Goal: Task Accomplishment & Management: Manage account settings

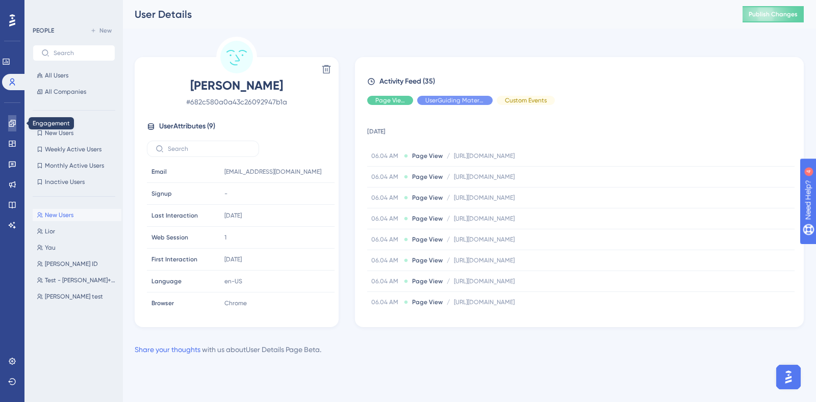
click at [10, 123] on icon at bounding box center [12, 123] width 8 height 8
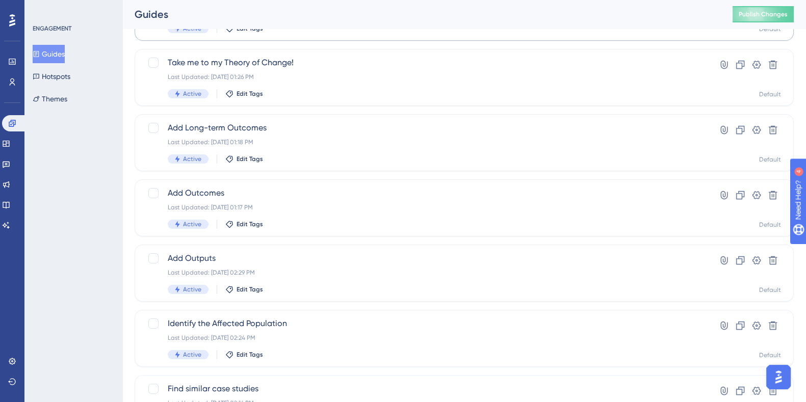
scroll to position [242, 0]
click at [10, 141] on icon at bounding box center [6, 144] width 8 height 8
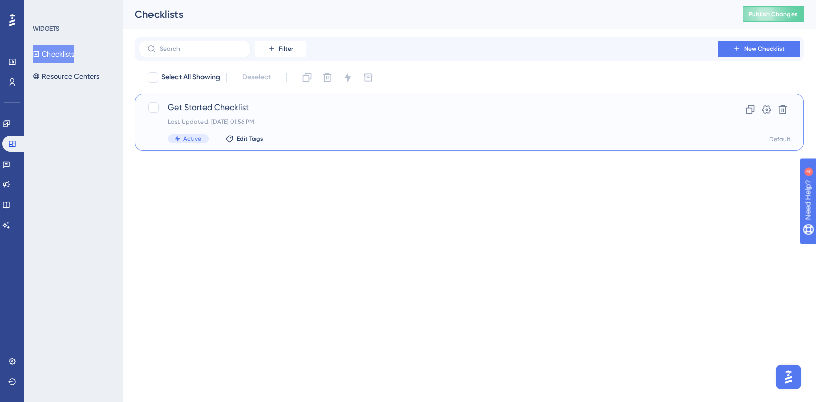
click at [235, 100] on div "Get Started Checklist Last Updated: [DATE] 01:56 PM Active Edit Tags Clone Sett…" at bounding box center [469, 122] width 669 height 57
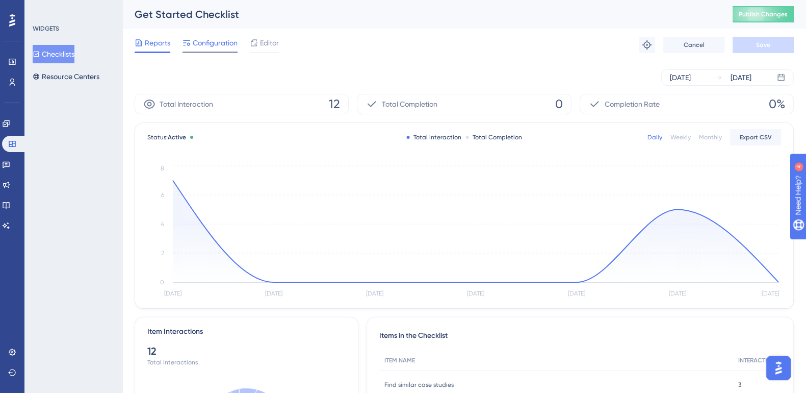
click at [207, 37] on span "Configuration" at bounding box center [215, 43] width 45 height 12
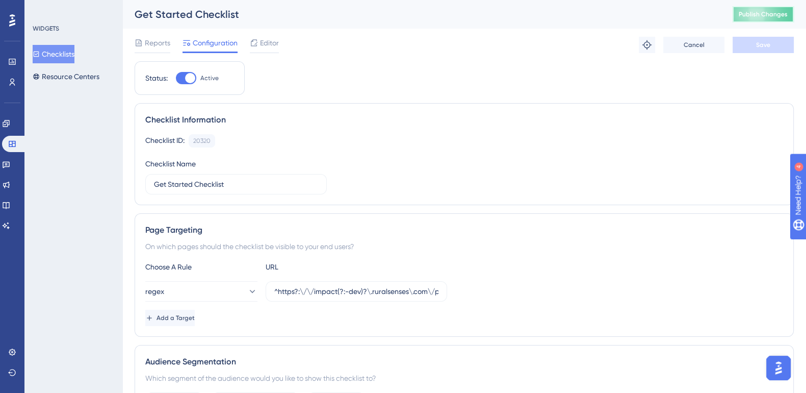
click at [773, 14] on span "Publish Changes" at bounding box center [763, 14] width 49 height 8
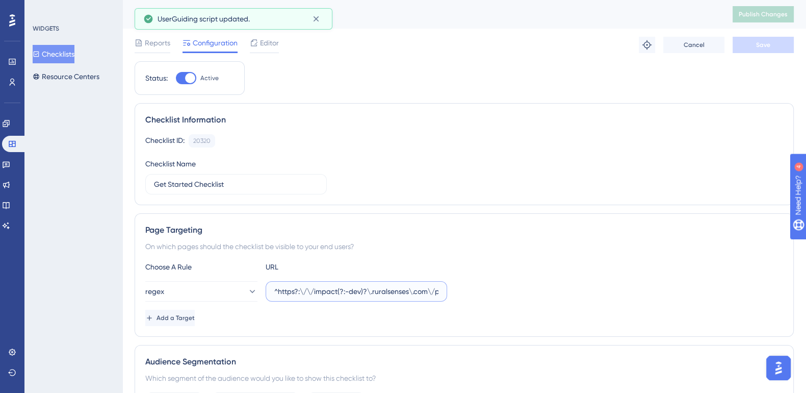
click at [377, 287] on input "^https?:\/\/impact(?:-dev)?\.ruralsenses\.com\/projects\/[a-fA-F0-9]{24}(?:\/(?…" at bounding box center [356, 291] width 164 height 11
click at [362, 297] on label "^https?:\/\/impact(?:-dev)?\.ruralsenses\.com\/projects\/[a-fA-F0-9]{24}(?:\/(?…" at bounding box center [357, 291] width 182 height 20
click at [362, 297] on input "^https?:\/\/impact(?:-dev)?\.ruralsenses\.com\/projects\/[a-fA-F0-9]{24}(?:\/(?…" at bounding box center [356, 291] width 164 height 11
paste input "(?!\/data-sources$)(\/"
type input "^https?:\/\/impact(?:-dev)?\.ruralsenses\.com\/projects(?!\/data-sources$)(\/.*…"
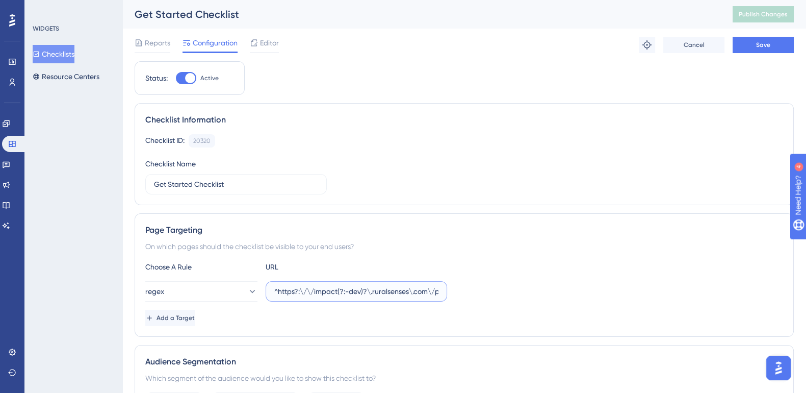
scroll to position [0, 114]
click at [364, 292] on input "^https?:\/\/impact(?:-dev)?\.ruralsenses\.com\/projects(?!\/data-sources$)(\/.*…" at bounding box center [356, 291] width 164 height 11
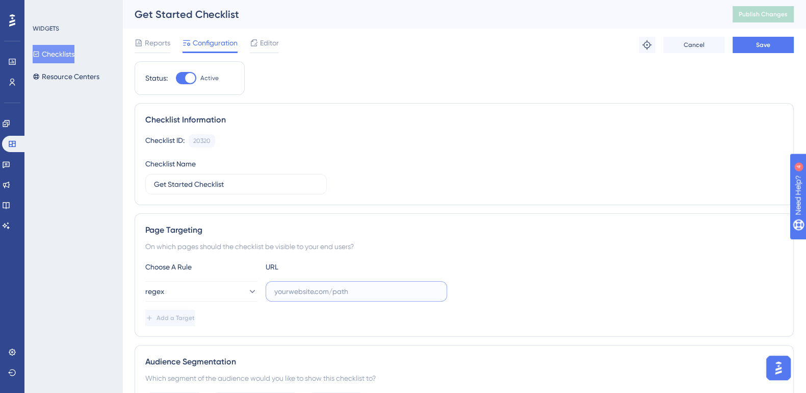
paste input "^https?:\/\/impact(?:-dev)?\.ruralsenses\.com\/projects(?!\/data-sources$)(\/.*…"
type input "^https?:\/\/impact(?:-dev)?\.ruralsenses\.com\/projects(?!\/data-sources$)(\/.*…"
click at [775, 44] on button "Save" at bounding box center [763, 45] width 61 height 16
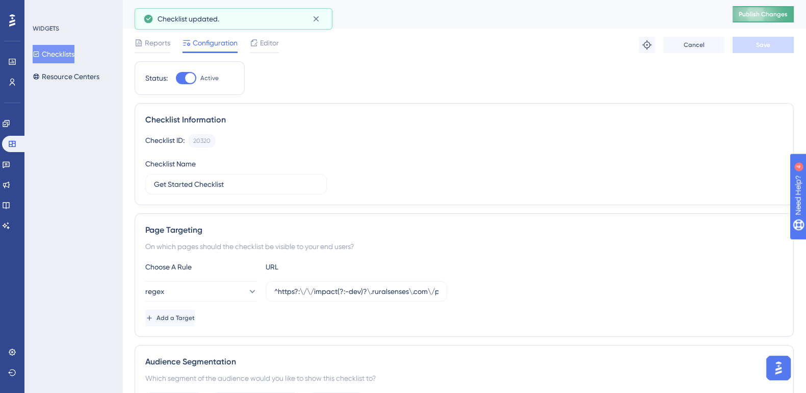
click at [774, 11] on span "Publish Changes" at bounding box center [763, 14] width 49 height 8
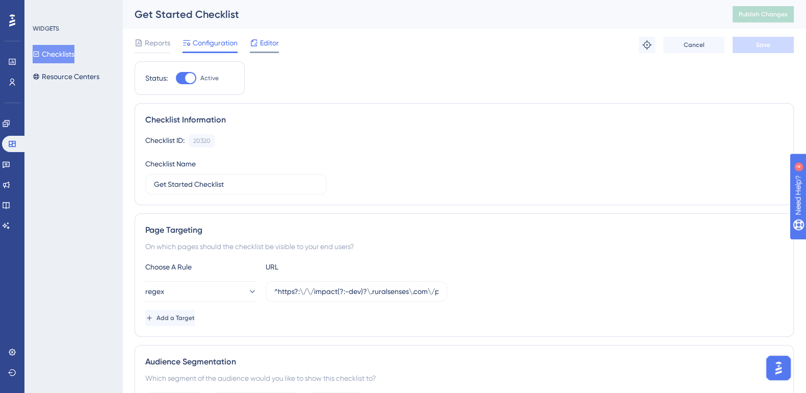
click at [269, 42] on span "Editor" at bounding box center [269, 43] width 19 height 12
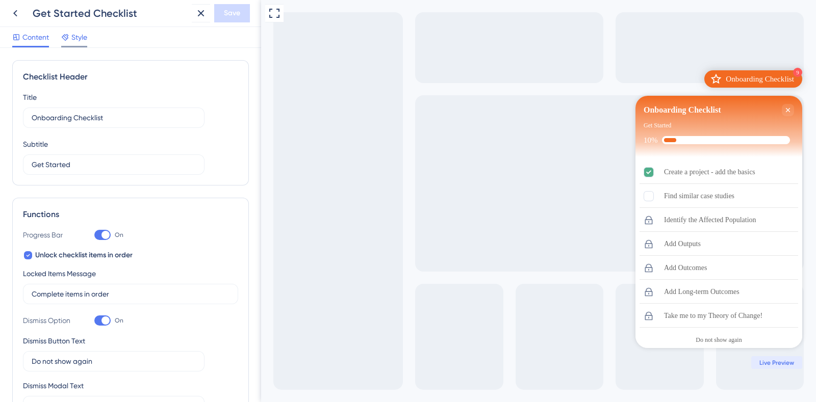
click at [80, 34] on span "Style" at bounding box center [79, 37] width 16 height 12
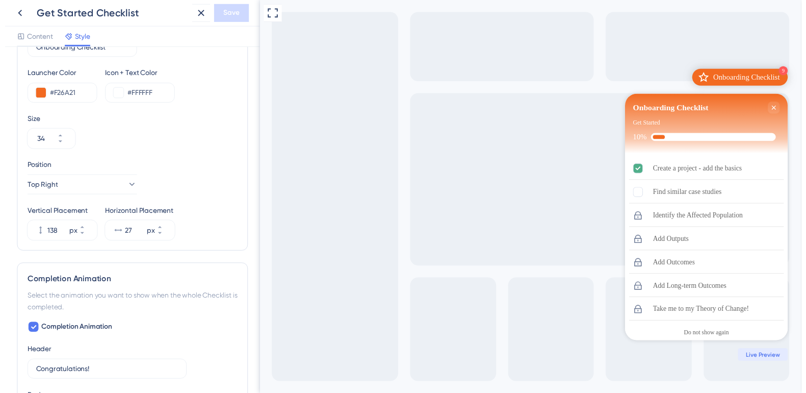
scroll to position [428, 0]
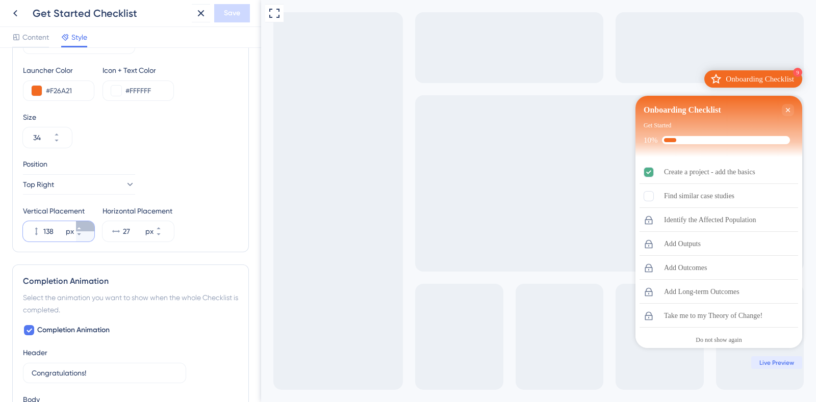
click at [82, 225] on icon at bounding box center [79, 228] width 6 height 6
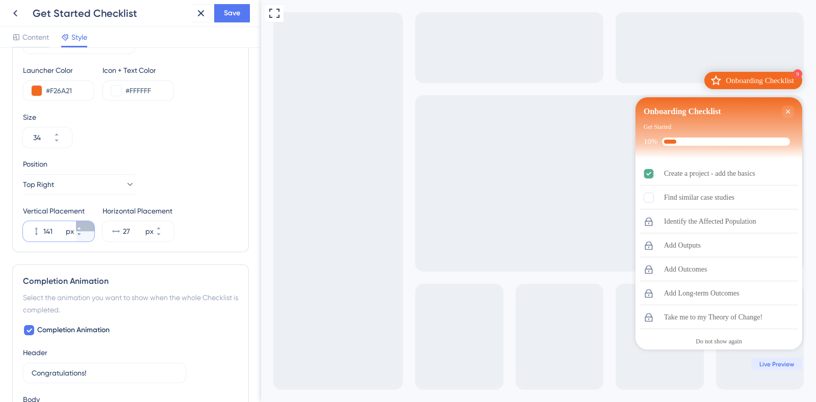
click at [82, 225] on icon at bounding box center [79, 228] width 6 height 6
click at [82, 235] on icon at bounding box center [79, 235] width 6 height 6
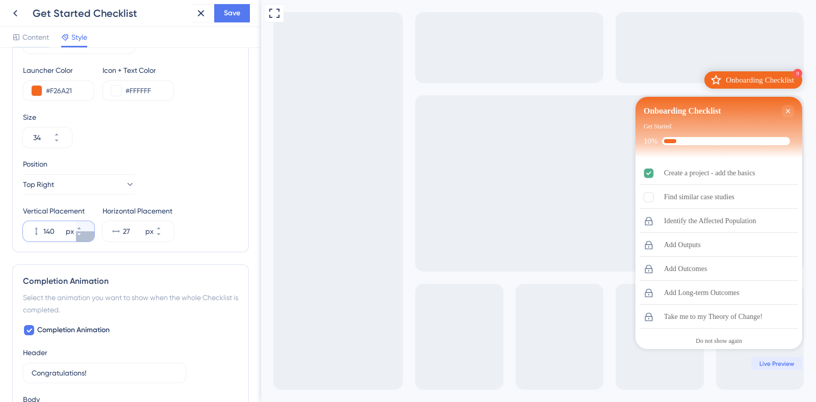
click at [82, 235] on icon at bounding box center [79, 235] width 6 height 6
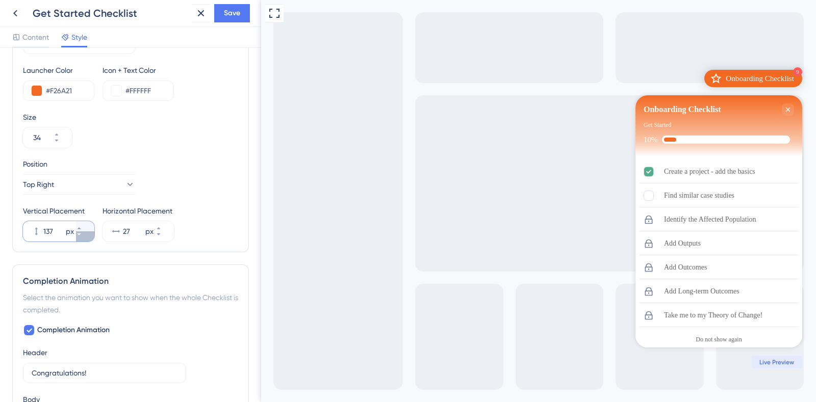
click at [82, 235] on icon at bounding box center [79, 235] width 6 height 6
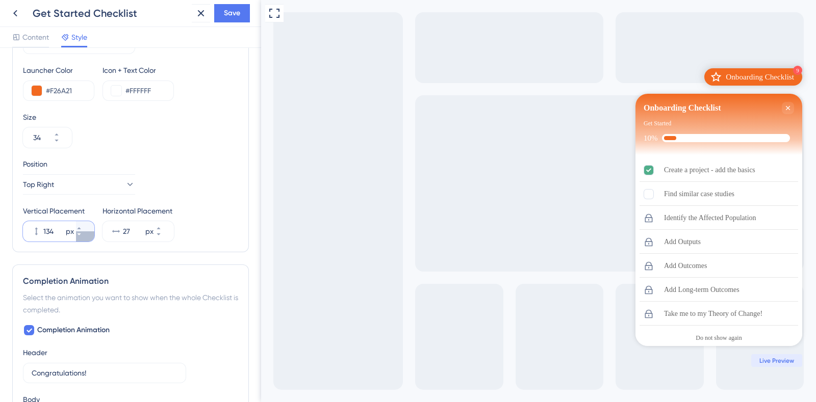
click at [82, 235] on icon at bounding box center [79, 235] width 6 height 6
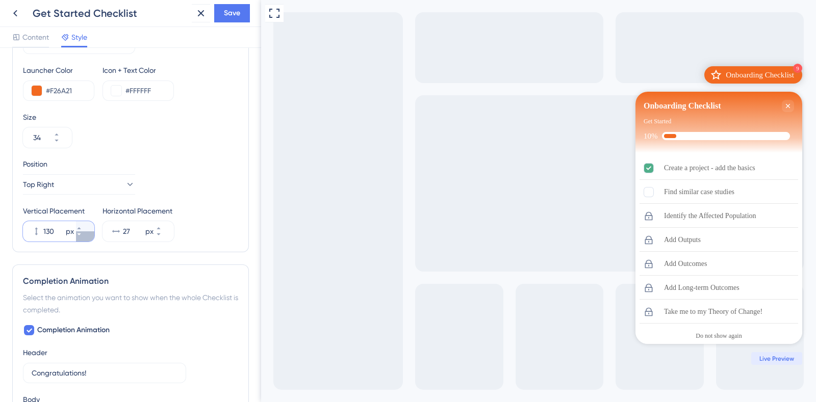
click at [82, 235] on icon at bounding box center [79, 235] width 6 height 6
type input "127"
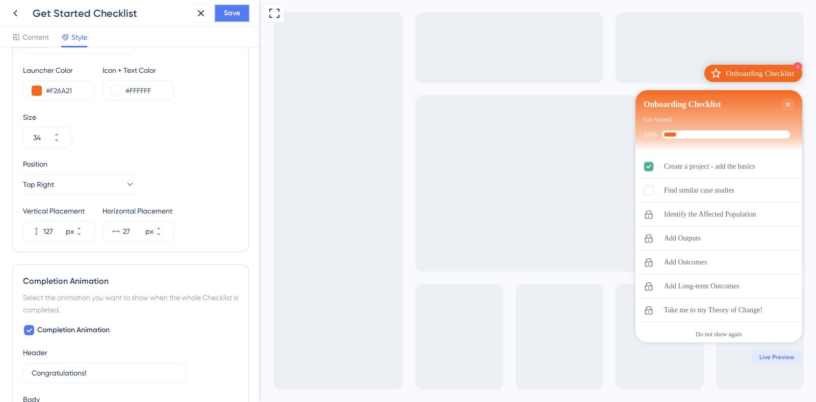
click at [239, 13] on span "Save" at bounding box center [232, 13] width 16 height 12
click at [15, 14] on icon at bounding box center [15, 13] width 4 height 7
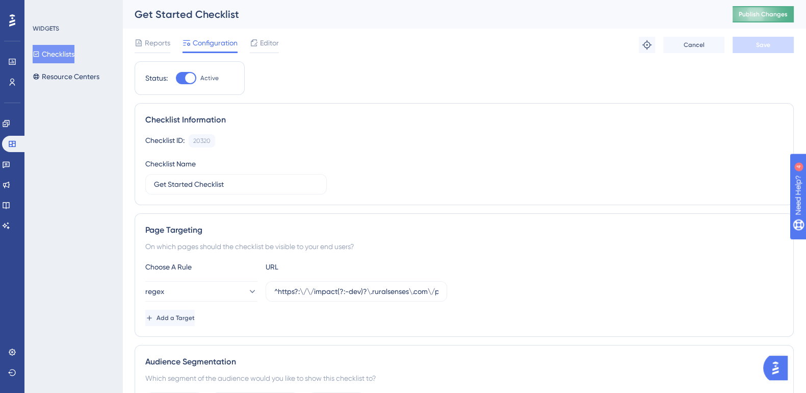
click at [780, 9] on button "Publish Changes" at bounding box center [763, 14] width 61 height 16
click at [269, 41] on span "Editor" at bounding box center [269, 43] width 19 height 12
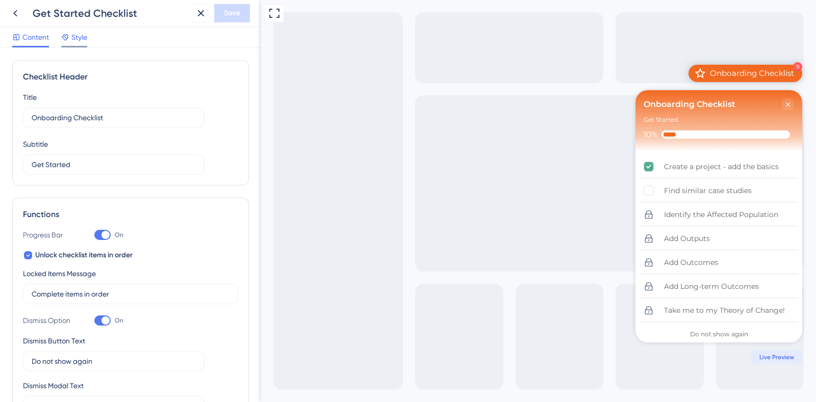
click at [80, 36] on span "Style" at bounding box center [79, 37] width 16 height 12
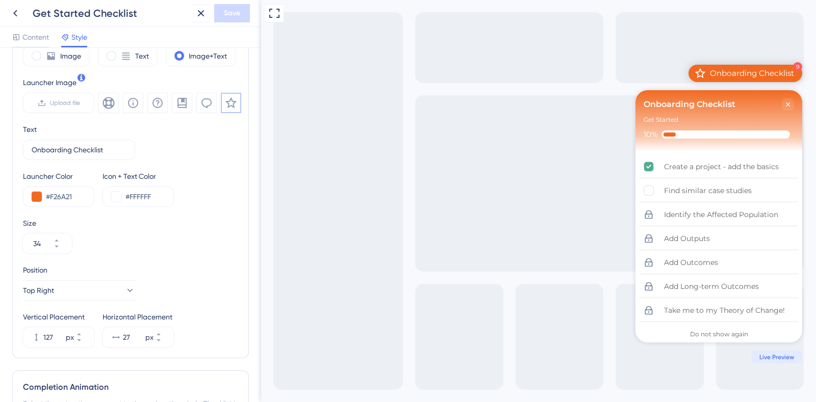
scroll to position [335, 0]
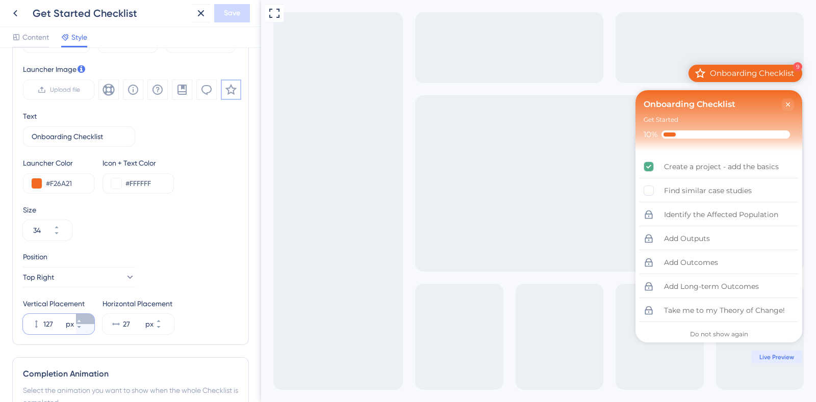
click at [82, 319] on icon at bounding box center [79, 321] width 6 height 6
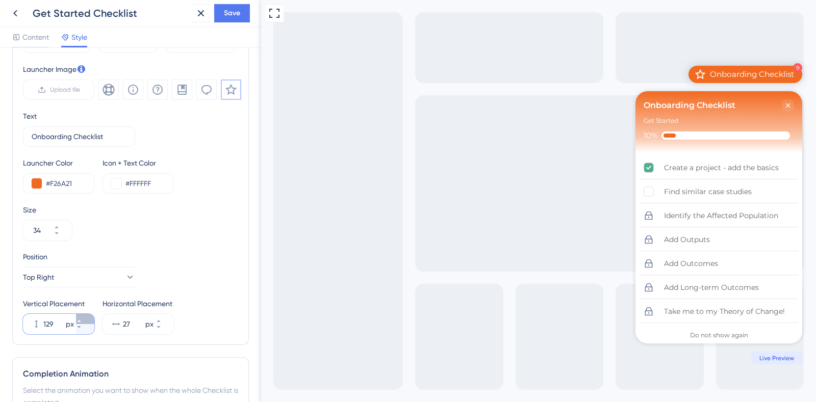
click at [82, 319] on icon at bounding box center [79, 321] width 6 height 6
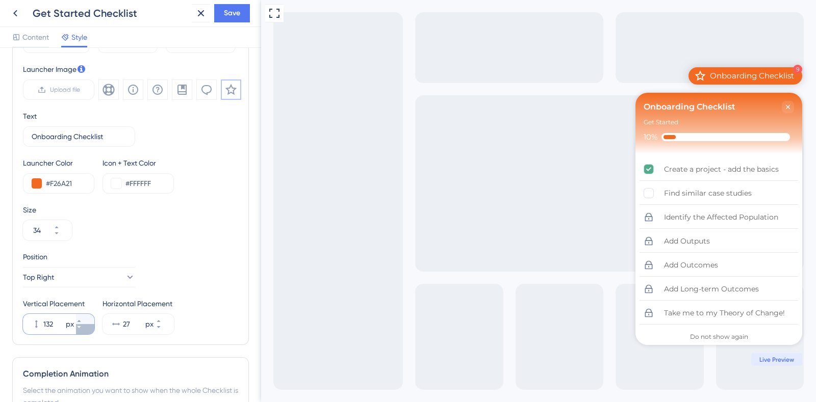
click at [82, 328] on icon at bounding box center [79, 327] width 6 height 6
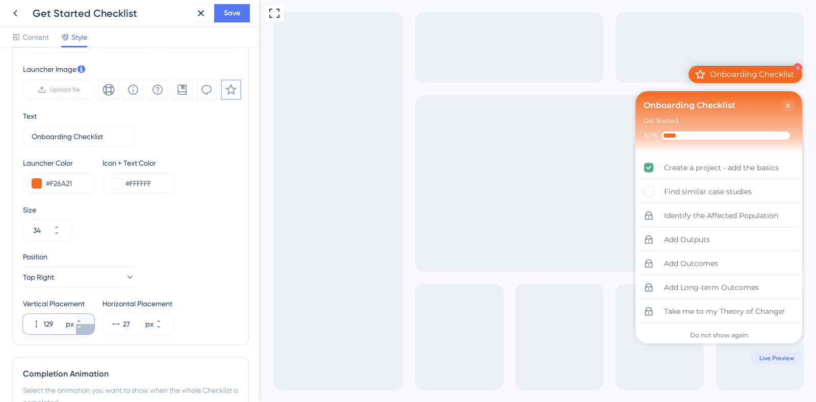
click at [82, 328] on icon at bounding box center [79, 327] width 6 height 6
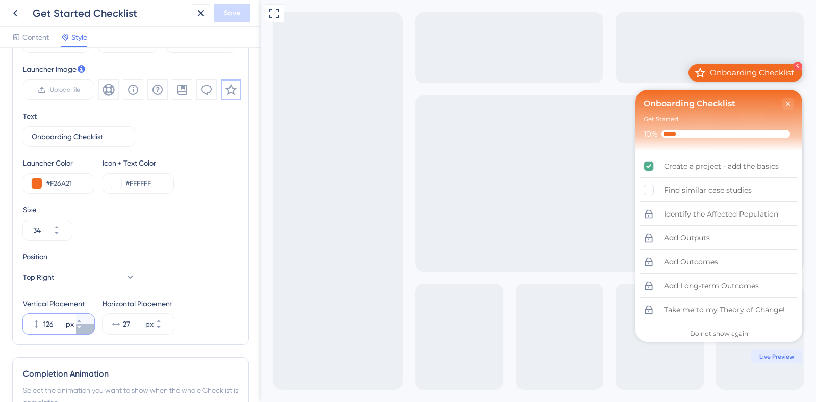
click at [82, 328] on icon at bounding box center [79, 327] width 6 height 6
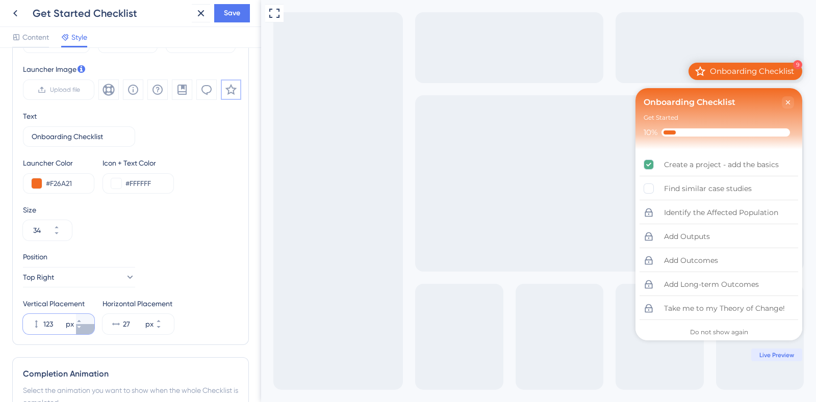
click at [82, 328] on icon at bounding box center [79, 327] width 6 height 6
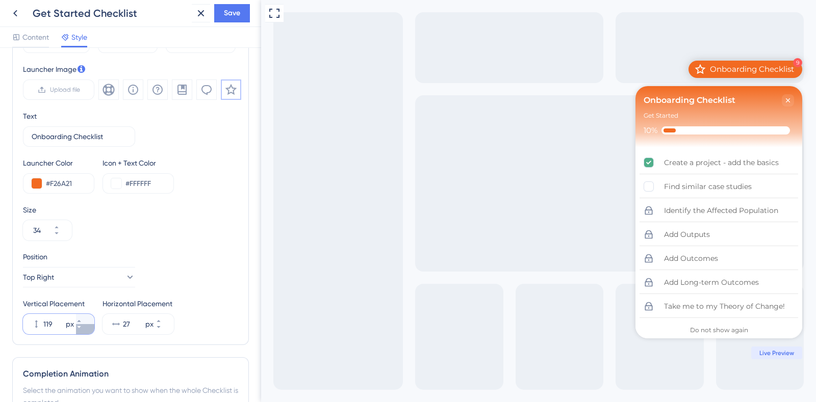
click at [82, 328] on icon at bounding box center [79, 327] width 6 height 6
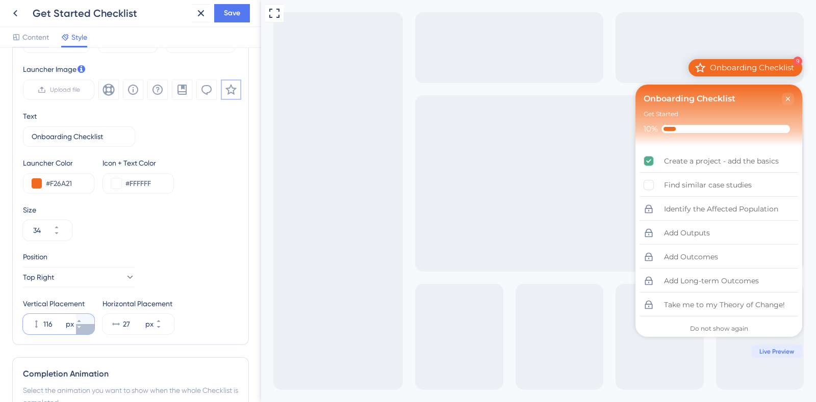
click at [82, 328] on icon at bounding box center [79, 327] width 6 height 6
type input "113"
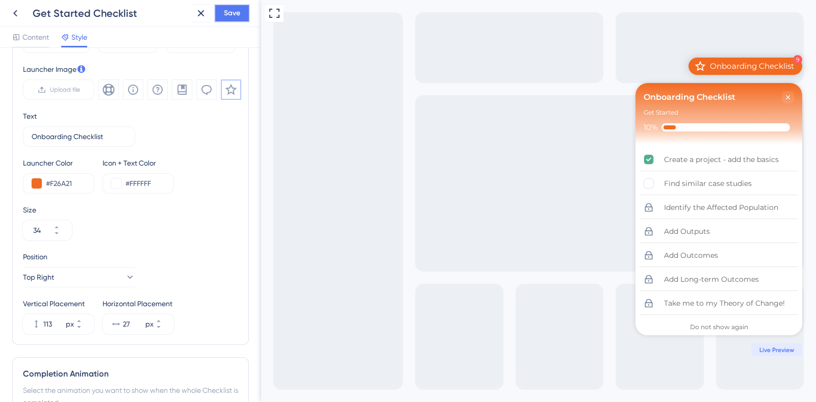
click at [241, 11] on button "Save" at bounding box center [232, 13] width 36 height 18
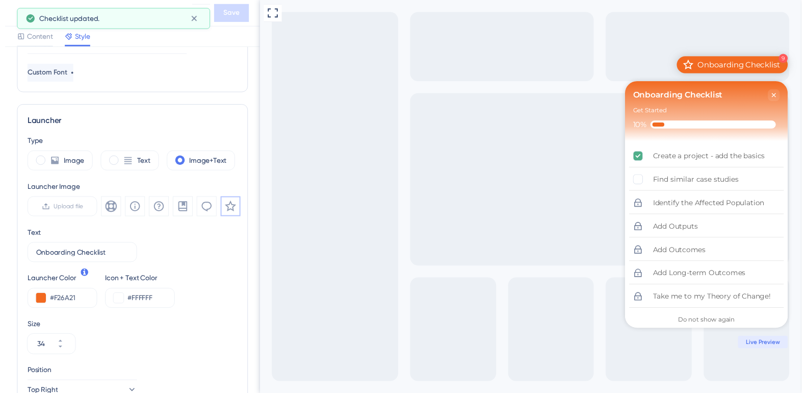
scroll to position [0, 0]
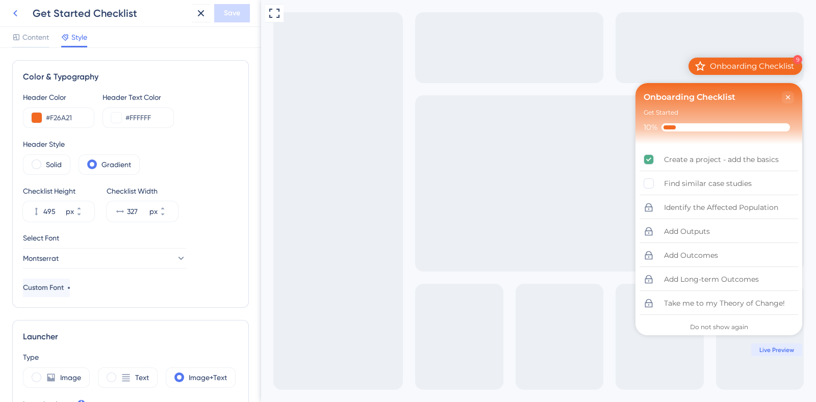
click at [16, 14] on icon at bounding box center [15, 13] width 12 height 12
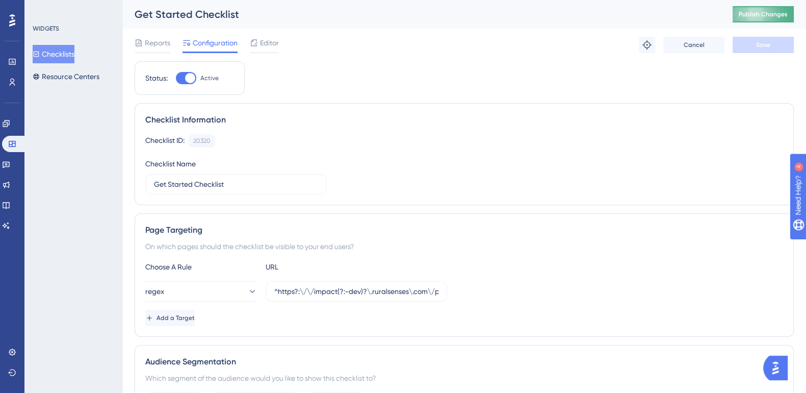
click at [789, 9] on button "Publish Changes" at bounding box center [763, 14] width 61 height 16
click at [265, 49] on div "Editor" at bounding box center [264, 45] width 29 height 16
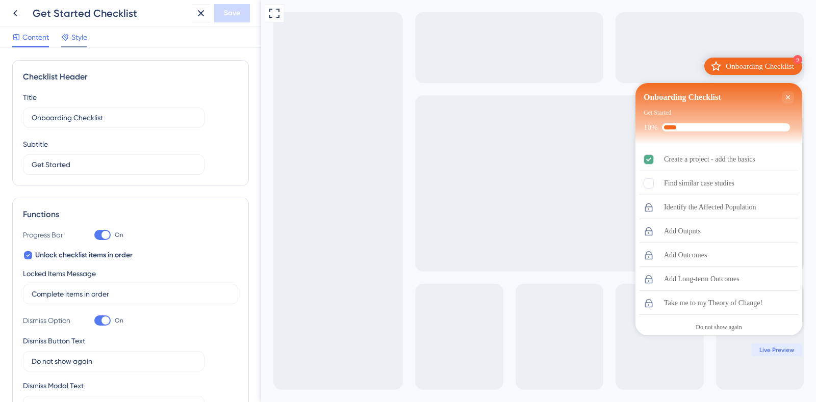
click at [78, 40] on span "Style" at bounding box center [79, 37] width 16 height 12
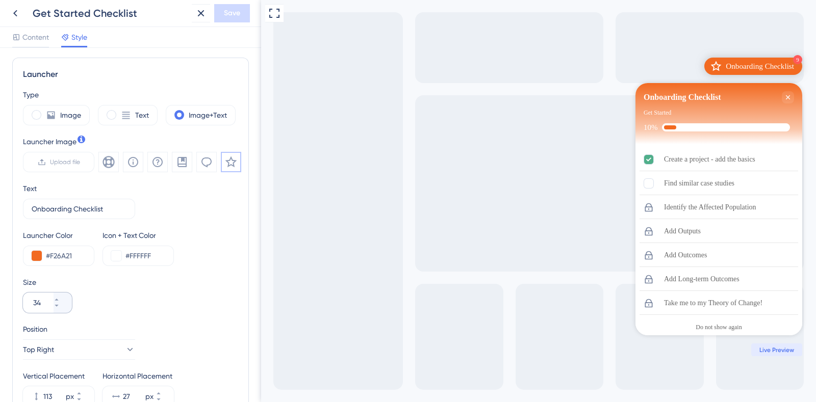
scroll to position [342, 0]
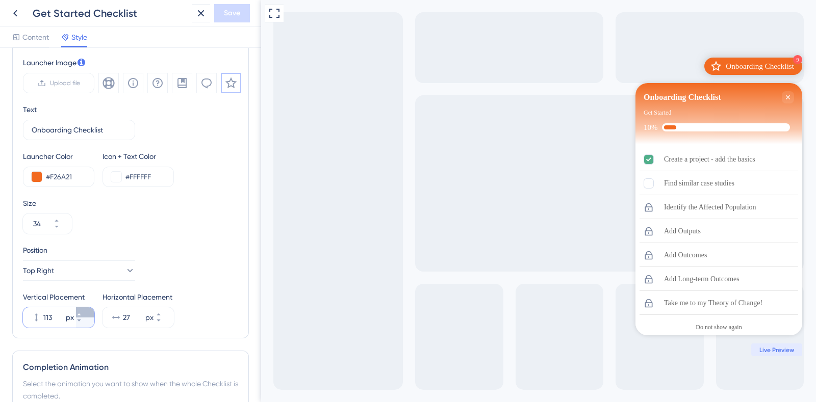
click at [81, 314] on icon at bounding box center [79, 315] width 4 height 2
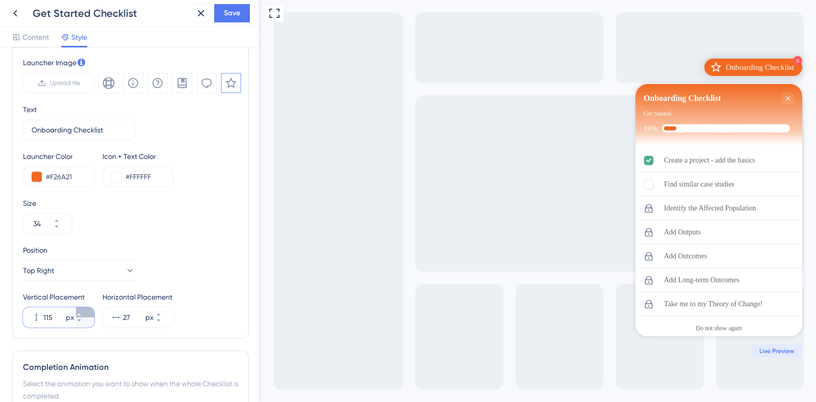
click at [81, 314] on icon at bounding box center [79, 315] width 4 height 2
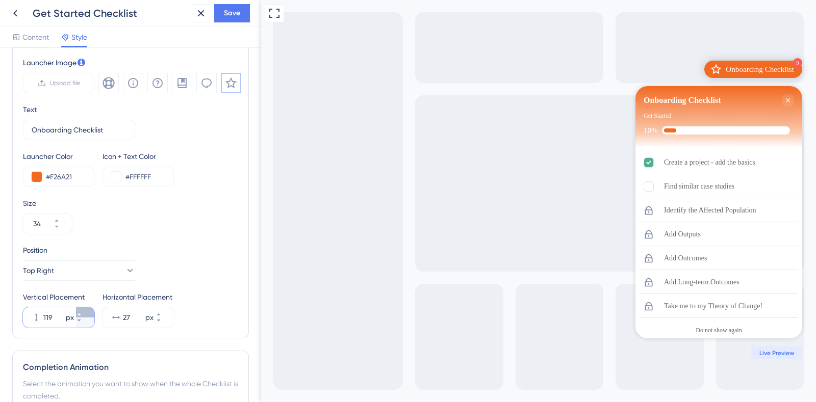
click at [81, 314] on icon at bounding box center [79, 315] width 4 height 2
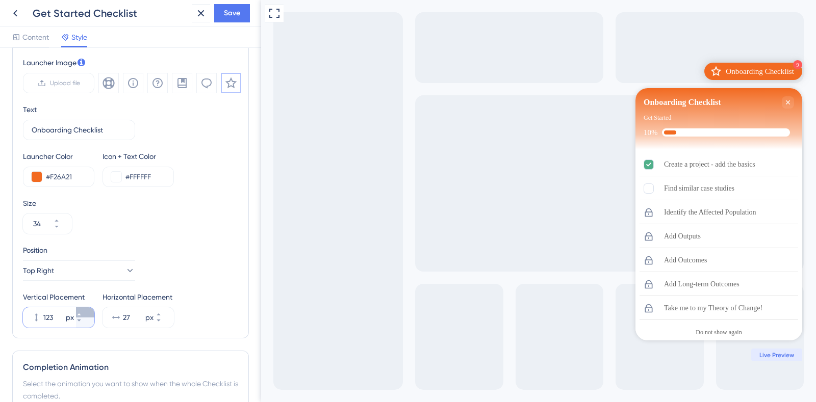
click at [81, 314] on icon at bounding box center [79, 315] width 4 height 2
type input "126"
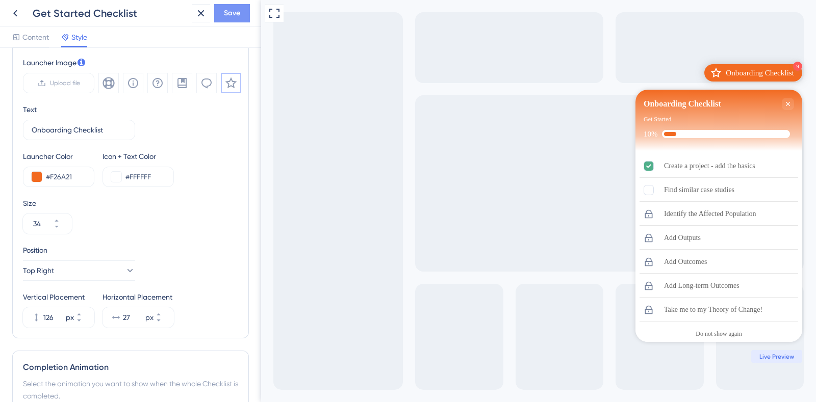
click at [241, 11] on button "Save" at bounding box center [232, 13] width 36 height 18
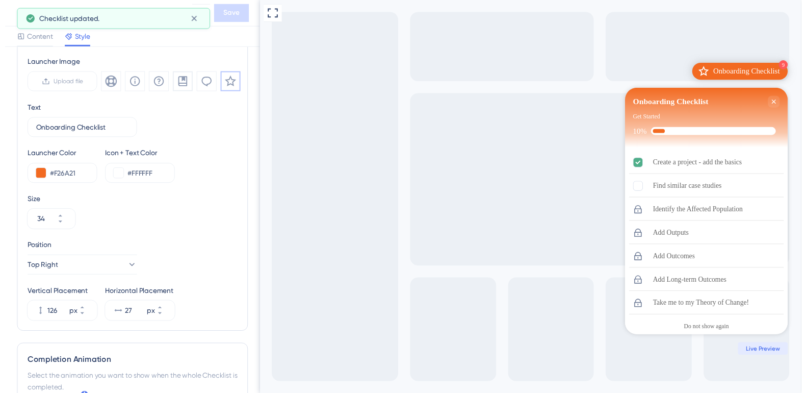
scroll to position [0, 0]
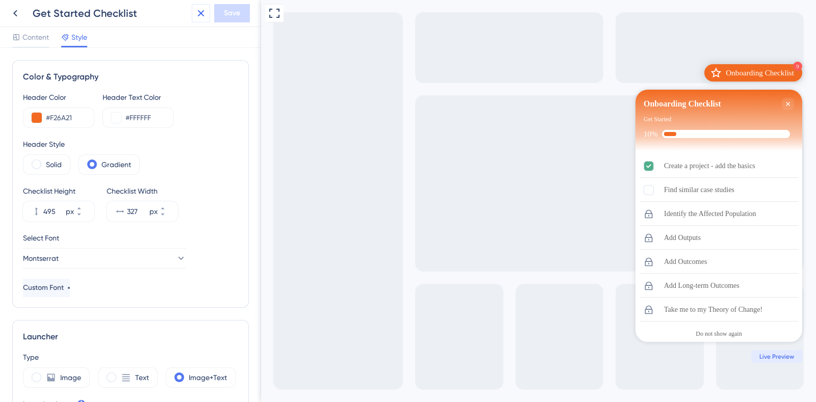
click at [193, 16] on button at bounding box center [201, 13] width 18 height 18
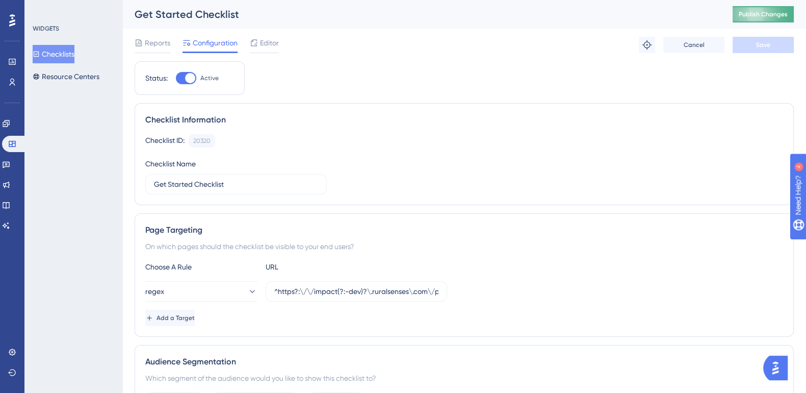
click at [772, 12] on span "Publish Changes" at bounding box center [763, 14] width 49 height 8
click at [273, 41] on span "Editor" at bounding box center [269, 43] width 19 height 12
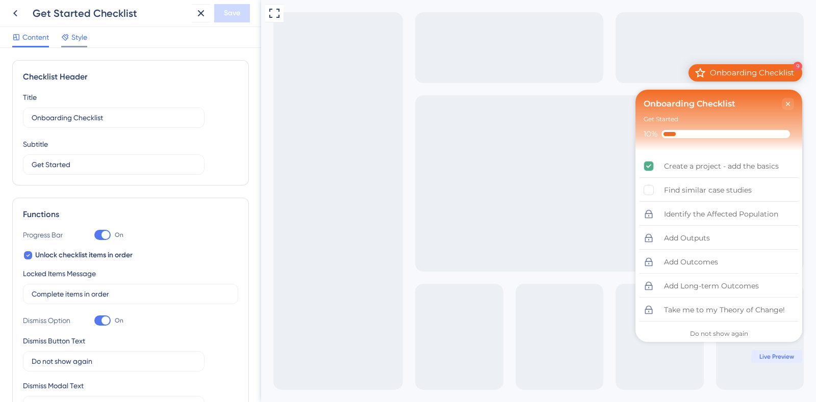
click at [82, 36] on span "Style" at bounding box center [79, 37] width 16 height 12
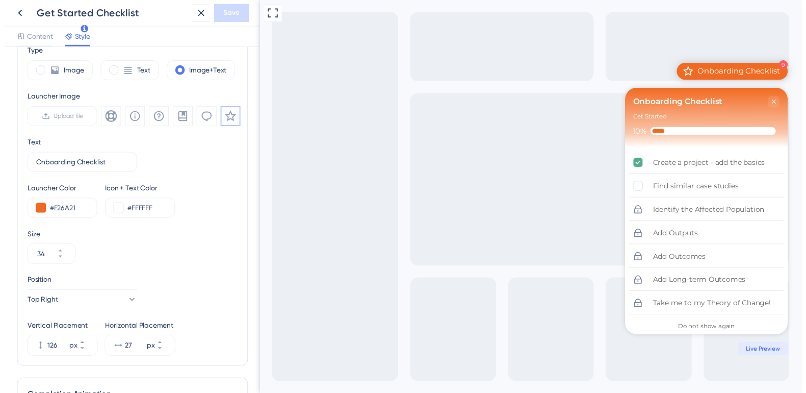
scroll to position [379, 0]
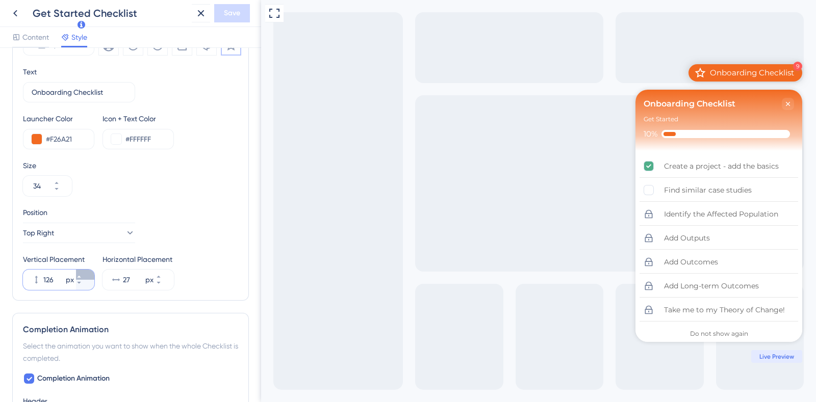
click at [82, 274] on icon at bounding box center [79, 277] width 6 height 6
type input "129"
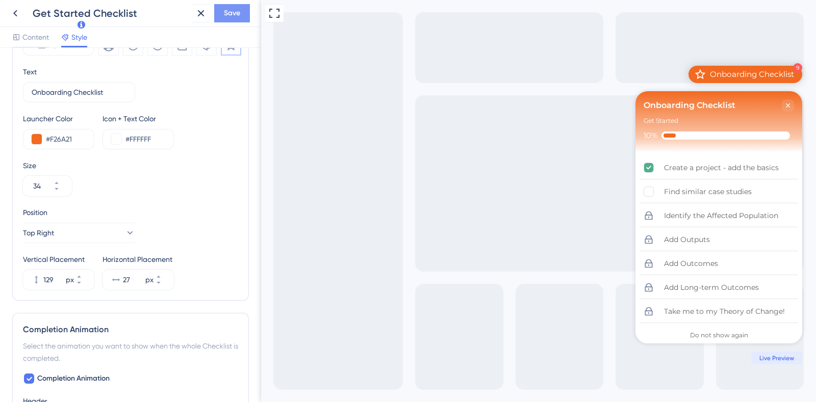
click at [236, 13] on span "Save" at bounding box center [232, 13] width 16 height 12
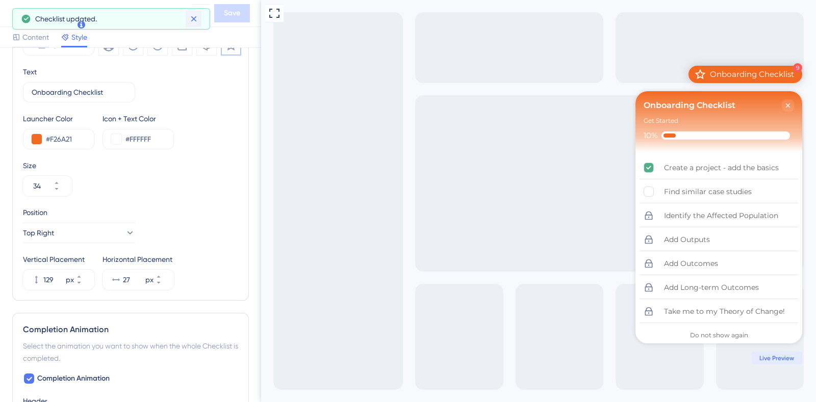
click at [194, 19] on icon at bounding box center [194, 19] width 6 height 6
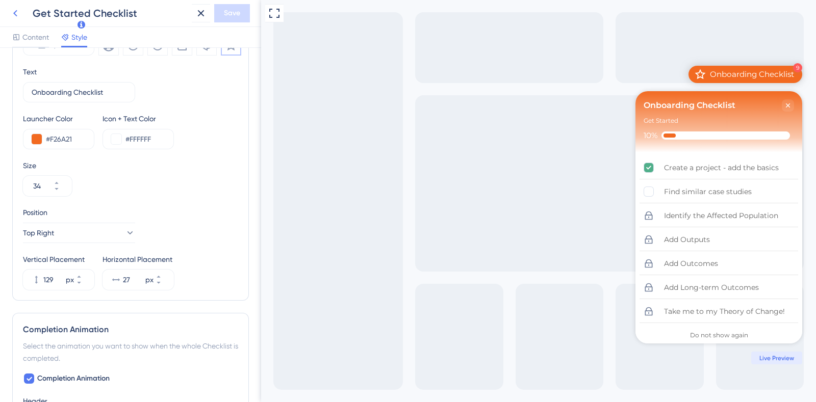
click at [13, 13] on icon at bounding box center [15, 13] width 12 height 12
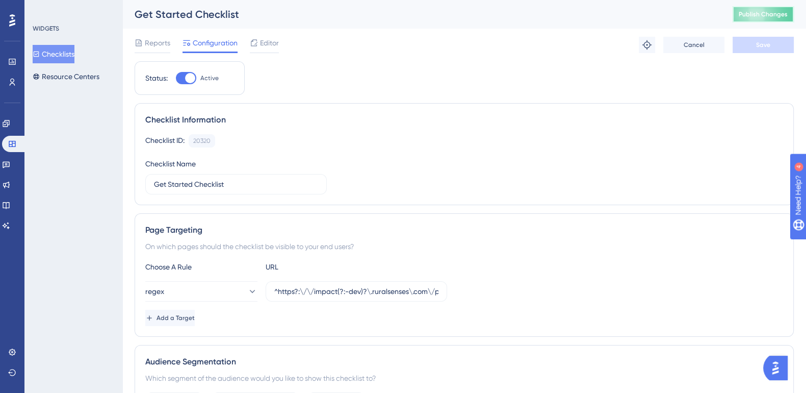
click at [780, 13] on span "Publish Changes" at bounding box center [763, 14] width 49 height 8
click at [262, 42] on span "Editor" at bounding box center [269, 43] width 19 height 12
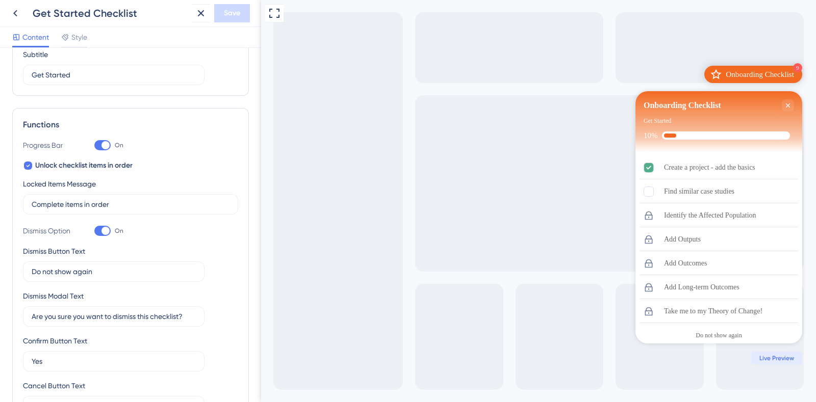
scroll to position [94, 0]
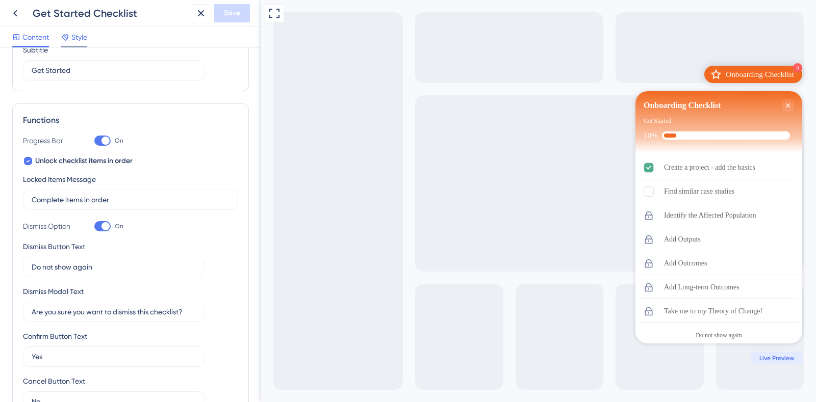
click at [76, 38] on span "Style" at bounding box center [79, 37] width 16 height 12
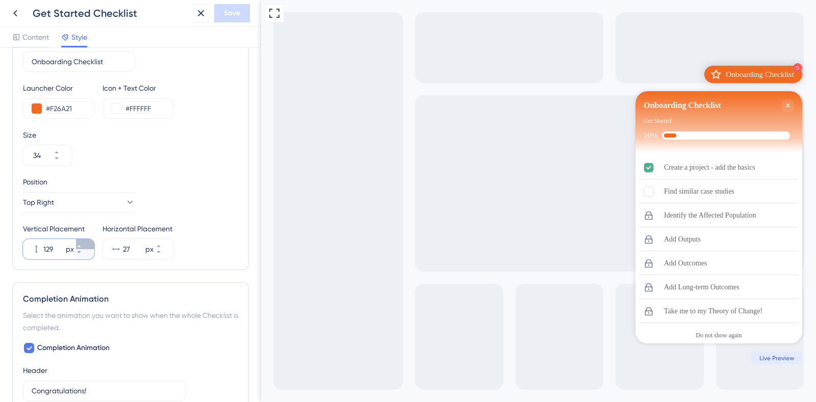
click at [84, 239] on button "129 px" at bounding box center [85, 244] width 18 height 10
click at [84, 239] on button "130 px" at bounding box center [85, 244] width 18 height 10
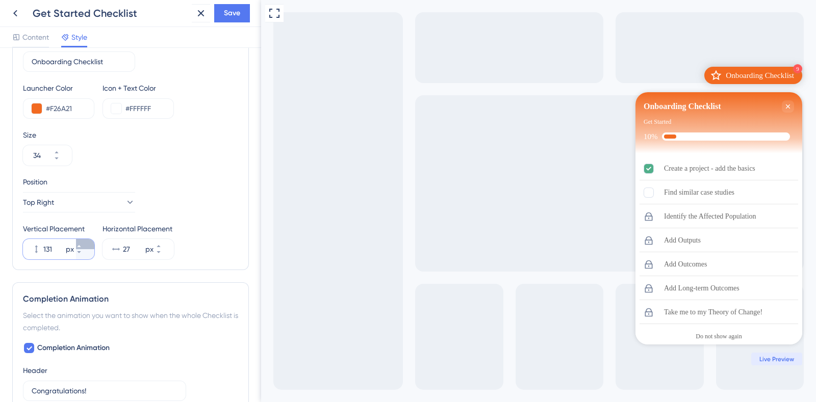
click at [84, 239] on button "131 px" at bounding box center [85, 244] width 18 height 10
click at [84, 239] on button "132 px" at bounding box center [85, 244] width 18 height 10
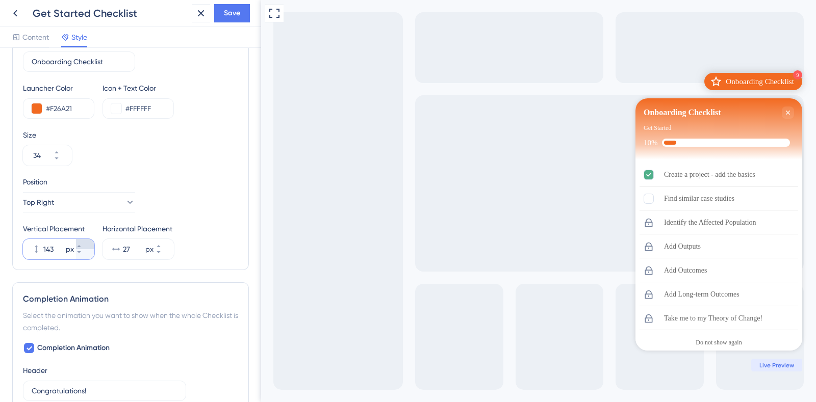
click at [84, 239] on button "143 px" at bounding box center [85, 244] width 18 height 10
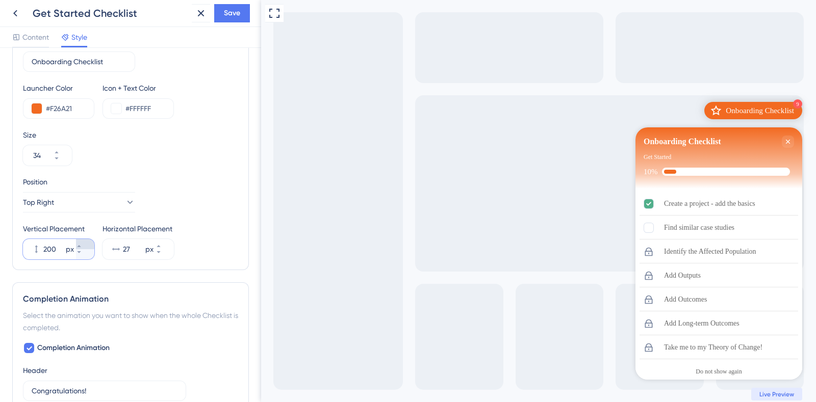
click at [82, 243] on icon at bounding box center [79, 246] width 6 height 6
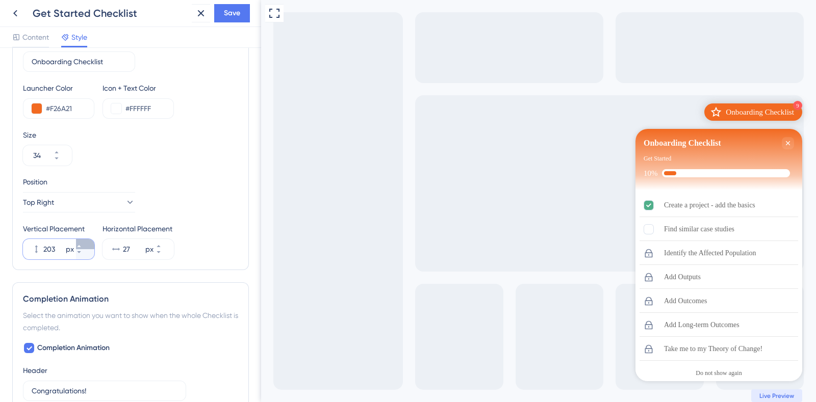
click at [82, 243] on icon at bounding box center [79, 246] width 6 height 6
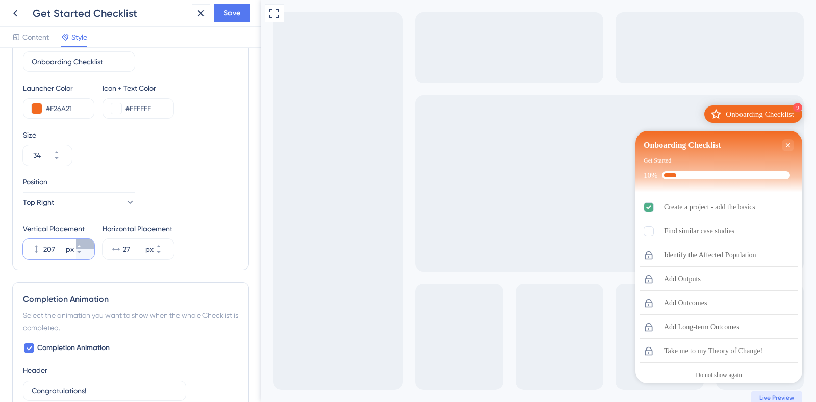
click at [82, 243] on icon at bounding box center [79, 246] width 6 height 6
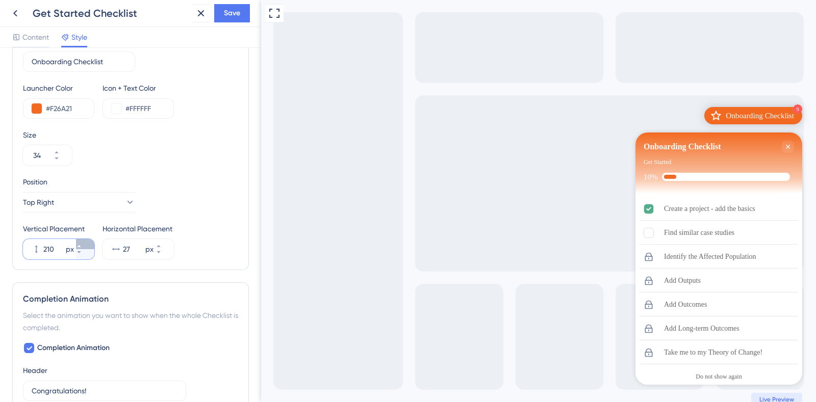
click at [82, 243] on icon at bounding box center [79, 246] width 6 height 6
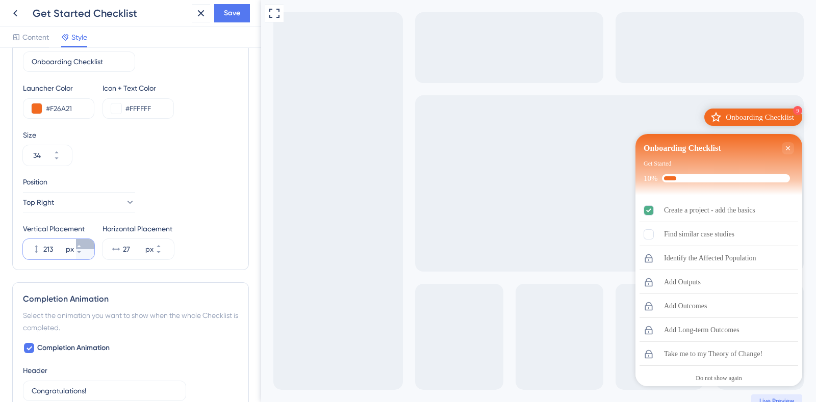
click at [82, 243] on icon at bounding box center [79, 246] width 6 height 6
type input "216"
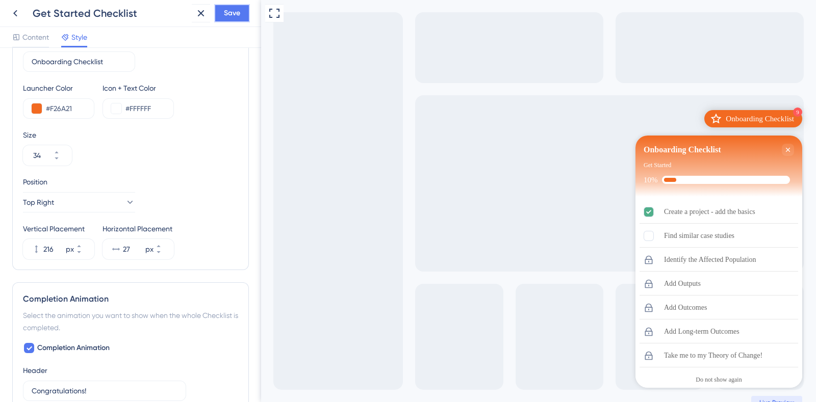
click at [236, 10] on span "Save" at bounding box center [232, 13] width 16 height 12
click at [21, 18] on button at bounding box center [15, 13] width 18 height 18
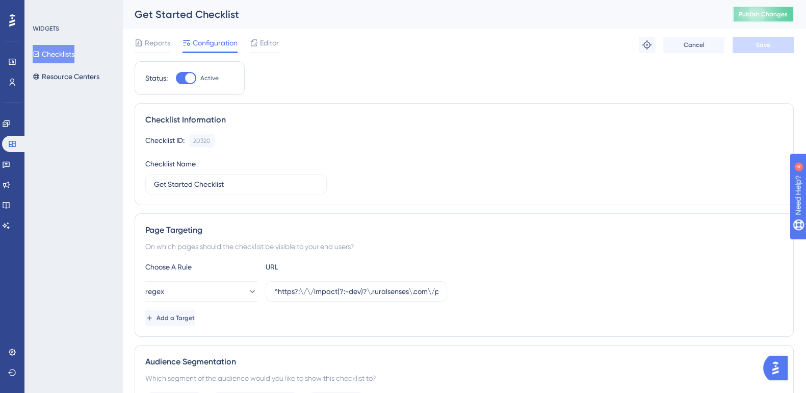
click at [779, 16] on span "Publish Changes" at bounding box center [763, 14] width 49 height 8
click at [267, 44] on span "Editor" at bounding box center [269, 43] width 19 height 12
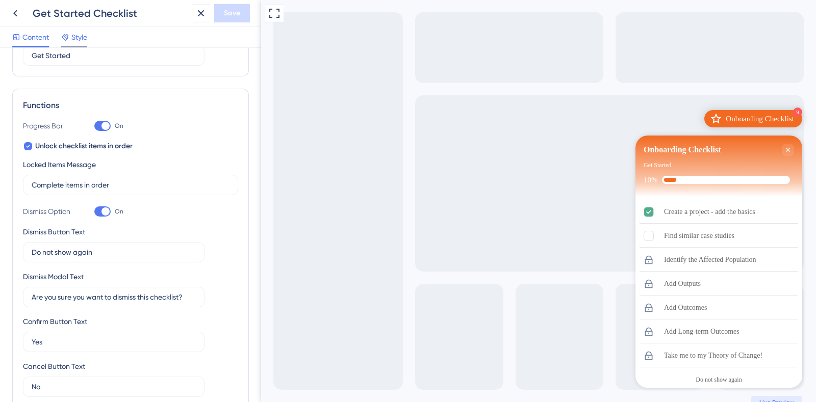
click at [81, 40] on span "Style" at bounding box center [79, 37] width 16 height 12
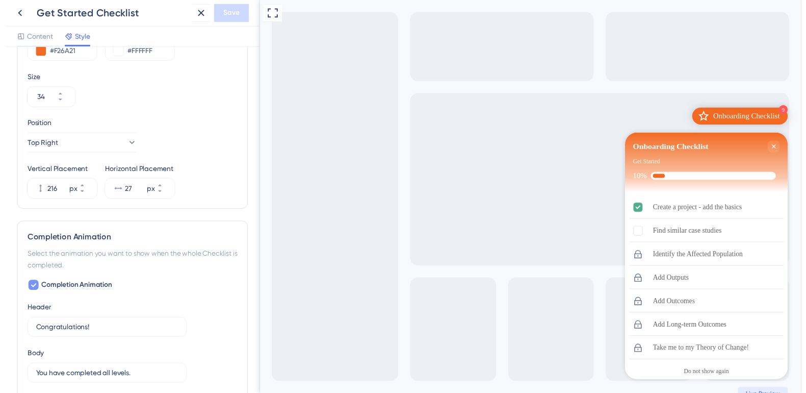
scroll to position [466, 0]
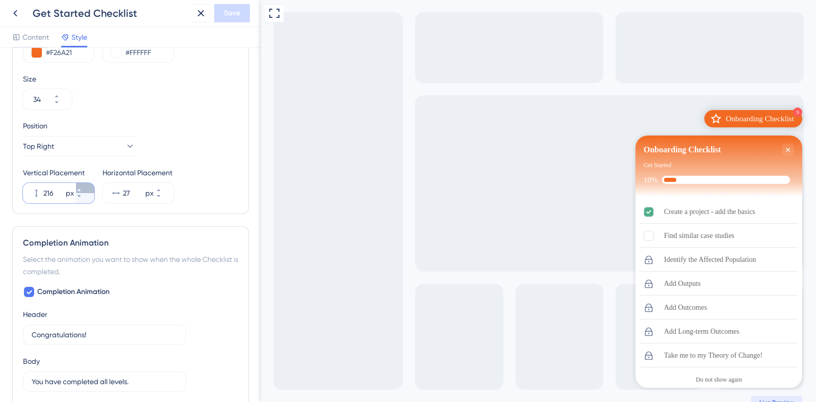
click at [82, 189] on icon at bounding box center [79, 190] width 6 height 6
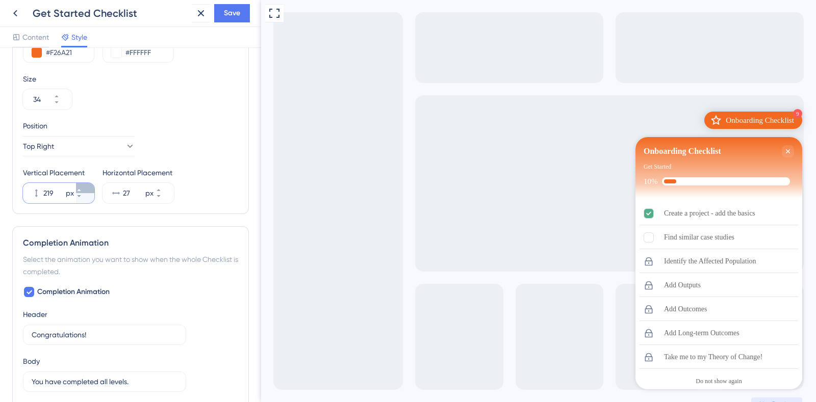
click at [82, 189] on icon at bounding box center [79, 190] width 6 height 6
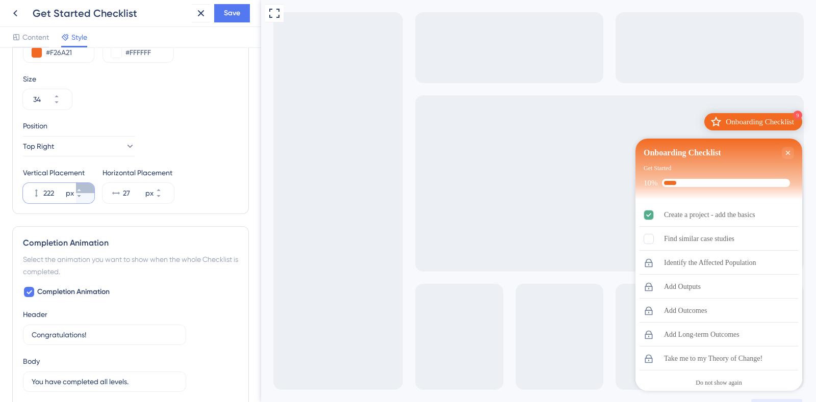
click at [82, 189] on icon at bounding box center [79, 190] width 6 height 6
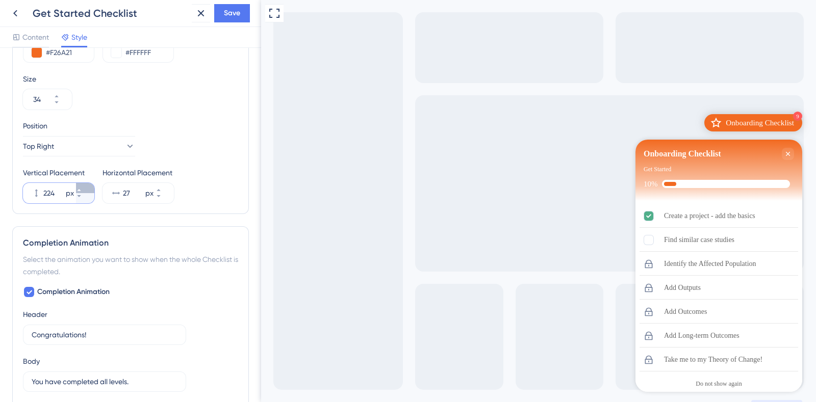
click at [82, 189] on icon at bounding box center [79, 190] width 6 height 6
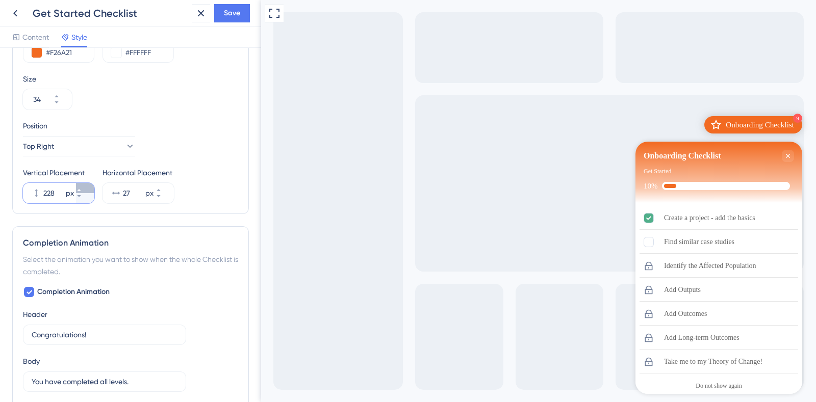
click at [82, 189] on icon at bounding box center [79, 190] width 6 height 6
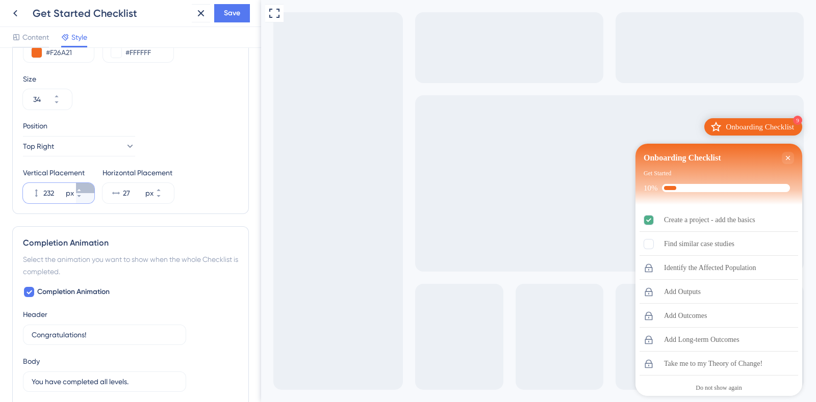
click at [82, 189] on icon at bounding box center [79, 190] width 6 height 6
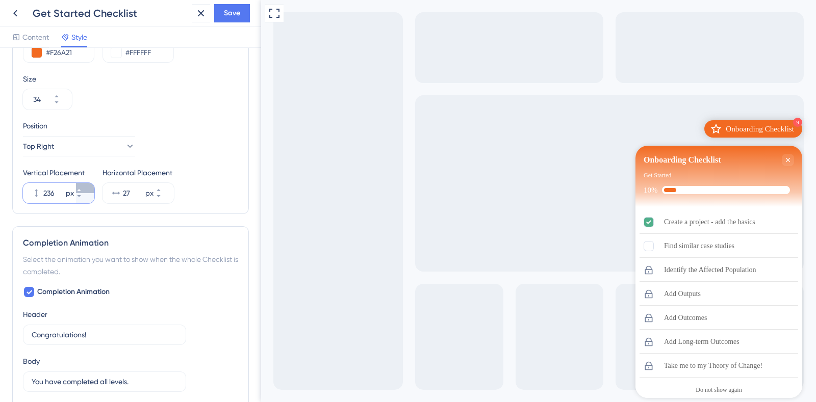
click at [82, 189] on icon at bounding box center [79, 190] width 6 height 6
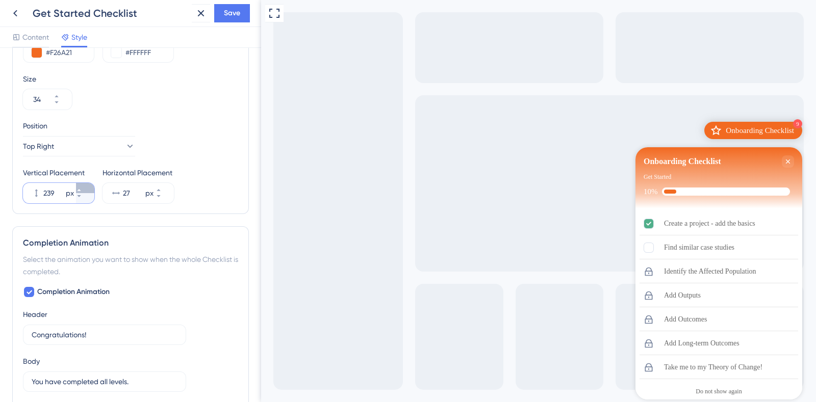
click at [82, 189] on icon at bounding box center [79, 190] width 6 height 6
type input "242"
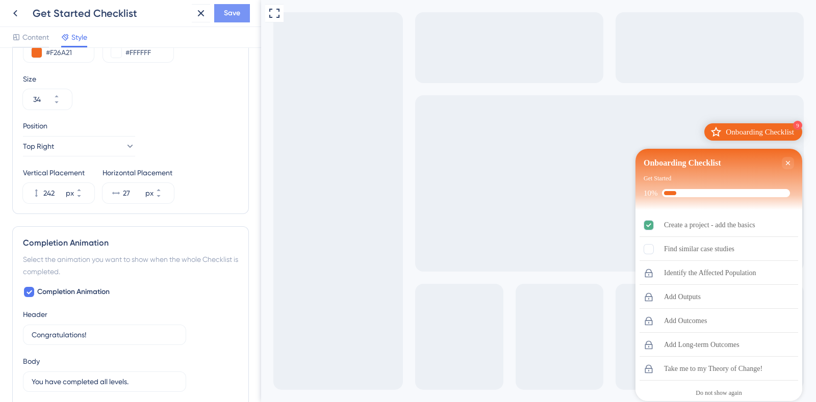
click at [229, 14] on span "Save" at bounding box center [232, 13] width 16 height 12
click at [13, 16] on icon at bounding box center [15, 13] width 12 height 12
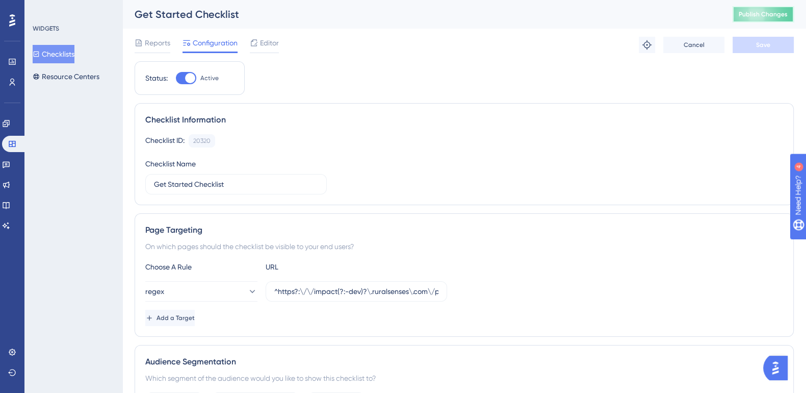
click at [768, 16] on span "Publish Changes" at bounding box center [763, 14] width 49 height 8
click at [271, 44] on span "Editor" at bounding box center [269, 43] width 19 height 12
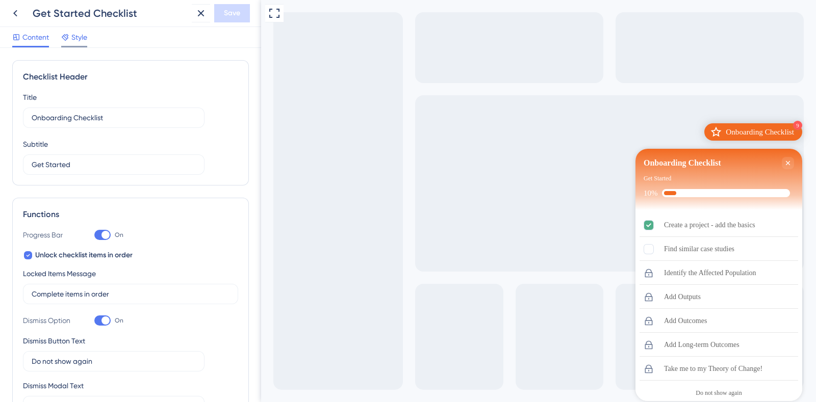
click at [82, 39] on span "Style" at bounding box center [79, 37] width 16 height 12
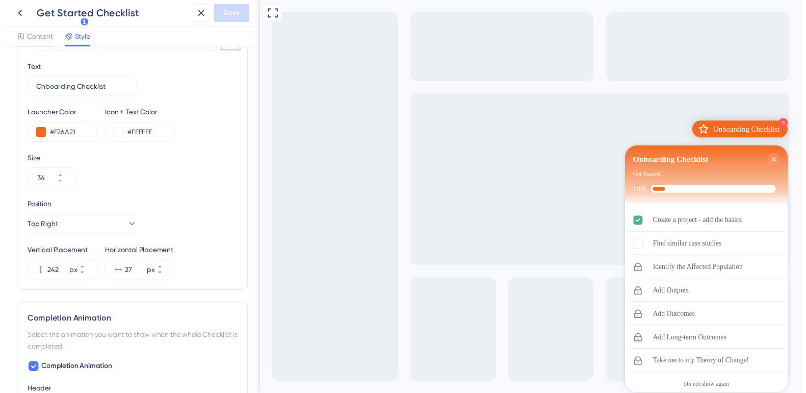
scroll to position [384, 0]
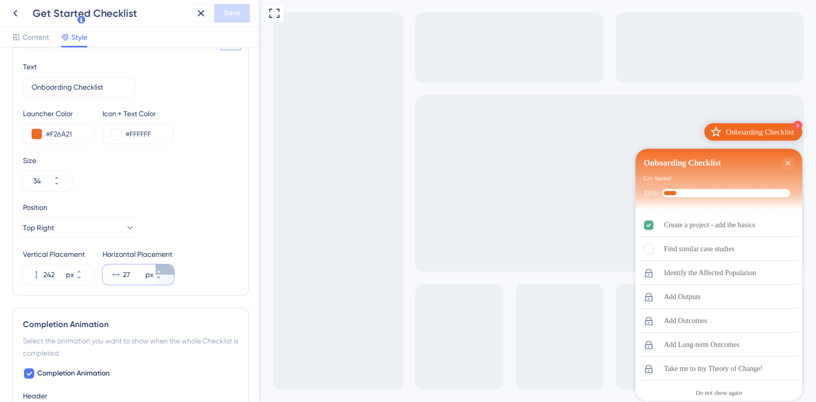
click at [162, 271] on icon at bounding box center [159, 272] width 6 height 6
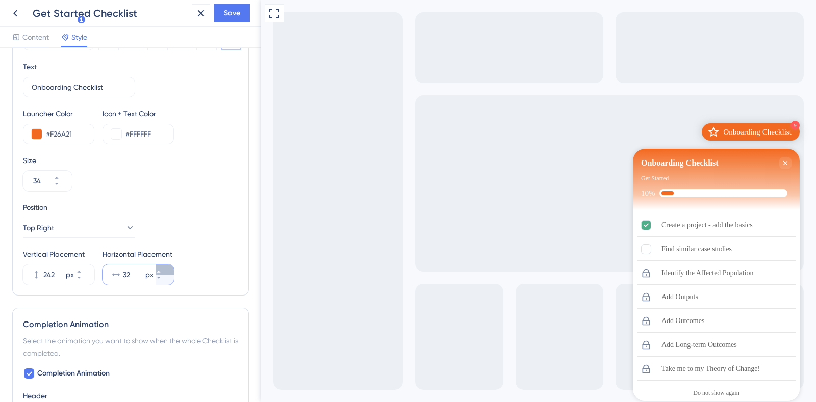
click at [162, 271] on icon at bounding box center [159, 272] width 6 height 6
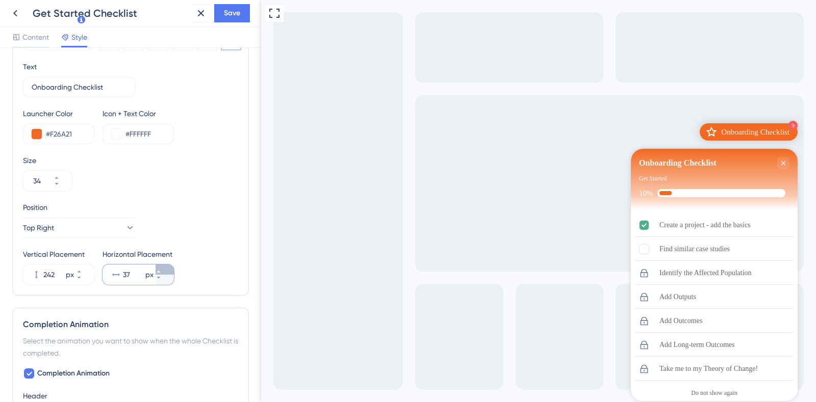
click at [162, 271] on icon at bounding box center [159, 272] width 6 height 6
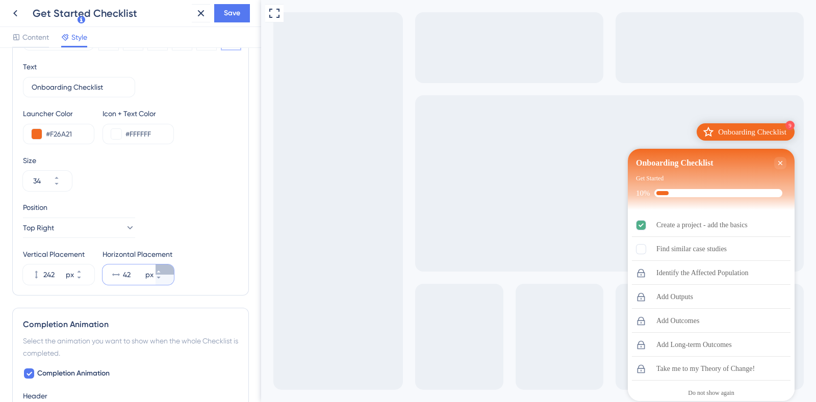
click at [162, 271] on icon at bounding box center [159, 272] width 6 height 6
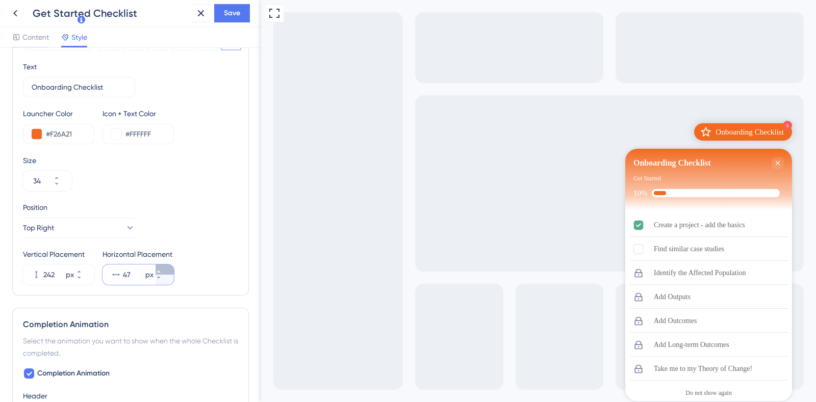
click at [162, 271] on icon at bounding box center [159, 272] width 6 height 6
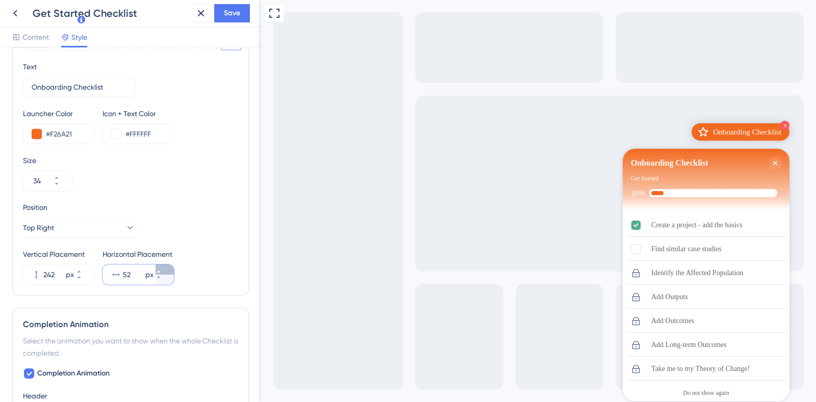
click at [162, 271] on icon at bounding box center [159, 272] width 6 height 6
type input "55"
drag, startPoint x: 230, startPoint y: 22, endPoint x: 233, endPoint y: 13, distance: 10.0
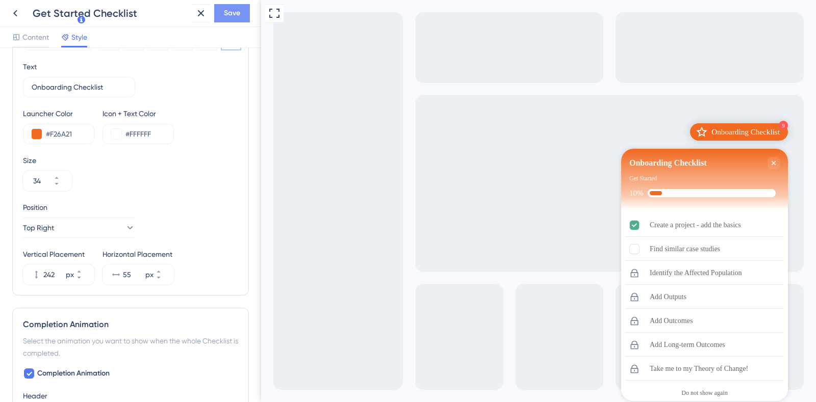
click at [233, 13] on button "Save" at bounding box center [232, 13] width 36 height 18
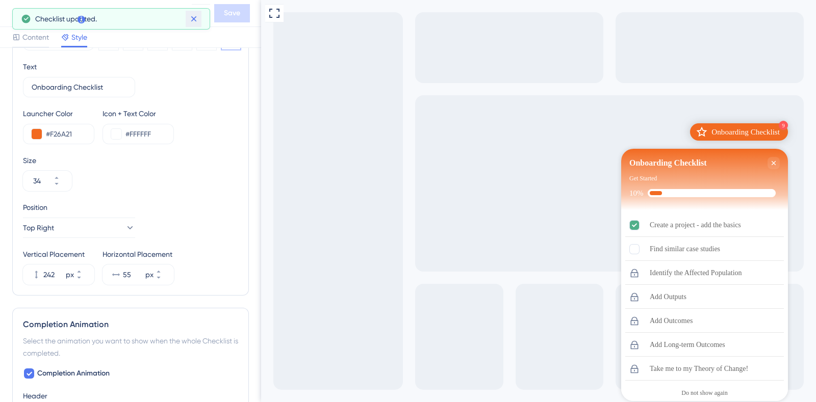
click at [196, 21] on icon at bounding box center [194, 19] width 10 height 10
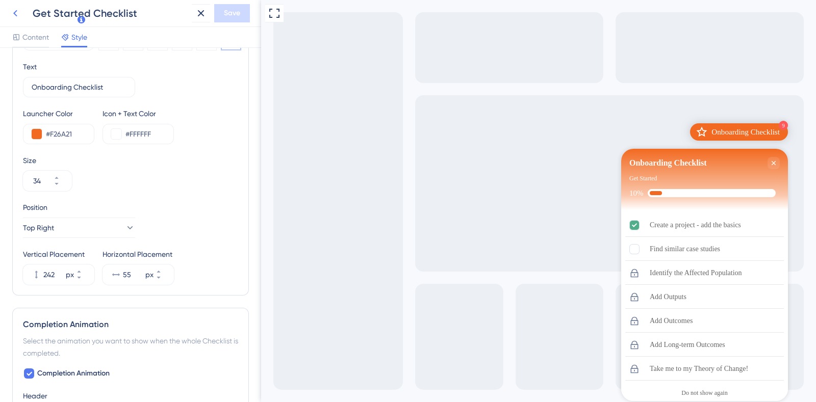
click at [16, 13] on icon at bounding box center [15, 13] width 12 height 12
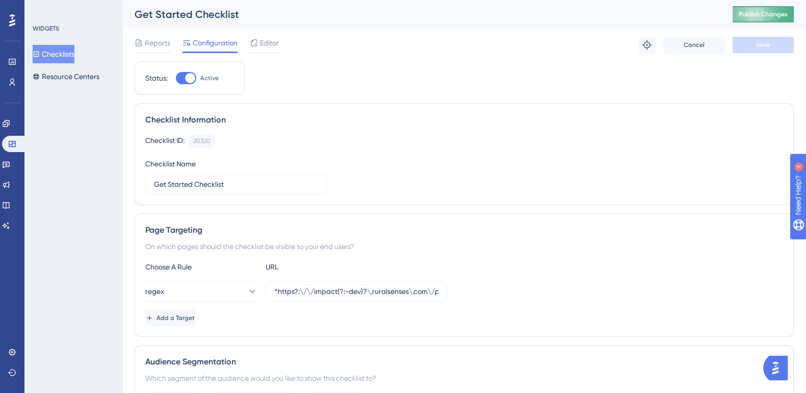
click at [758, 13] on span "Publish Changes" at bounding box center [763, 14] width 49 height 8
click at [267, 49] on div "Editor" at bounding box center [264, 45] width 29 height 16
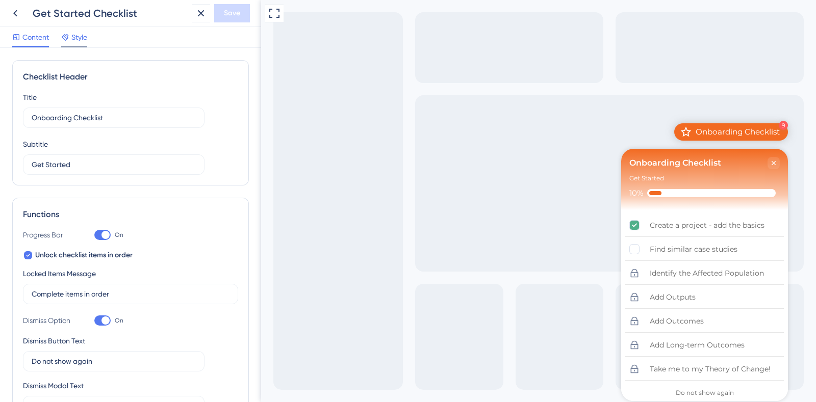
click at [81, 36] on span "Style" at bounding box center [79, 37] width 16 height 12
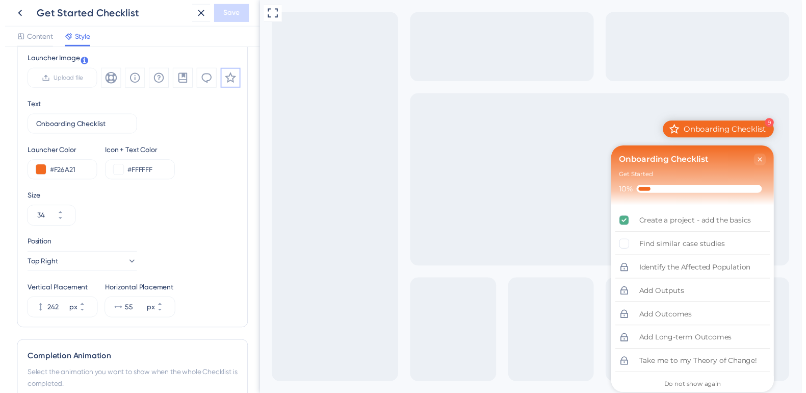
scroll to position [347, 0]
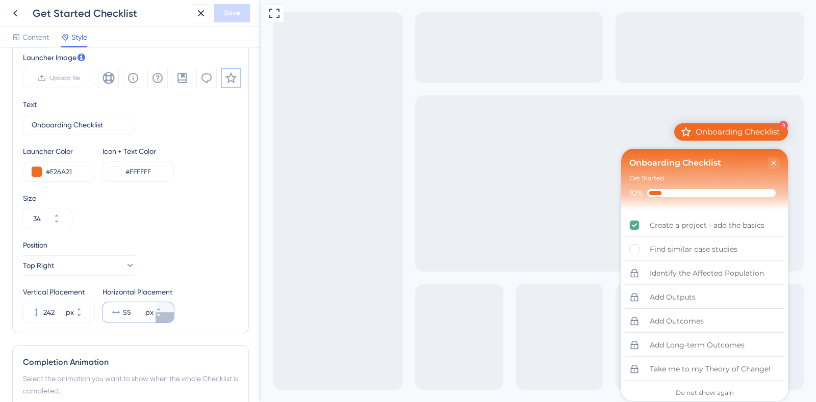
click at [171, 313] on button "55 px" at bounding box center [165, 318] width 18 height 10
click at [171, 313] on button "54 px" at bounding box center [165, 318] width 18 height 10
click at [171, 313] on button "53 px" at bounding box center [165, 318] width 18 height 10
click at [171, 313] on button "52 px" at bounding box center [165, 318] width 18 height 10
click at [171, 313] on button "51 px" at bounding box center [165, 318] width 18 height 10
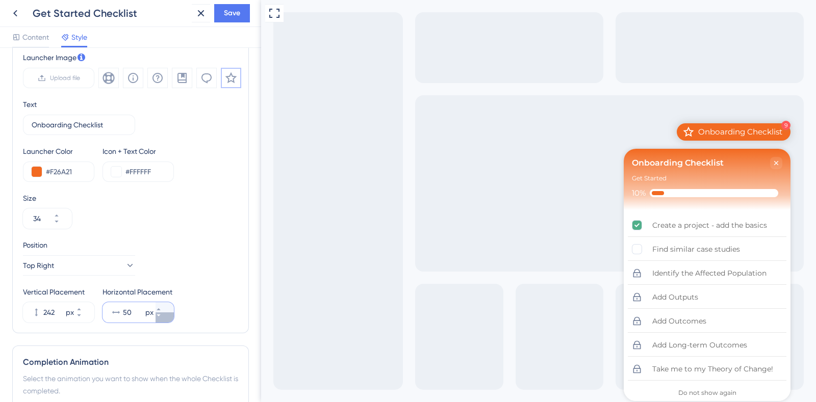
click at [171, 313] on button "50 px" at bounding box center [165, 318] width 18 height 10
click at [171, 313] on button "49 px" at bounding box center [165, 318] width 18 height 10
click at [171, 313] on button "48 px" at bounding box center [165, 318] width 18 height 10
click at [171, 313] on button "47 px" at bounding box center [165, 318] width 18 height 10
click at [171, 313] on button "46 px" at bounding box center [165, 318] width 18 height 10
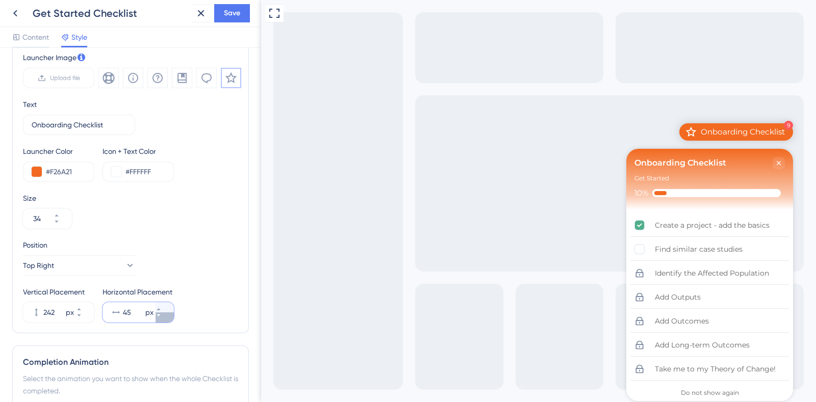
click at [171, 313] on button "45 px" at bounding box center [165, 318] width 18 height 10
type input "44"
click at [235, 14] on span "Save" at bounding box center [232, 13] width 16 height 12
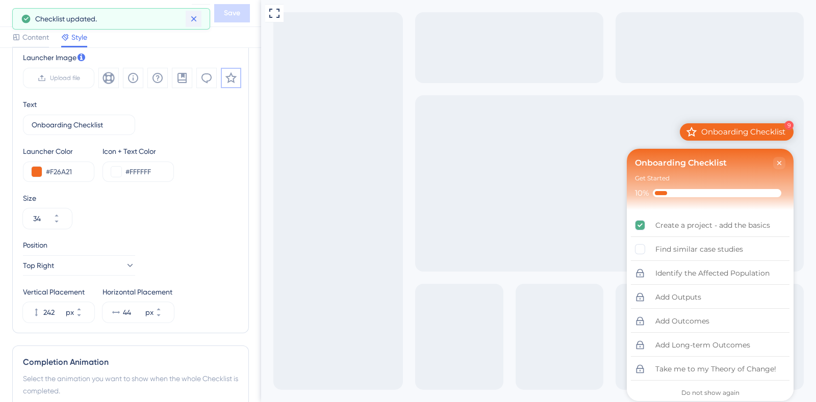
click at [194, 19] on icon at bounding box center [194, 19] width 6 height 6
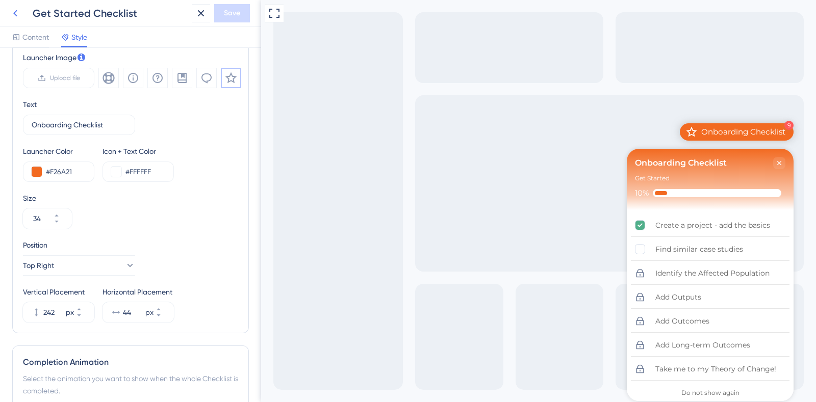
click at [20, 12] on icon at bounding box center [15, 13] width 12 height 12
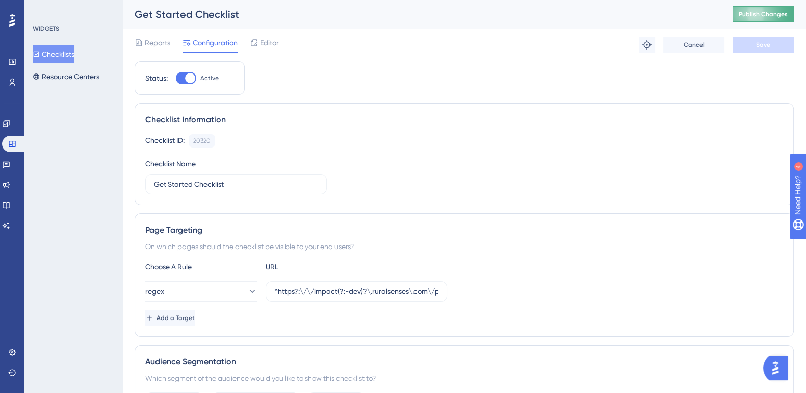
click at [757, 14] on span "Publish Changes" at bounding box center [763, 14] width 49 height 8
click at [264, 42] on span "Editor" at bounding box center [269, 43] width 19 height 12
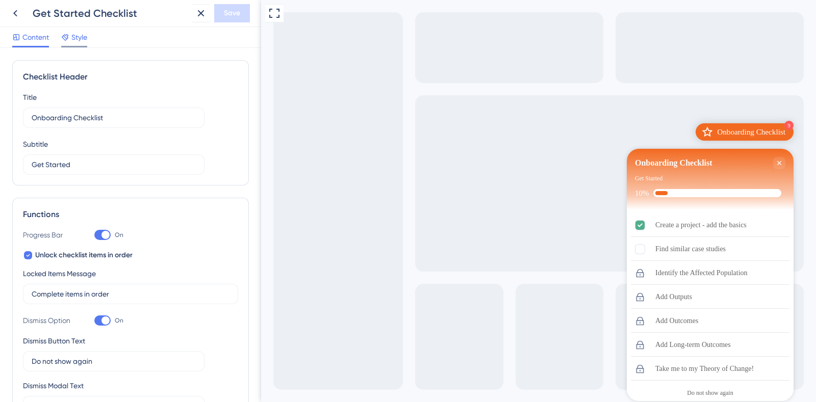
click at [79, 36] on span "Style" at bounding box center [79, 37] width 16 height 12
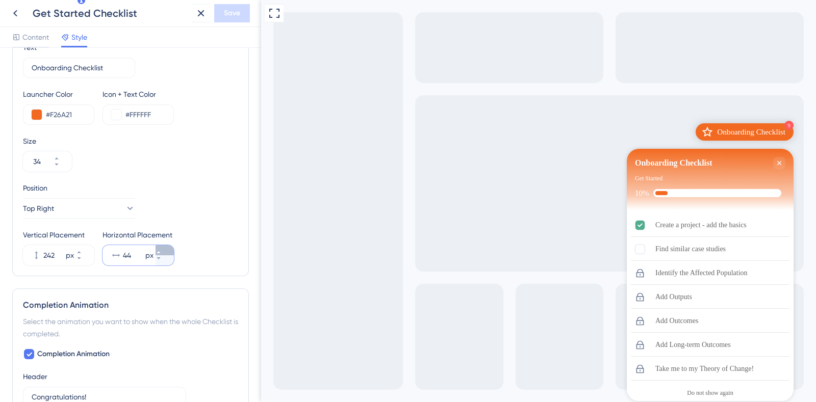
click at [160, 251] on icon at bounding box center [159, 252] width 4 height 2
click at [164, 263] on button "46 px" at bounding box center [165, 260] width 18 height 10
click at [164, 263] on button "45 px" at bounding box center [165, 260] width 18 height 10
click at [162, 251] on icon at bounding box center [159, 252] width 6 height 6
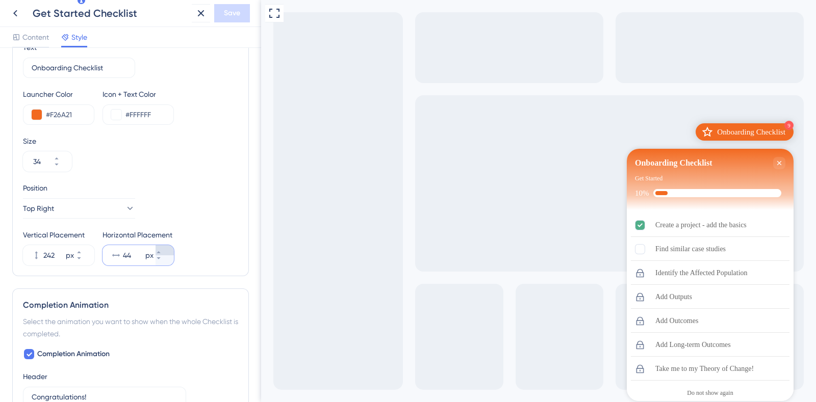
type input "45"
click at [231, 11] on span "Save" at bounding box center [232, 13] width 16 height 12
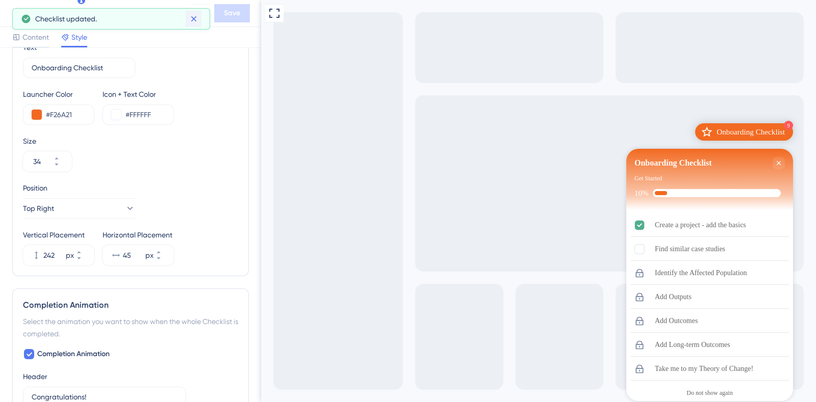
click at [194, 19] on icon at bounding box center [194, 19] width 6 height 6
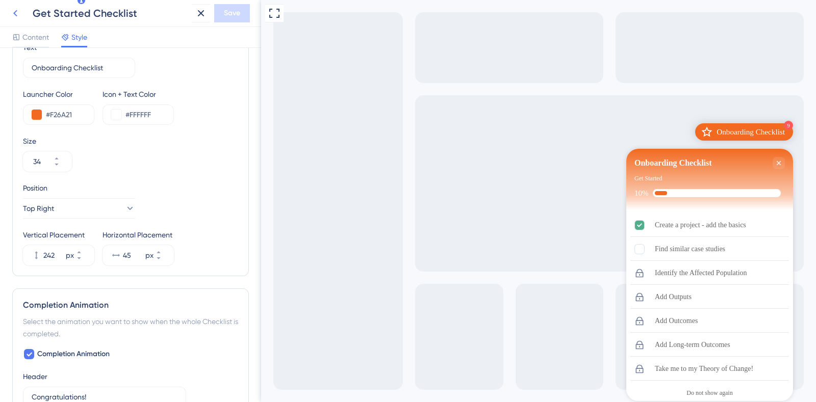
click at [15, 13] on icon at bounding box center [15, 13] width 12 height 12
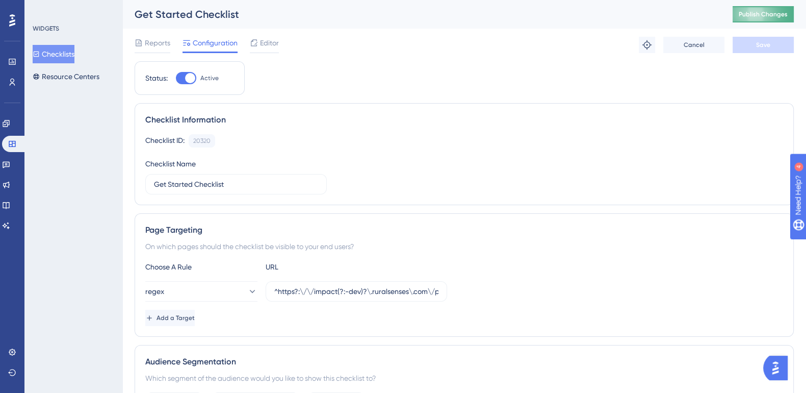
click at [776, 11] on span "Publish Changes" at bounding box center [763, 14] width 49 height 8
click at [274, 46] on span "Editor" at bounding box center [269, 43] width 19 height 12
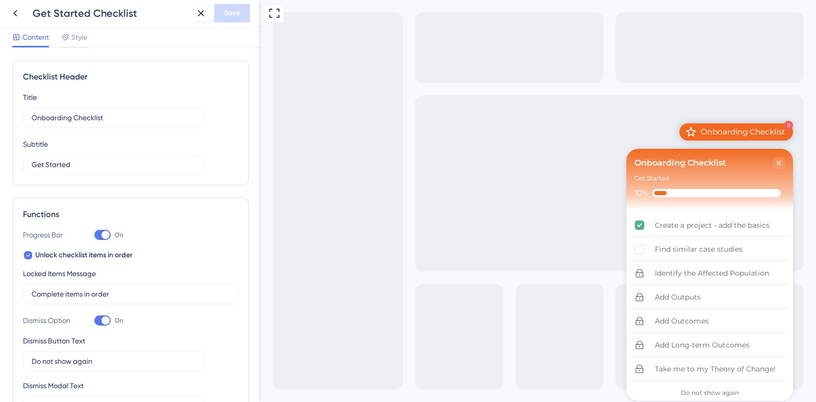
click at [274, 46] on div "Full Screen Preview 9 Onboarding Checklist Onboarding Checklist Get Started 10%…" at bounding box center [538, 201] width 555 height 402
click at [79, 43] on div "Style" at bounding box center [74, 39] width 26 height 16
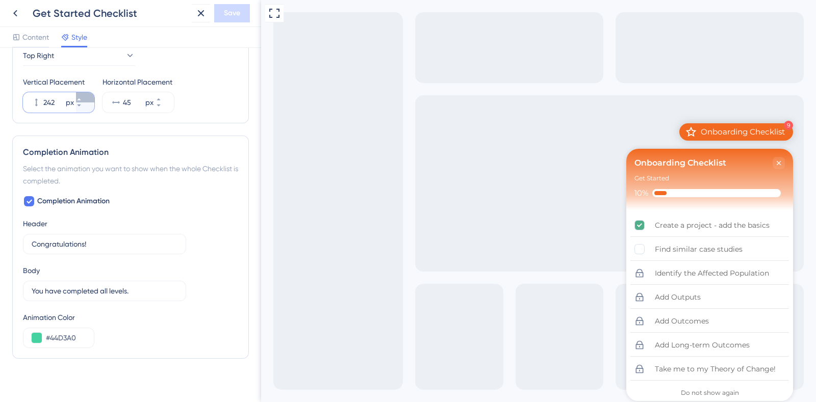
click at [82, 92] on button "242 px" at bounding box center [85, 97] width 18 height 10
click at [82, 94] on button "243 px" at bounding box center [85, 97] width 18 height 10
click at [82, 94] on button "244 px" at bounding box center [85, 97] width 18 height 10
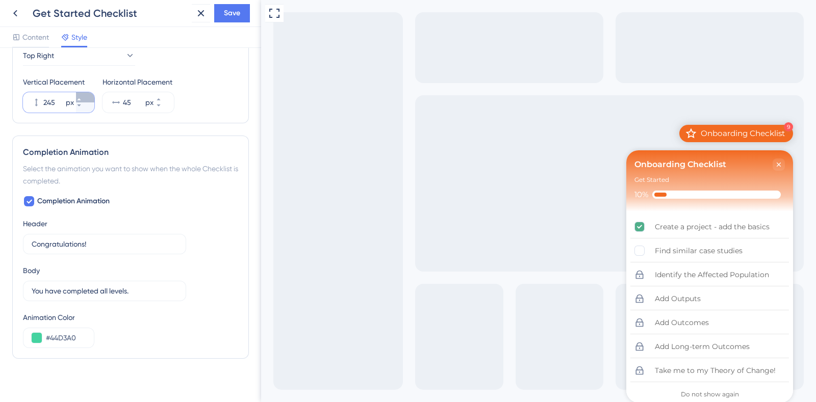
click at [82, 94] on button "245 px" at bounding box center [85, 97] width 18 height 10
click at [82, 94] on button "246 px" at bounding box center [85, 97] width 18 height 10
click at [82, 94] on button "247 px" at bounding box center [85, 97] width 18 height 10
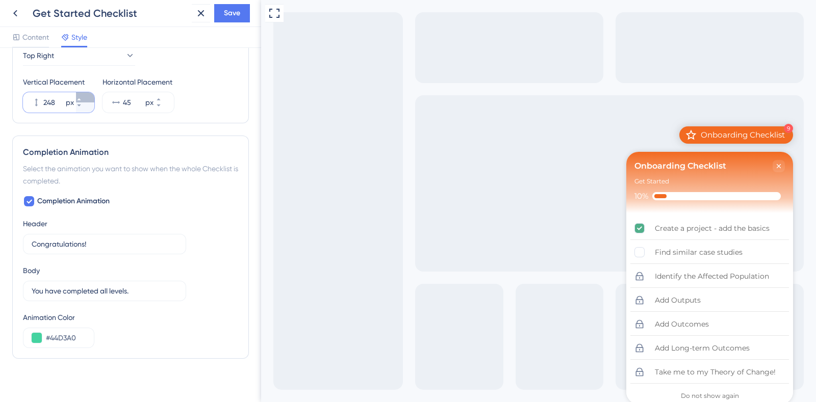
click at [82, 94] on button "248 px" at bounding box center [85, 97] width 18 height 10
click at [82, 94] on button "249 px" at bounding box center [85, 97] width 18 height 10
type input "250"
click at [235, 15] on span "Save" at bounding box center [232, 13] width 16 height 12
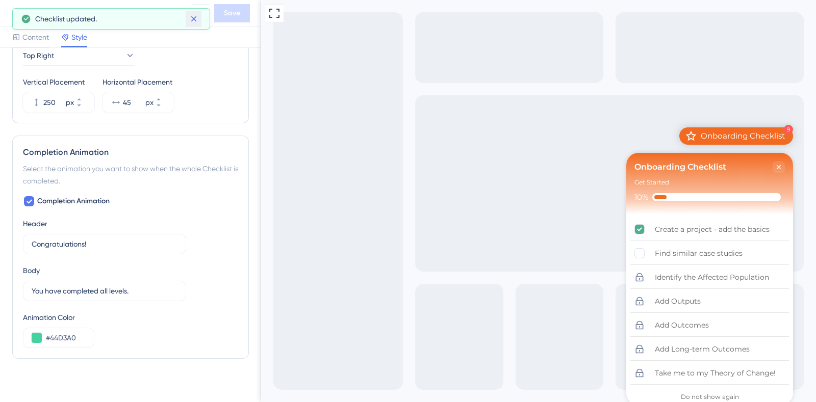
click at [196, 14] on icon at bounding box center [194, 19] width 10 height 10
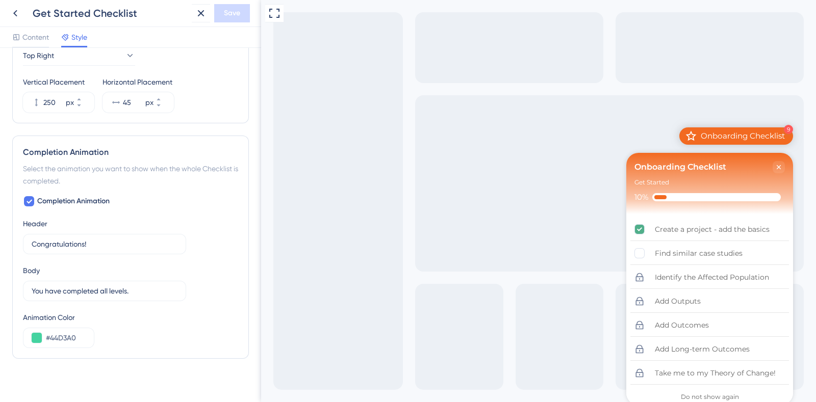
click at [196, 14] on icon at bounding box center [201, 13] width 12 height 12
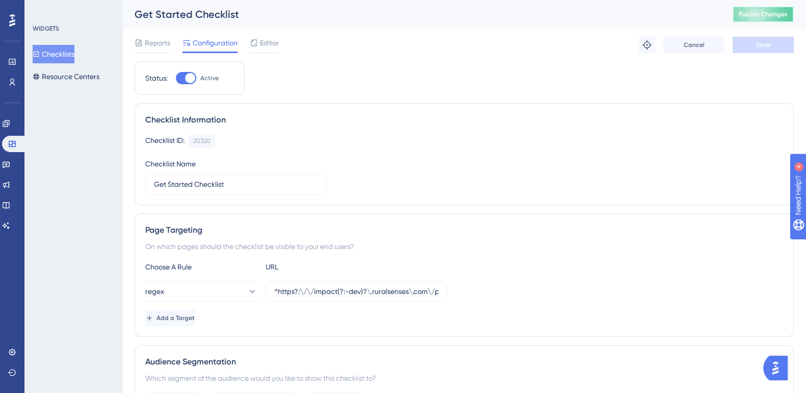
click at [788, 13] on span "Publish Changes" at bounding box center [763, 14] width 49 height 8
click at [270, 42] on span "Editor" at bounding box center [269, 43] width 19 height 12
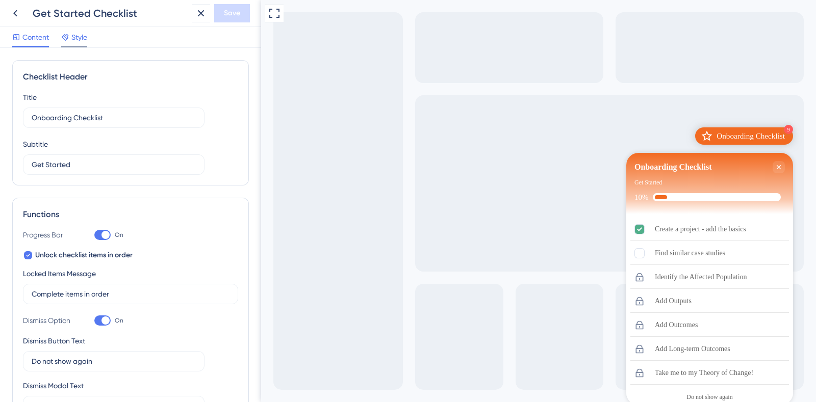
click at [84, 37] on span "Style" at bounding box center [79, 37] width 16 height 12
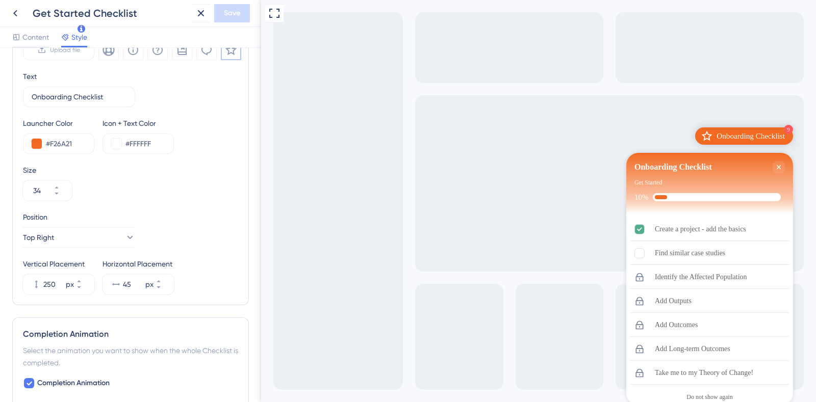
scroll to position [375, 0]
click at [124, 237] on icon at bounding box center [129, 237] width 10 height 10
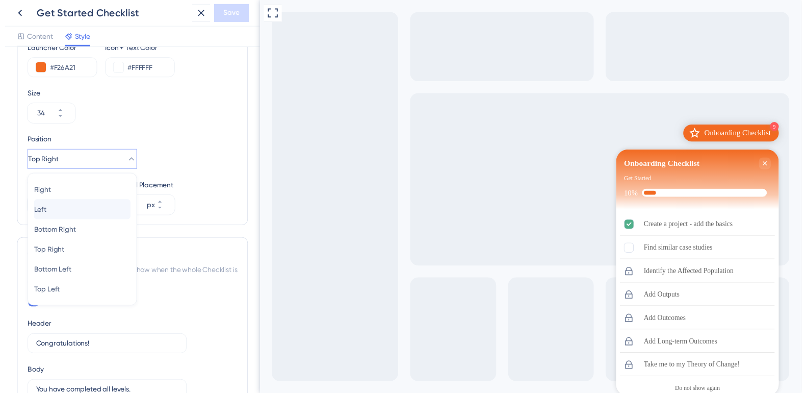
scroll to position [451, 0]
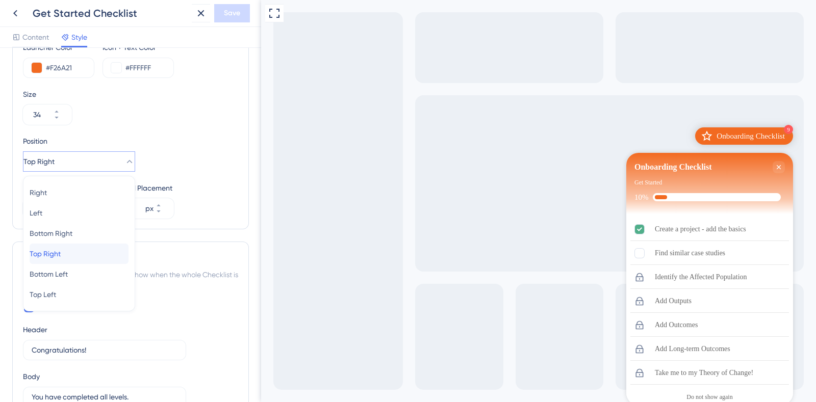
click at [92, 253] on div "Top Right Top Right" at bounding box center [79, 254] width 99 height 20
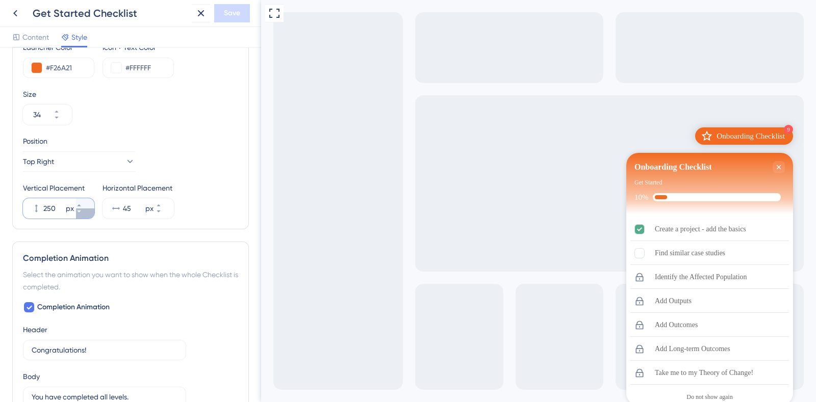
click at [82, 212] on icon at bounding box center [79, 212] width 6 height 6
type input "249"
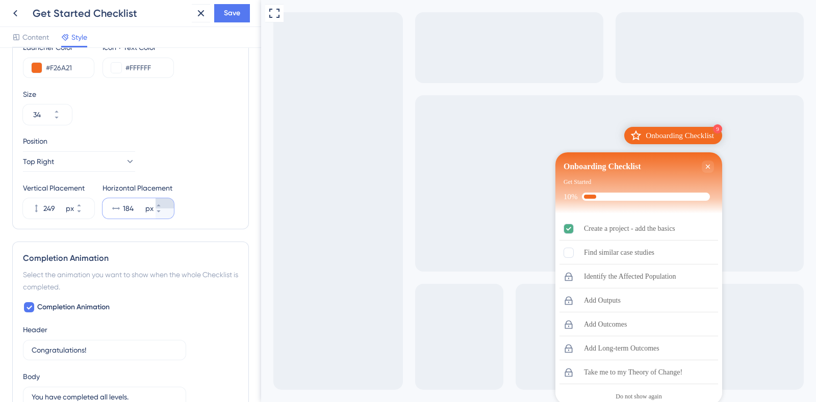
click at [162, 205] on icon at bounding box center [159, 205] width 6 height 6
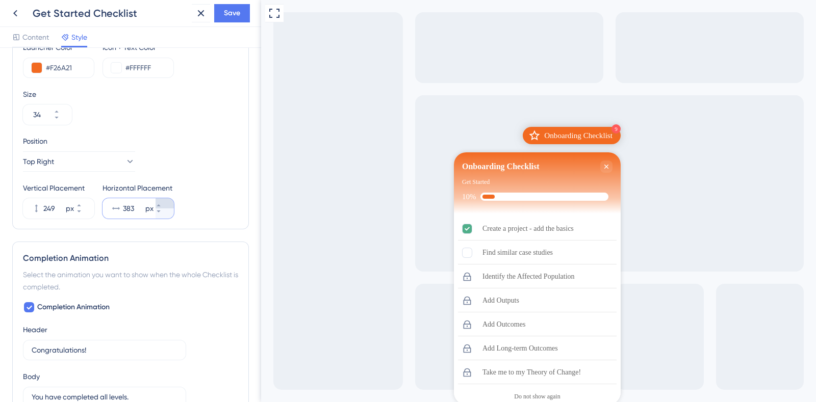
click at [162, 205] on icon at bounding box center [159, 205] width 6 height 6
type input "384"
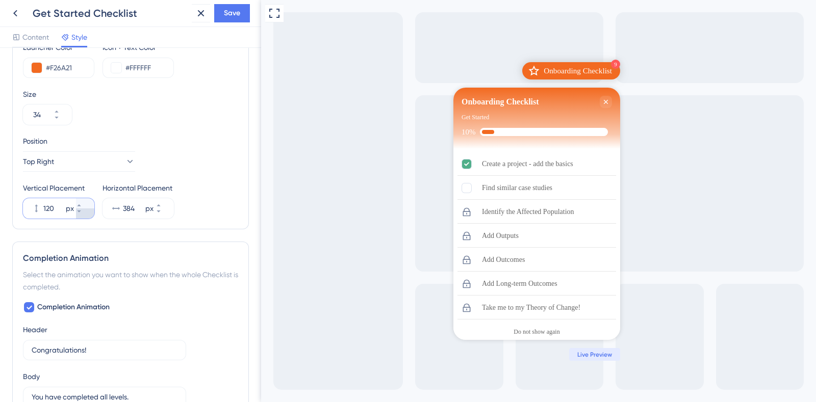
click at [82, 213] on icon at bounding box center [79, 212] width 6 height 6
type input "119"
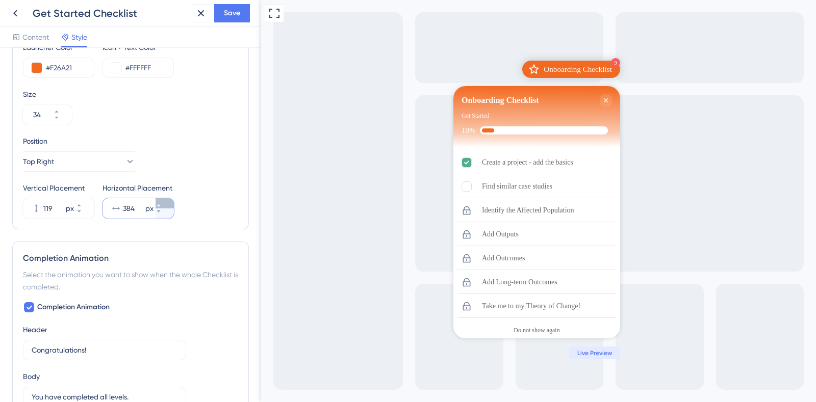
click at [158, 207] on button "384 px" at bounding box center [165, 203] width 18 height 10
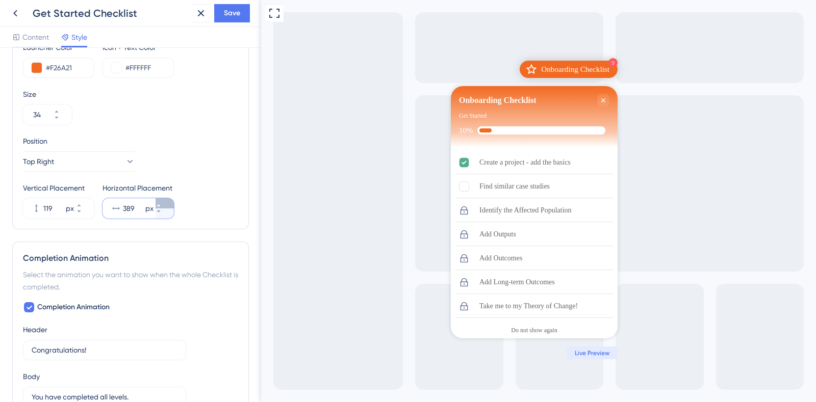
click at [158, 207] on button "389 px" at bounding box center [165, 203] width 18 height 10
type input "390"
click at [82, 202] on icon at bounding box center [79, 205] width 6 height 6
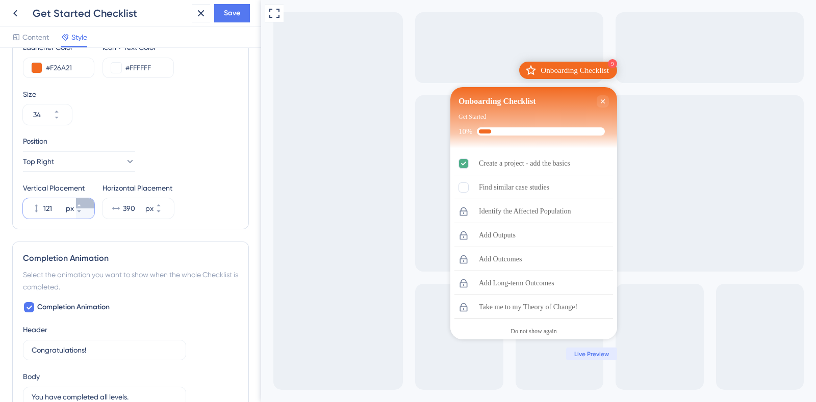
click at [82, 202] on icon at bounding box center [79, 205] width 6 height 6
drag, startPoint x: 85, startPoint y: 201, endPoint x: 85, endPoint y: 213, distance: 11.7
click at [85, 213] on div at bounding box center [85, 208] width 18 height 20
click at [64, 213] on input "123" at bounding box center [53, 208] width 20 height 12
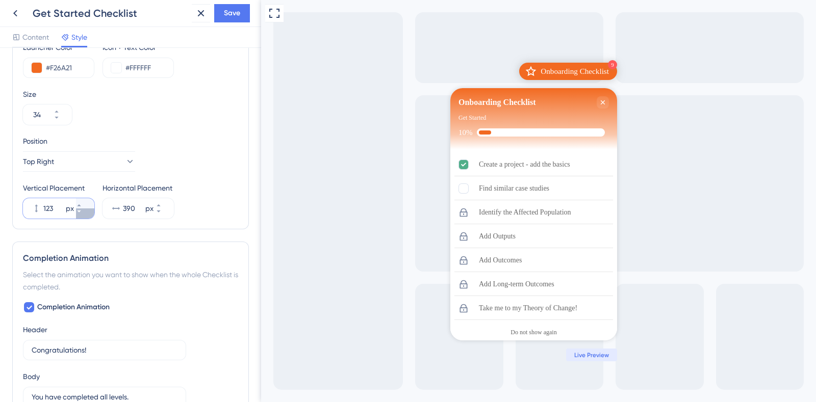
click at [82, 213] on icon at bounding box center [79, 212] width 6 height 6
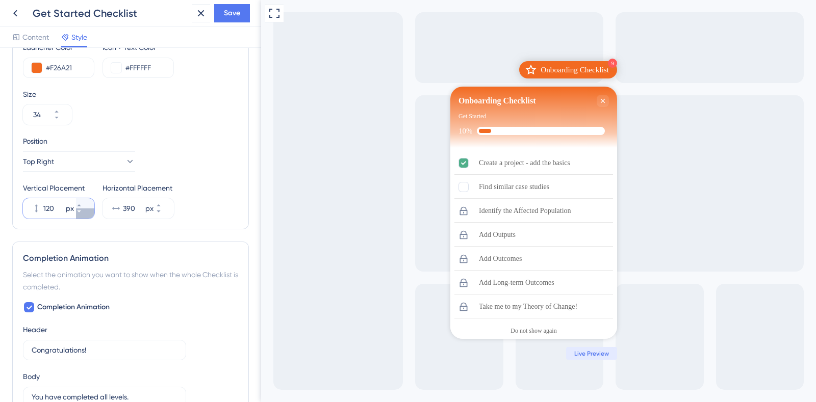
click at [82, 213] on icon at bounding box center [79, 212] width 6 height 6
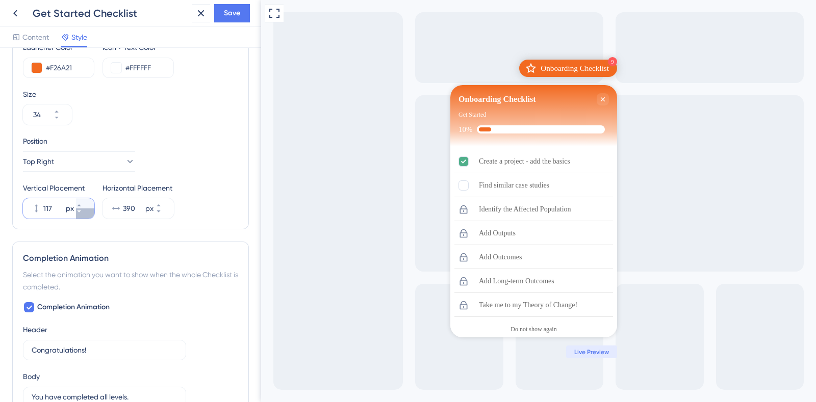
click at [82, 213] on icon at bounding box center [79, 212] width 6 height 6
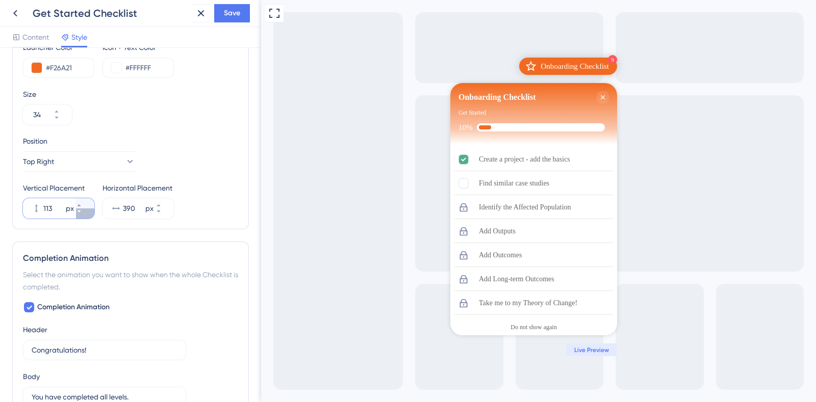
click at [82, 213] on icon at bounding box center [79, 212] width 6 height 6
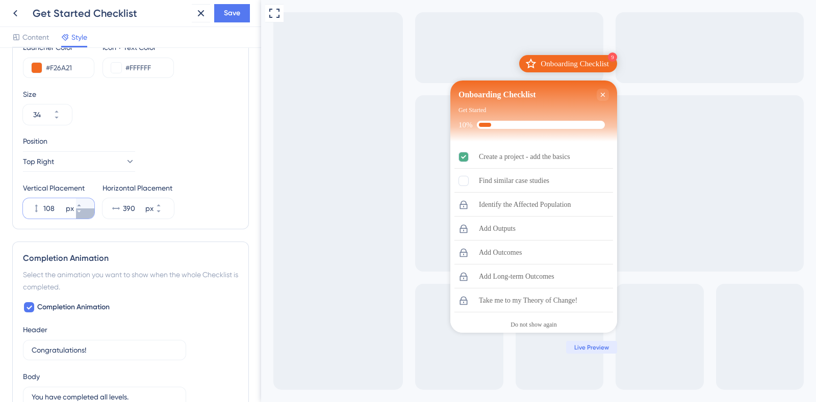
click at [82, 213] on icon at bounding box center [79, 212] width 6 height 6
type input "106"
click at [227, 19] on button "Save" at bounding box center [232, 13] width 36 height 18
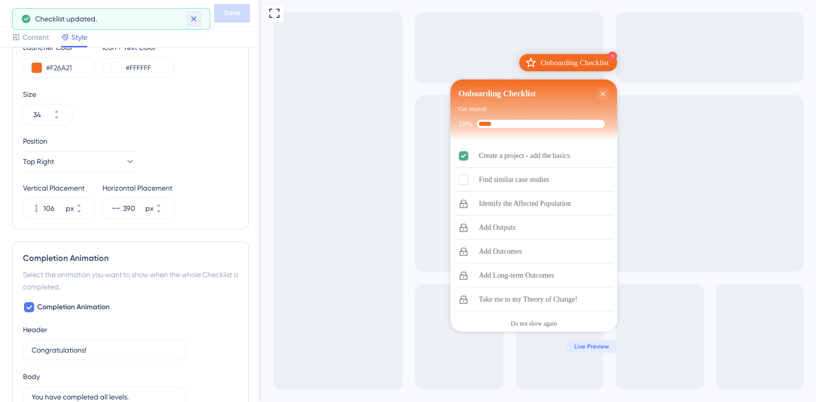
click at [191, 16] on icon at bounding box center [194, 19] width 6 height 6
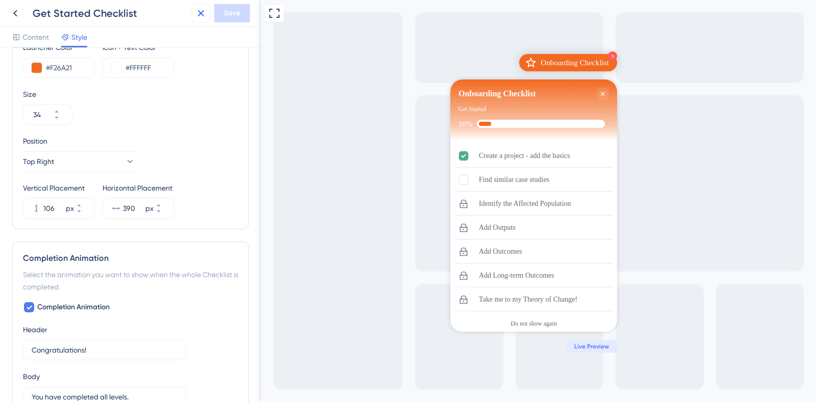
click at [200, 11] on icon at bounding box center [201, 13] width 12 height 12
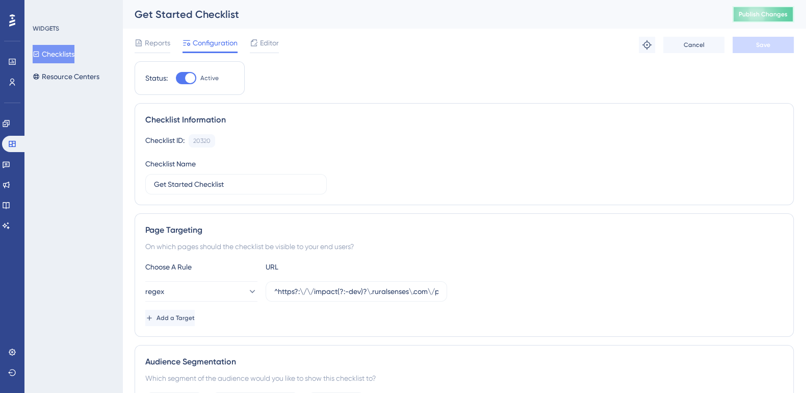
click at [779, 12] on span "Publish Changes" at bounding box center [763, 14] width 49 height 8
click at [271, 44] on span "Editor" at bounding box center [269, 43] width 19 height 12
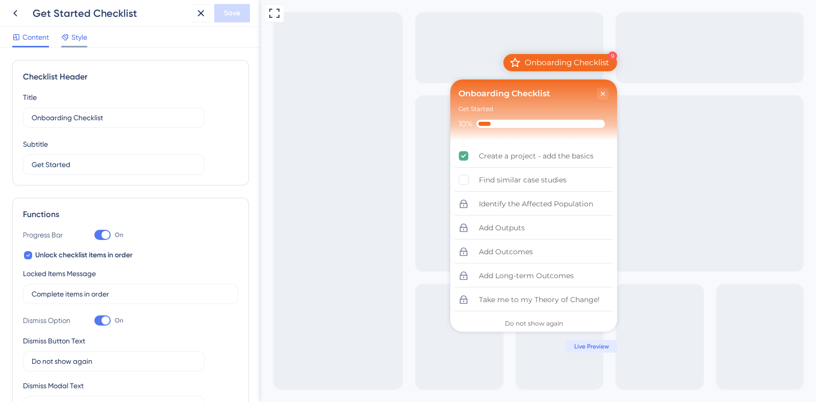
click at [84, 39] on span "Style" at bounding box center [79, 37] width 16 height 12
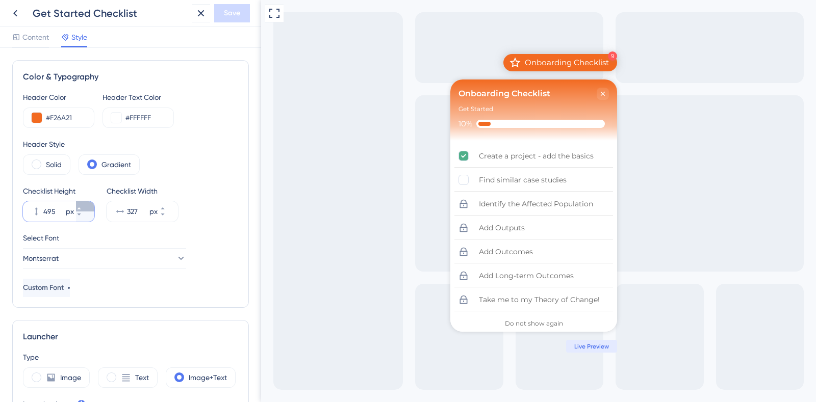
click at [81, 209] on icon at bounding box center [79, 209] width 4 height 2
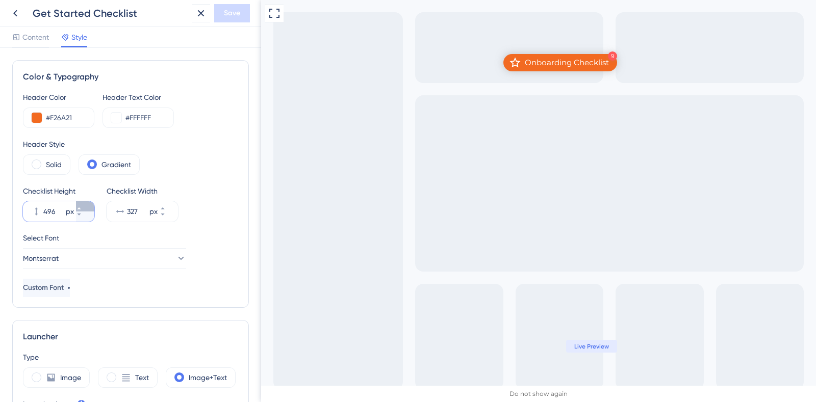
click at [81, 209] on icon at bounding box center [79, 209] width 4 height 2
click at [88, 203] on button "556 px" at bounding box center [85, 206] width 18 height 10
click at [88, 203] on button "557 px" at bounding box center [85, 206] width 18 height 10
click at [88, 203] on button "558 px" at bounding box center [85, 206] width 18 height 10
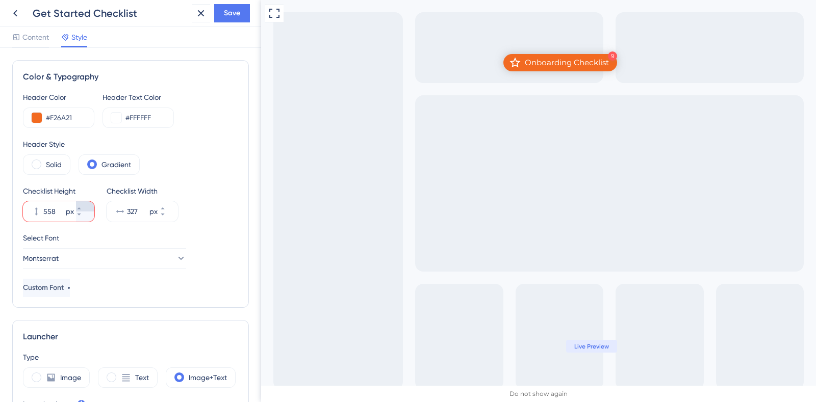
type input "559"
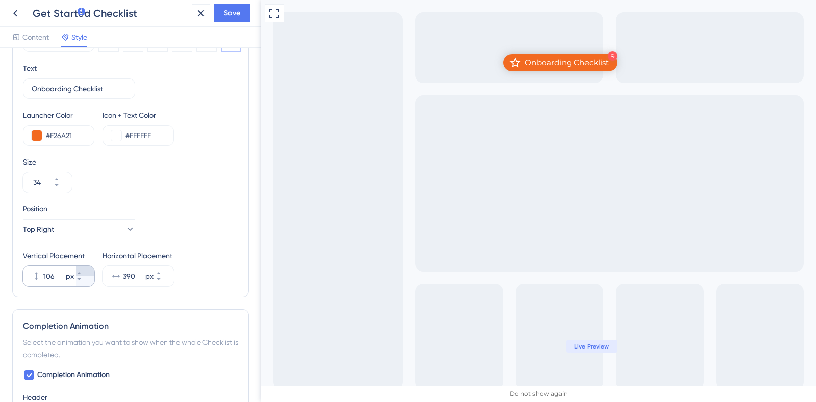
scroll to position [392, 0]
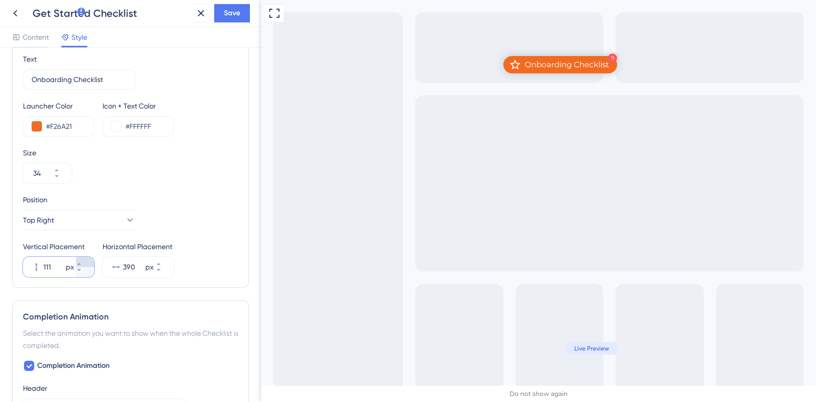
click at [82, 261] on icon at bounding box center [79, 264] width 6 height 6
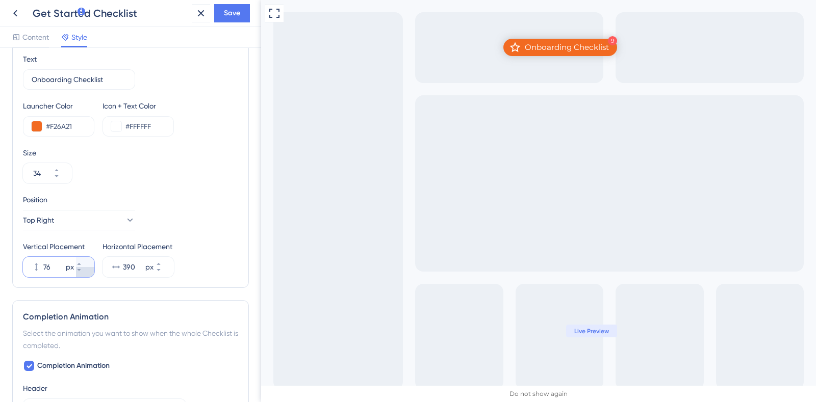
click at [82, 270] on icon at bounding box center [79, 270] width 6 height 6
type input "75"
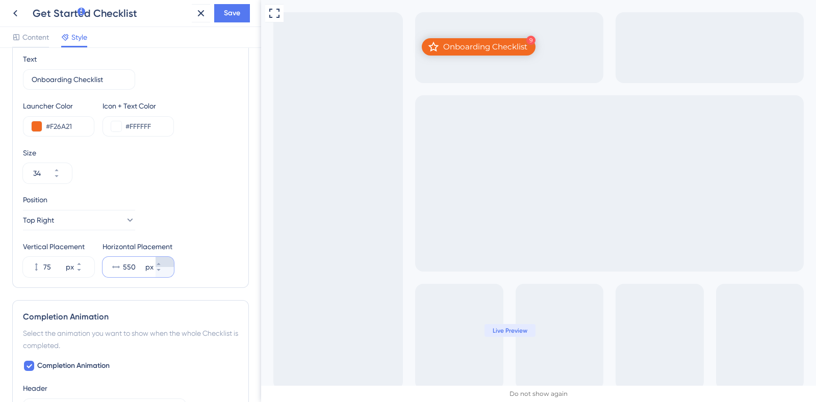
click at [168, 264] on button "550 px" at bounding box center [165, 262] width 18 height 10
type input "551"
click at [273, 13] on icon at bounding box center [274, 13] width 12 height 12
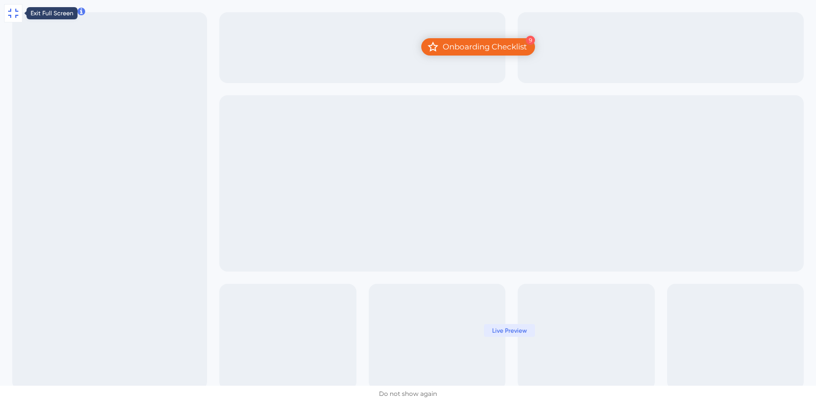
click at [10, 16] on icon at bounding box center [13, 13] width 12 height 12
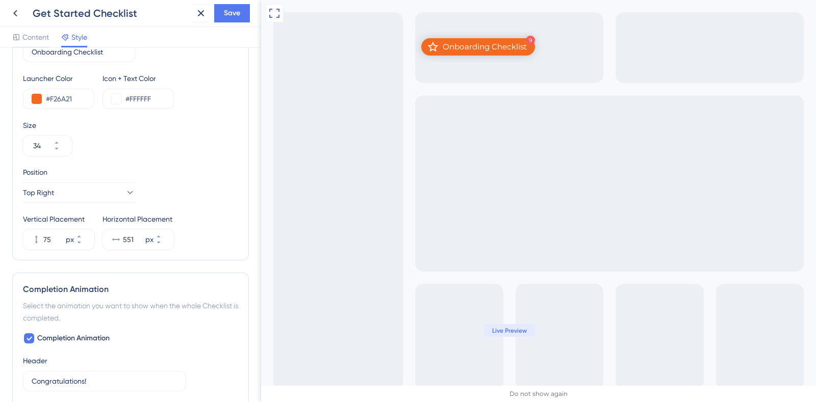
scroll to position [419, 0]
click at [82, 241] on icon at bounding box center [79, 244] width 6 height 6
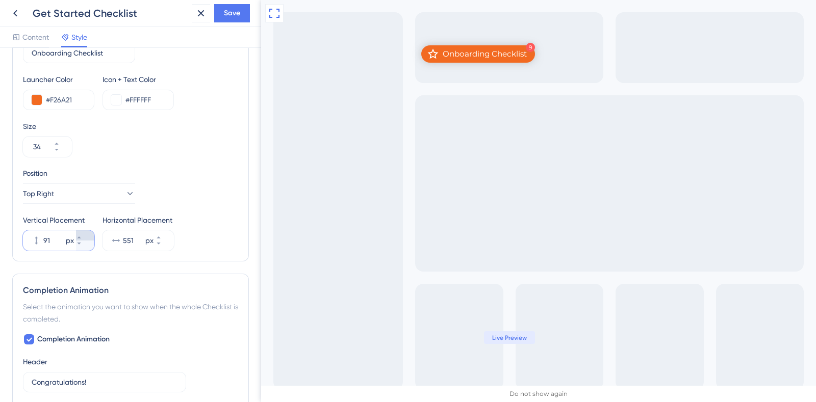
click at [89, 233] on button "91 px" at bounding box center [85, 235] width 18 height 10
type input "92"
click at [235, 11] on span "Save" at bounding box center [232, 13] width 16 height 12
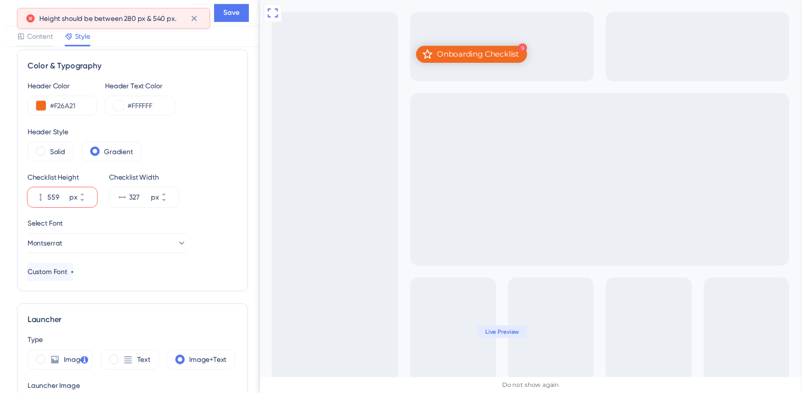
scroll to position [0, 0]
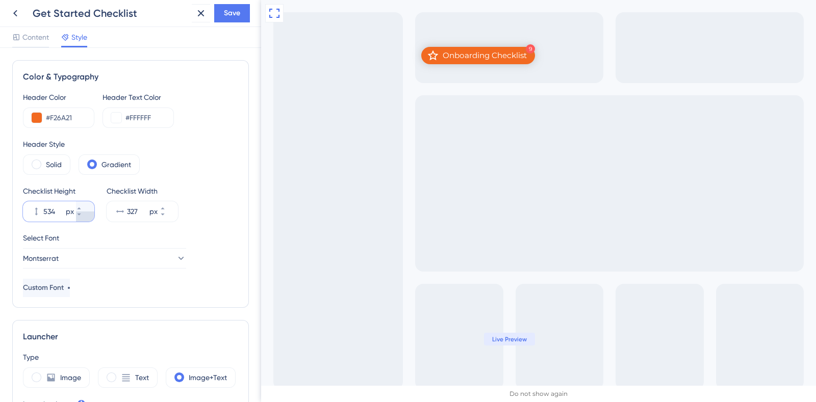
click at [82, 217] on icon at bounding box center [79, 215] width 6 height 6
click at [86, 203] on button "533 px" at bounding box center [85, 206] width 18 height 10
click at [86, 203] on button "534 px" at bounding box center [85, 206] width 18 height 10
click at [86, 203] on button "535 px" at bounding box center [85, 206] width 18 height 10
click at [86, 203] on button "536 px" at bounding box center [85, 206] width 18 height 10
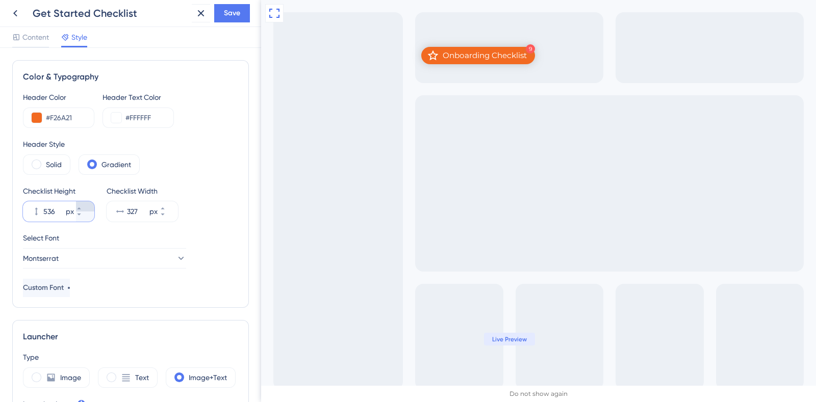
type input "537"
click at [240, 17] on button "Save" at bounding box center [232, 13] width 36 height 18
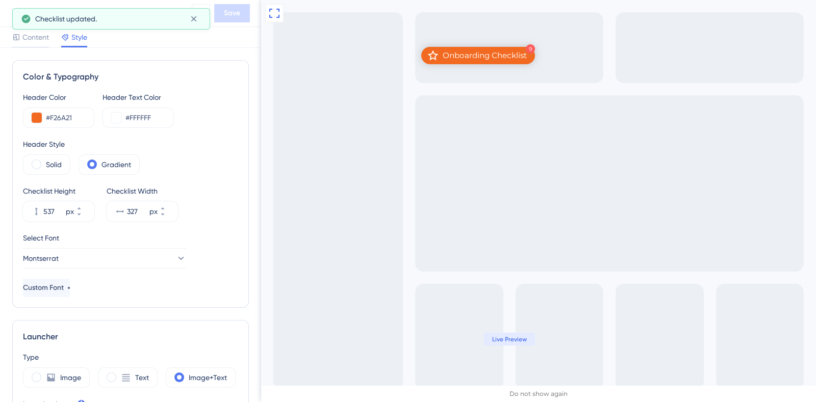
click at [190, 19] on icon at bounding box center [194, 19] width 10 height 10
click at [193, 17] on button at bounding box center [201, 13] width 18 height 18
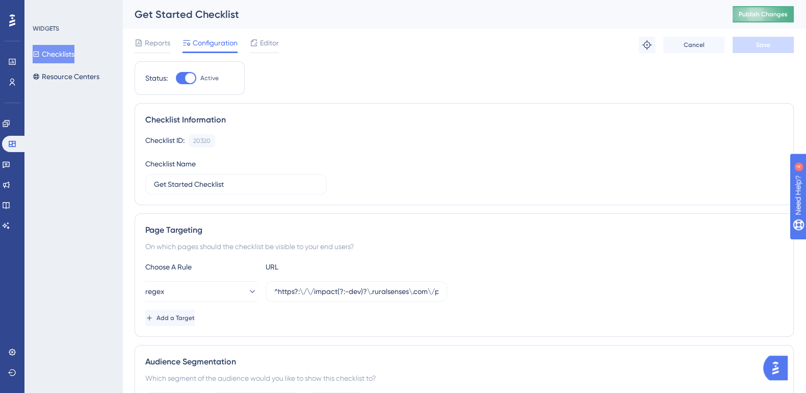
click at [770, 10] on span "Publish Changes" at bounding box center [763, 14] width 49 height 8
click at [273, 46] on span "Editor" at bounding box center [269, 43] width 19 height 12
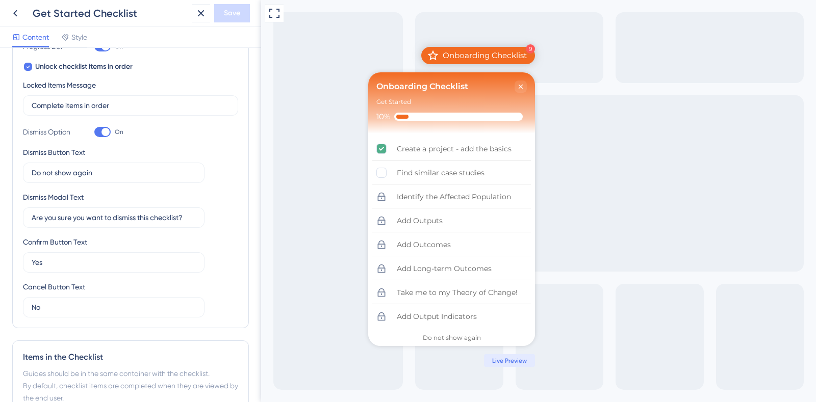
scroll to position [269, 0]
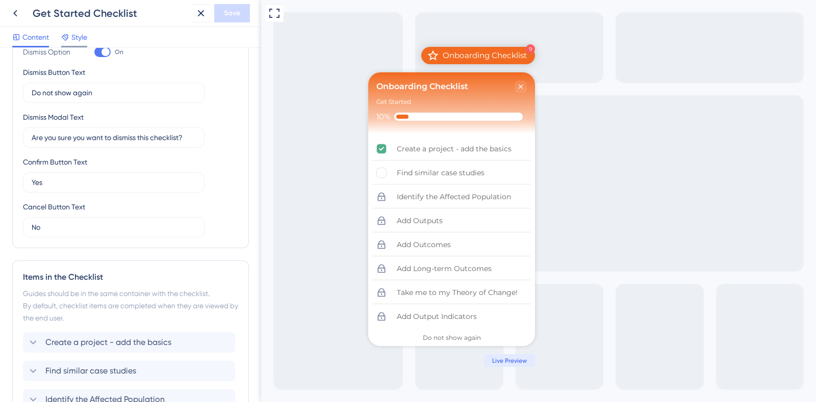
click at [84, 32] on span "Style" at bounding box center [79, 37] width 16 height 12
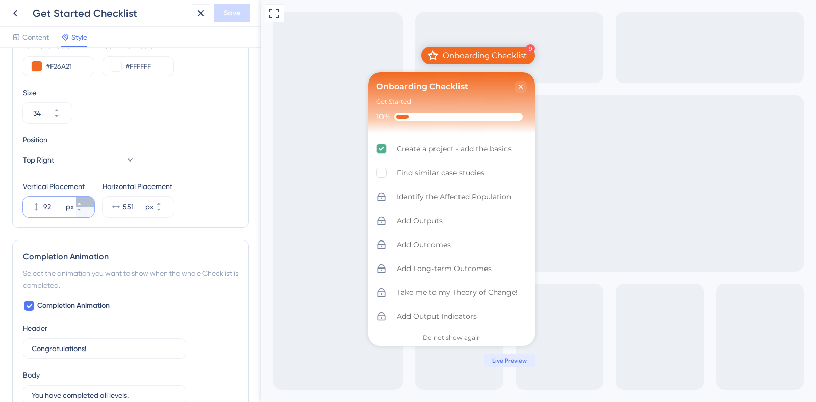
click at [81, 203] on icon at bounding box center [79, 204] width 4 height 2
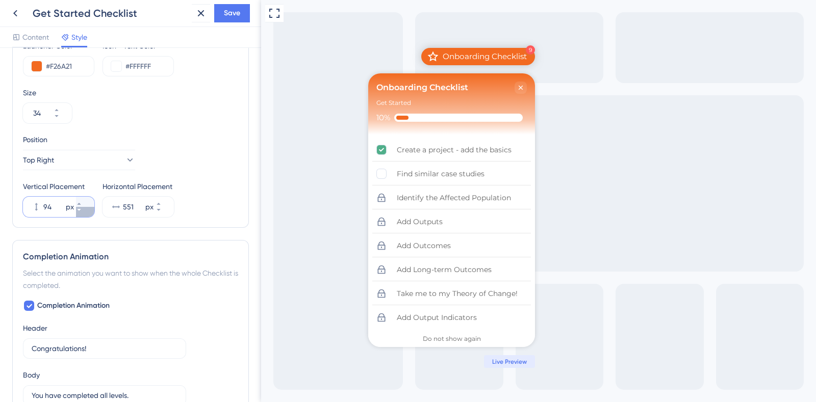
click at [85, 213] on button "94 px" at bounding box center [85, 212] width 18 height 10
click at [85, 213] on button "93 px" at bounding box center [85, 212] width 18 height 10
click at [85, 213] on button "92 px" at bounding box center [85, 212] width 18 height 10
click at [85, 213] on button "91 px" at bounding box center [85, 212] width 18 height 10
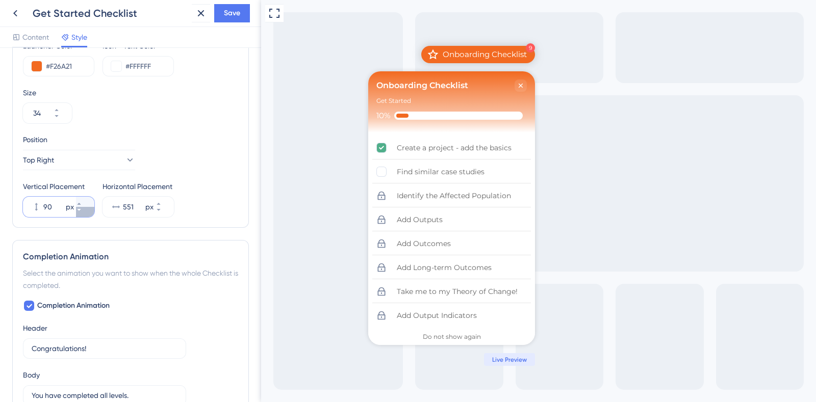
click at [85, 213] on button "90 px" at bounding box center [85, 212] width 18 height 10
click at [81, 209] on icon at bounding box center [79, 210] width 4 height 2
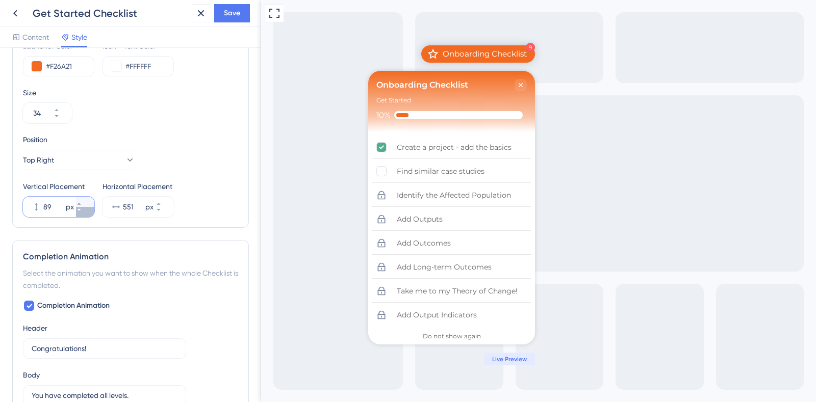
click at [81, 209] on icon at bounding box center [79, 210] width 4 height 2
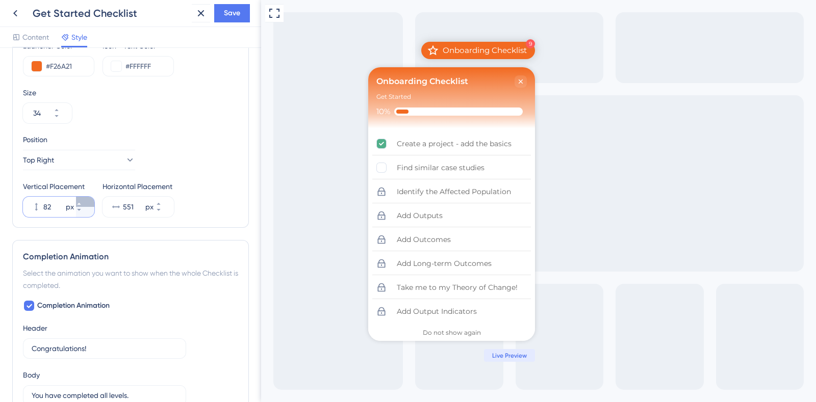
click at [81, 203] on icon at bounding box center [79, 204] width 4 height 2
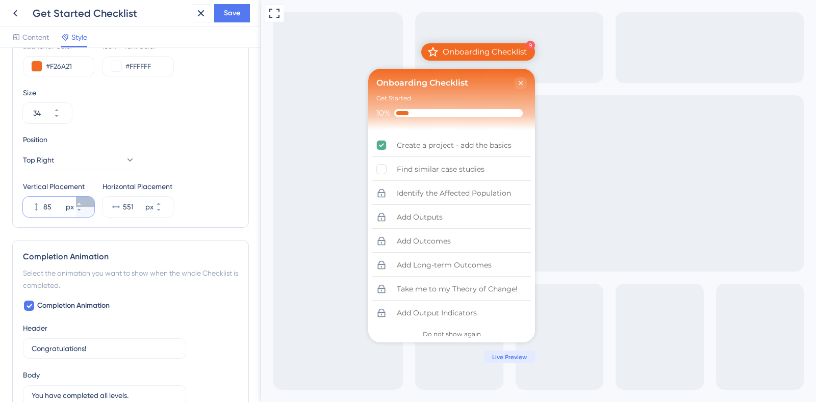
click at [81, 203] on icon at bounding box center [79, 204] width 4 height 2
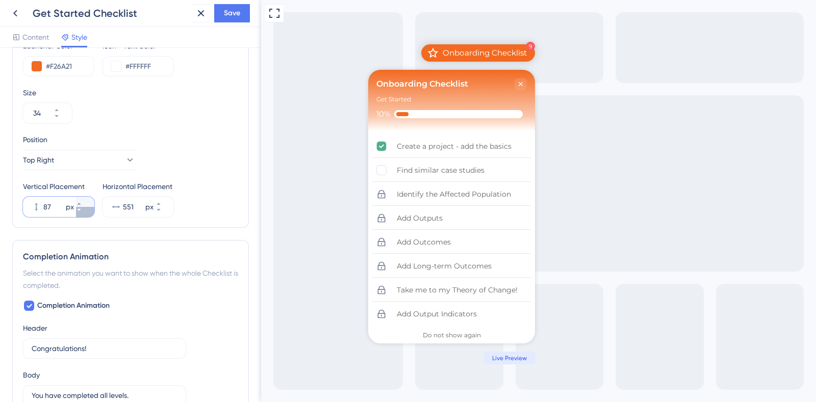
click at [84, 214] on button "87 px" at bounding box center [85, 212] width 18 height 10
click at [84, 214] on button "86 px" at bounding box center [85, 212] width 18 height 10
click at [84, 214] on button "85 px" at bounding box center [85, 212] width 18 height 10
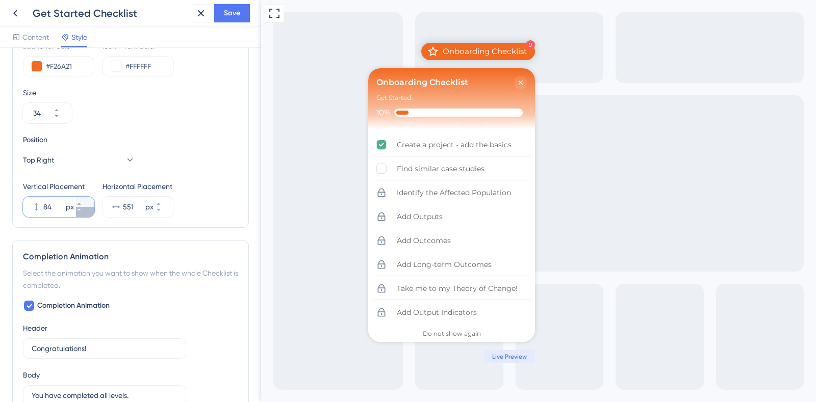
click at [84, 214] on button "84 px" at bounding box center [85, 212] width 18 height 10
click at [84, 214] on button "83 px" at bounding box center [85, 212] width 18 height 10
click at [84, 214] on button "82 px" at bounding box center [85, 212] width 18 height 10
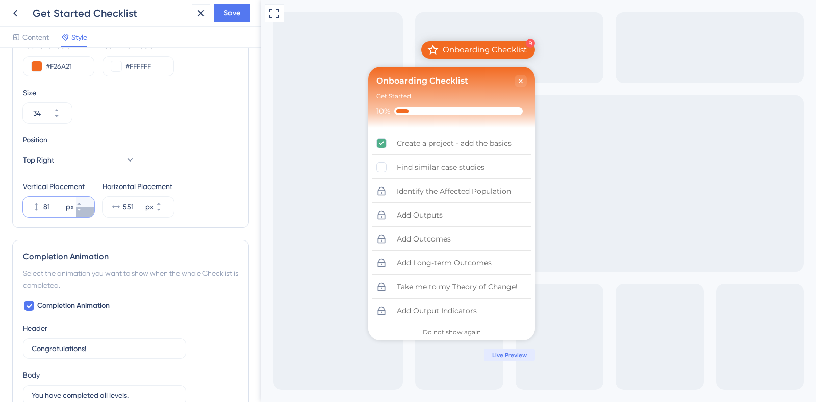
click at [84, 214] on button "81 px" at bounding box center [85, 212] width 18 height 10
click at [84, 214] on button "80 px" at bounding box center [85, 212] width 18 height 10
click at [84, 214] on button "79 px" at bounding box center [85, 212] width 18 height 10
click at [84, 214] on button "78 px" at bounding box center [85, 212] width 18 height 10
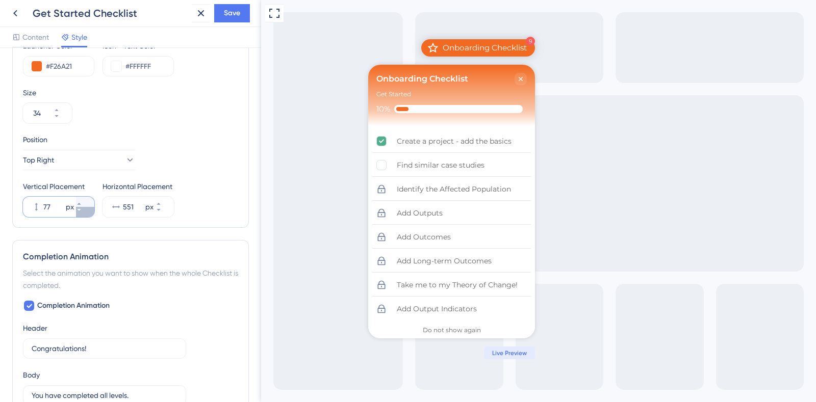
click at [84, 214] on button "77 px" at bounding box center [85, 212] width 18 height 10
click at [84, 214] on button "76 px" at bounding box center [85, 212] width 18 height 10
type input "75"
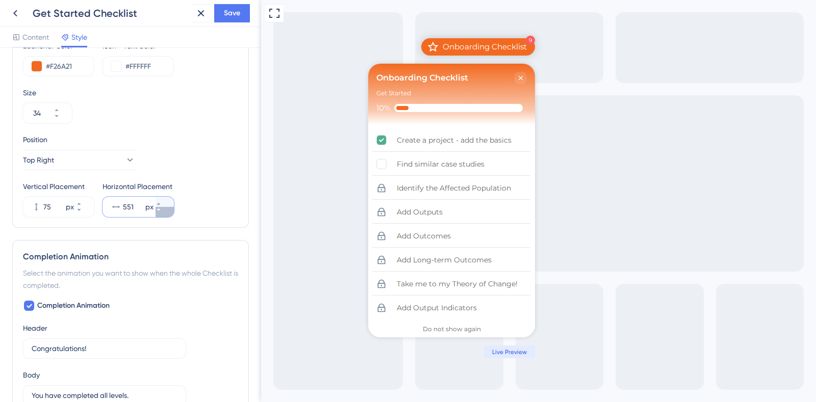
click at [162, 211] on icon at bounding box center [159, 210] width 6 height 6
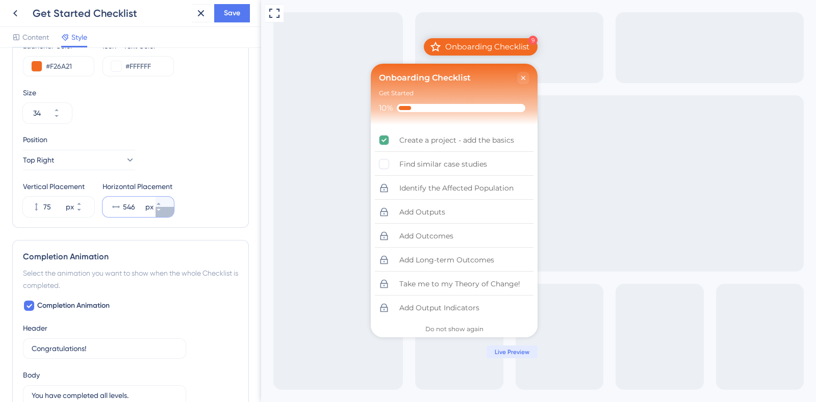
click at [162, 211] on icon at bounding box center [159, 210] width 6 height 6
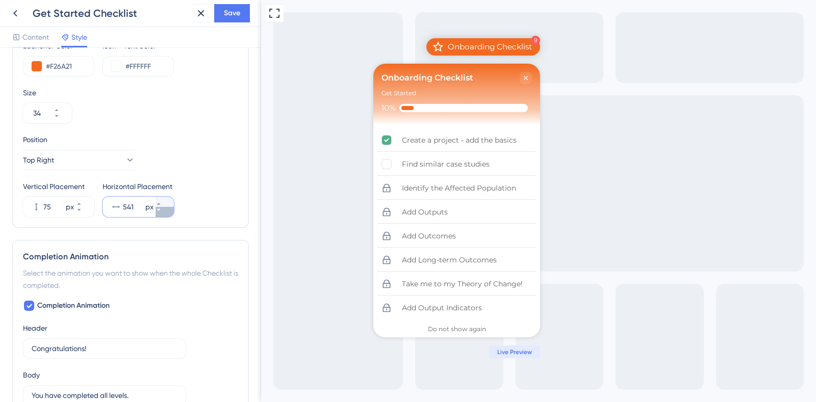
click at [162, 211] on icon at bounding box center [159, 210] width 6 height 6
click at [162, 212] on icon at bounding box center [159, 210] width 6 height 6
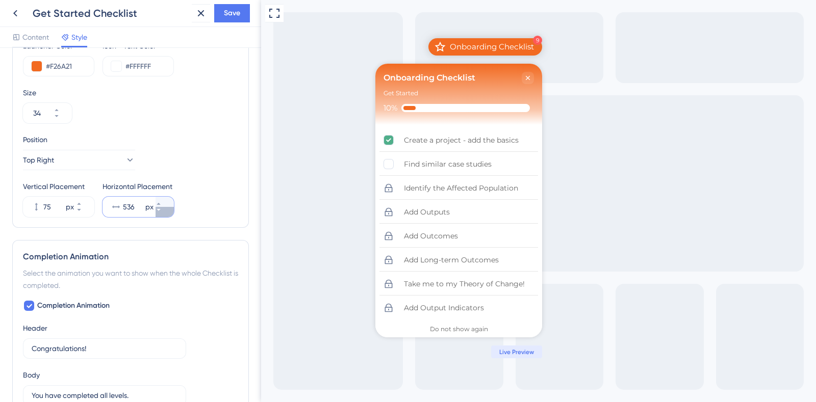
click at [162, 212] on icon at bounding box center [159, 210] width 6 height 6
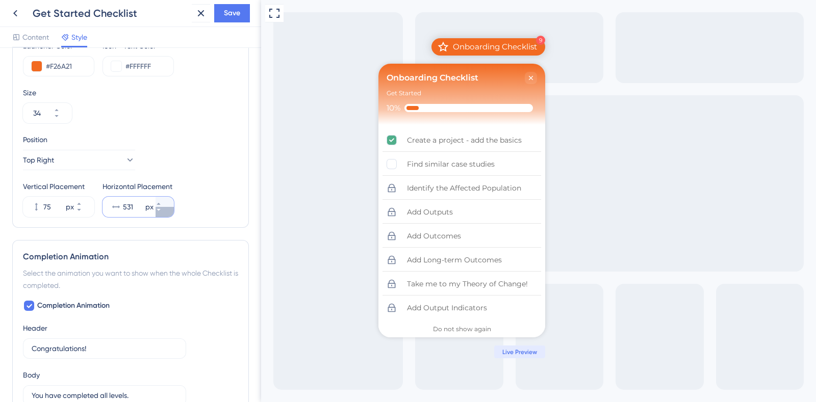
click at [162, 212] on icon at bounding box center [159, 210] width 6 height 6
type input "527"
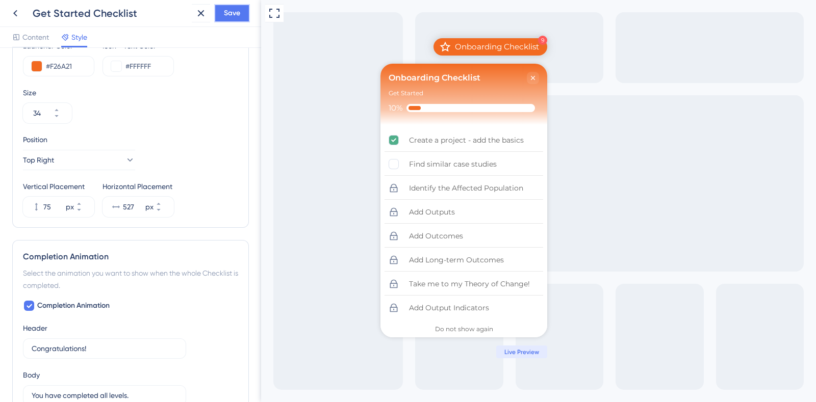
click at [240, 16] on button "Save" at bounding box center [232, 13] width 36 height 18
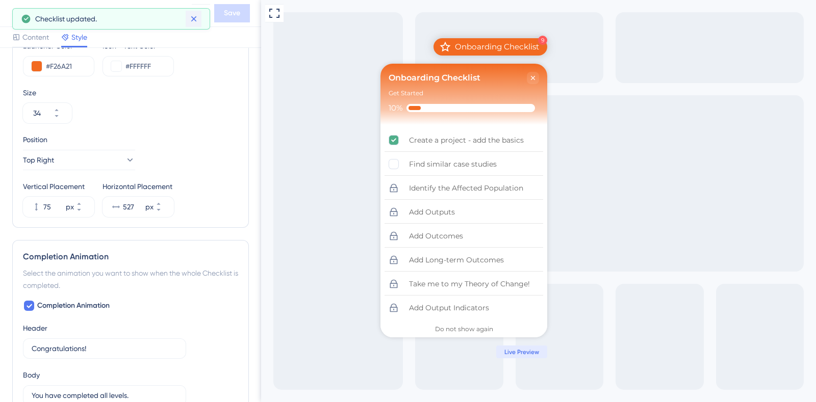
click at [194, 14] on icon at bounding box center [194, 19] width 10 height 10
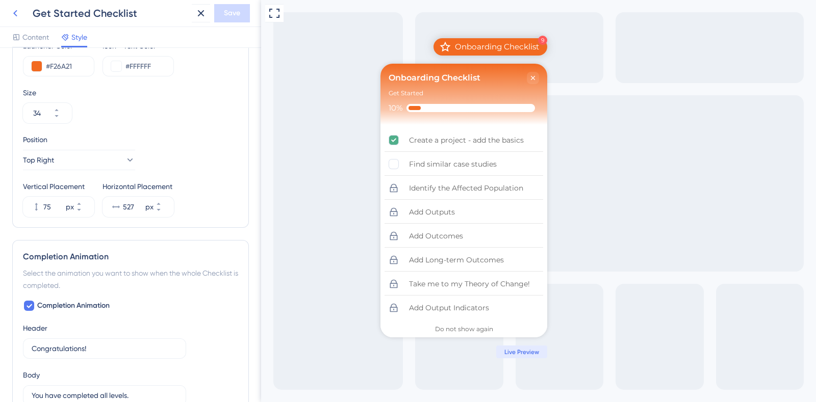
click at [11, 16] on icon at bounding box center [15, 13] width 12 height 12
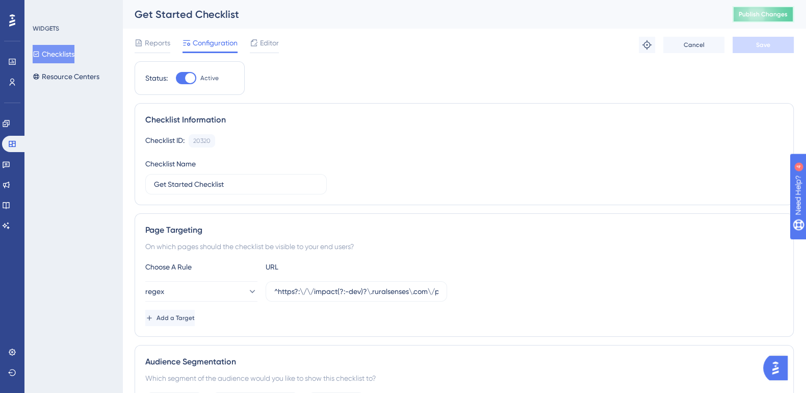
click at [792, 20] on button "Publish Changes" at bounding box center [763, 14] width 61 height 16
click at [261, 42] on span "Editor" at bounding box center [269, 43] width 19 height 12
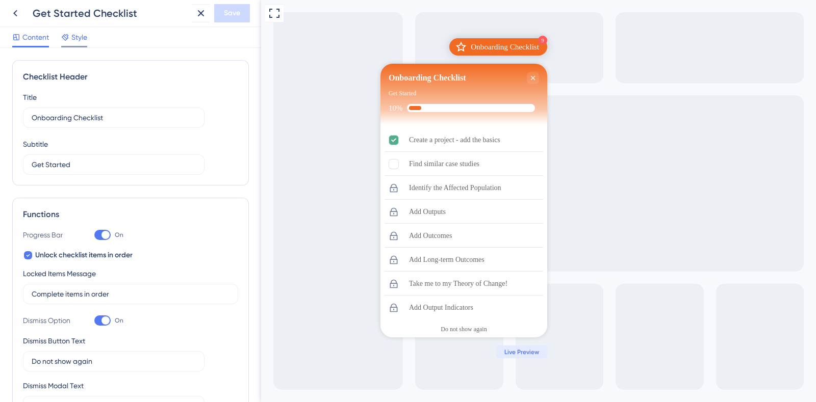
click at [87, 37] on span "Style" at bounding box center [79, 37] width 16 height 12
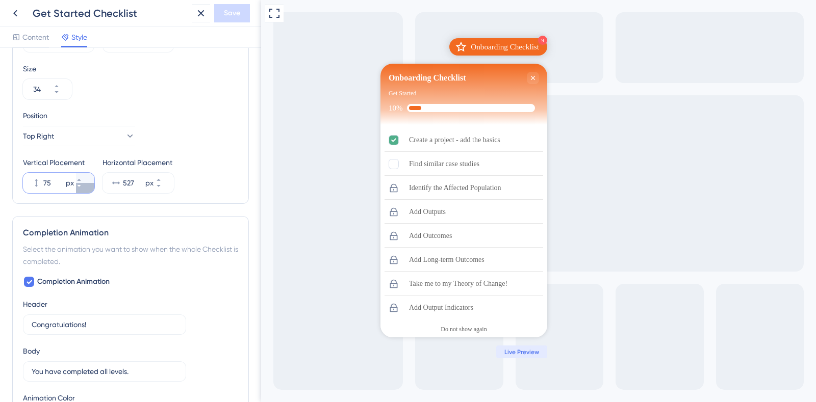
click at [82, 186] on icon at bounding box center [79, 186] width 6 height 6
click at [81, 179] on icon at bounding box center [79, 180] width 4 height 2
click at [82, 187] on icon at bounding box center [79, 186] width 6 height 6
type input "73"
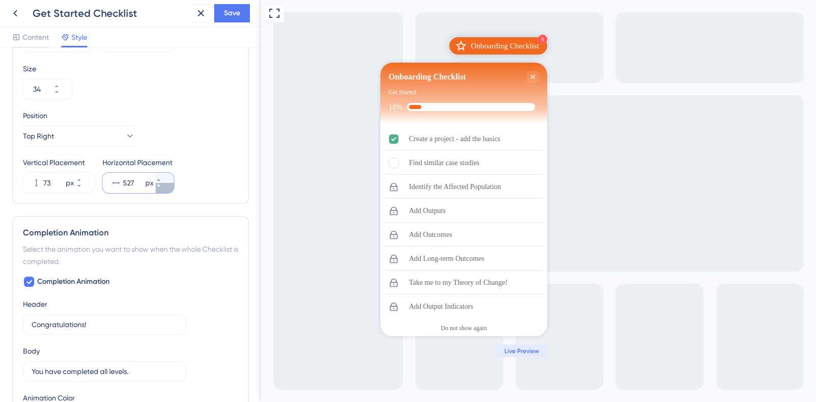
click at [162, 186] on icon at bounding box center [159, 186] width 6 height 6
type input "525"
click at [231, 14] on span "Save" at bounding box center [232, 13] width 16 height 12
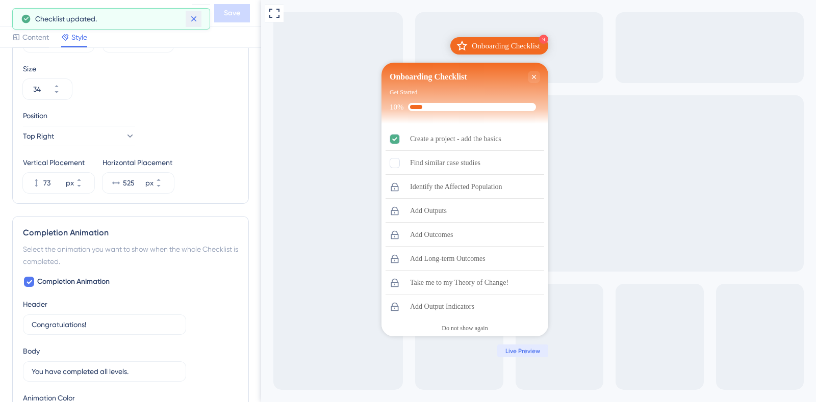
click at [196, 17] on icon at bounding box center [194, 19] width 10 height 10
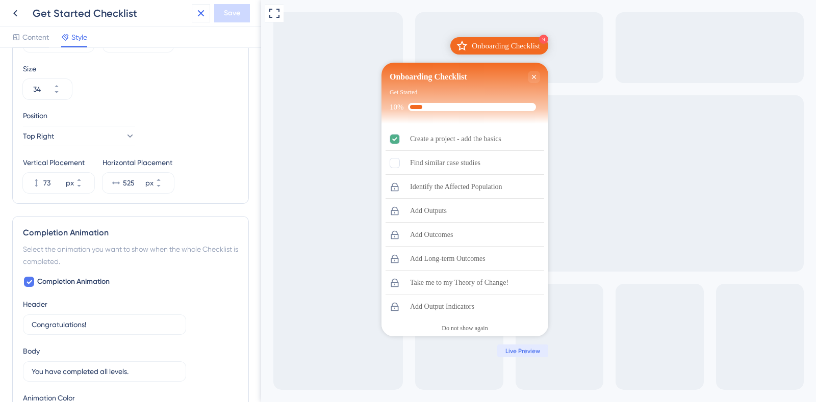
click at [199, 12] on icon at bounding box center [201, 13] width 12 height 12
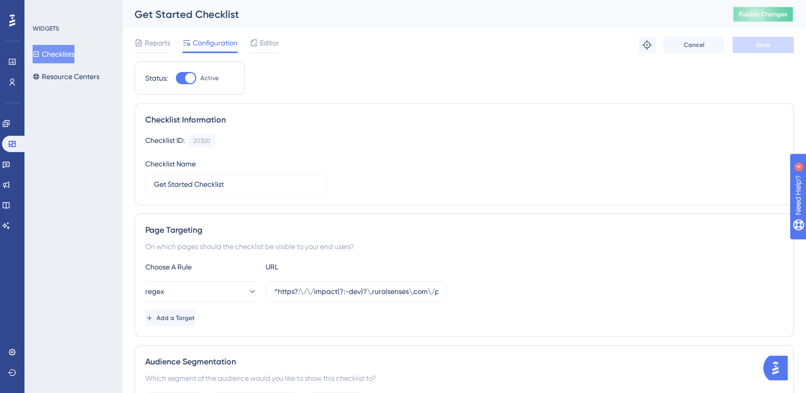
click at [763, 14] on span "Publish Changes" at bounding box center [763, 14] width 49 height 8
click at [268, 40] on span "Editor" at bounding box center [269, 43] width 19 height 12
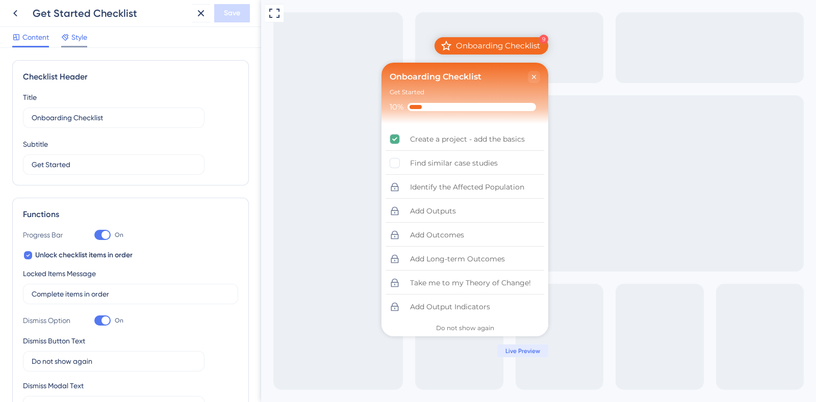
click at [79, 40] on span "Style" at bounding box center [79, 37] width 16 height 12
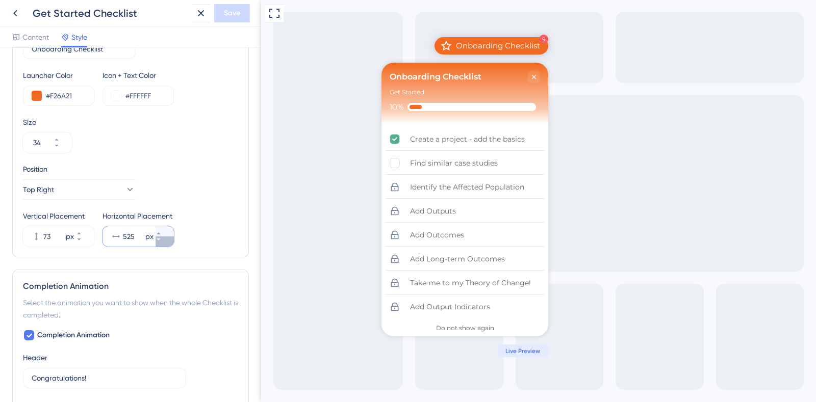
click at [162, 238] on icon at bounding box center [159, 240] width 6 height 6
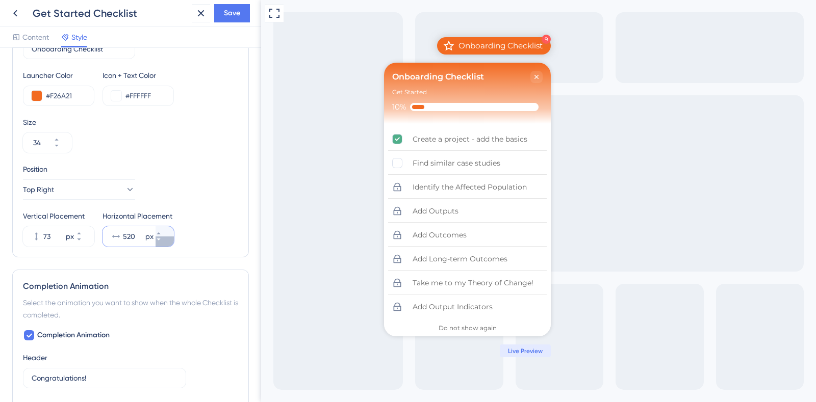
click at [162, 238] on icon at bounding box center [159, 240] width 6 height 6
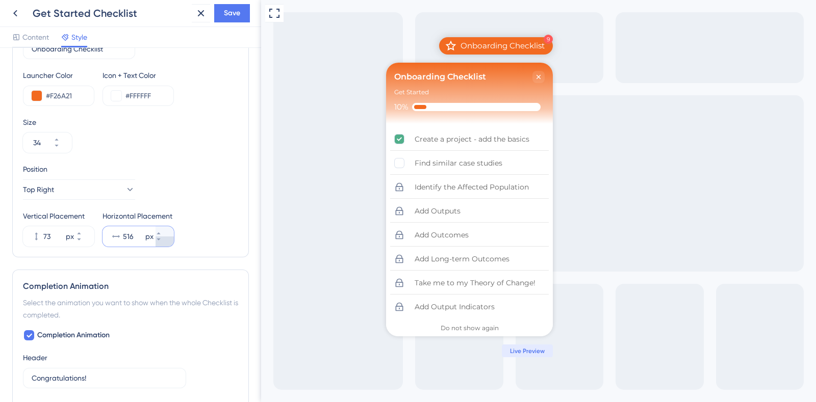
type input "515"
click at [236, 11] on span "Save" at bounding box center [232, 13] width 16 height 12
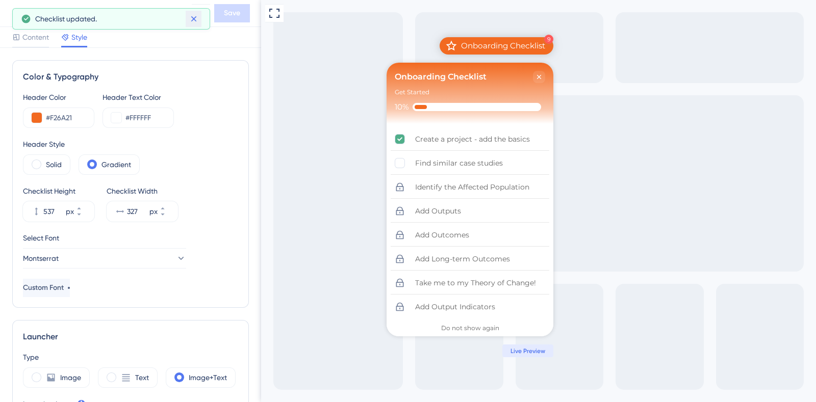
click at [197, 22] on icon at bounding box center [194, 19] width 10 height 10
click at [197, 22] on button at bounding box center [201, 13] width 18 height 18
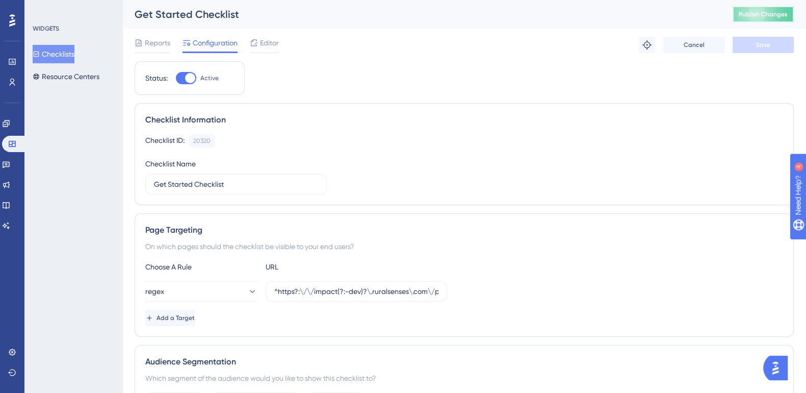
click at [772, 16] on span "Publish Changes" at bounding box center [763, 14] width 49 height 8
click at [270, 47] on span "Editor" at bounding box center [269, 43] width 19 height 12
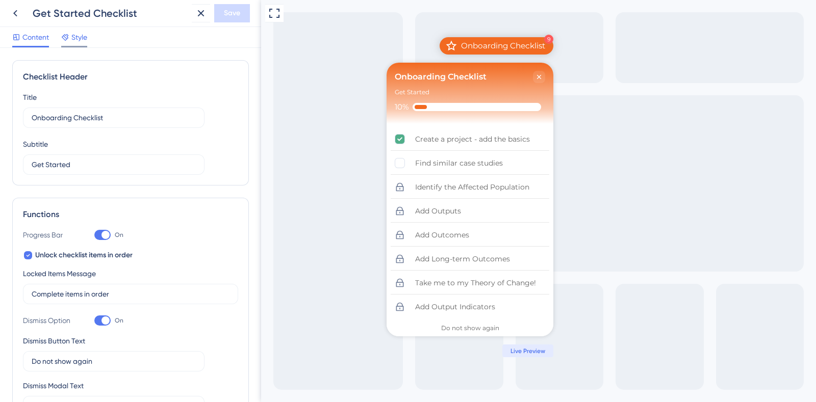
click at [76, 36] on span "Style" at bounding box center [79, 37] width 16 height 12
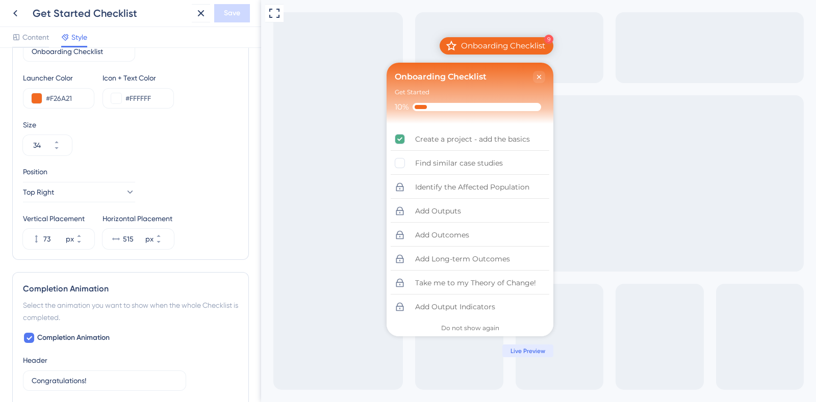
scroll to position [420, 0]
click at [82, 234] on icon at bounding box center [79, 236] width 6 height 6
click at [86, 245] on button "74 px" at bounding box center [85, 244] width 18 height 10
type input "73"
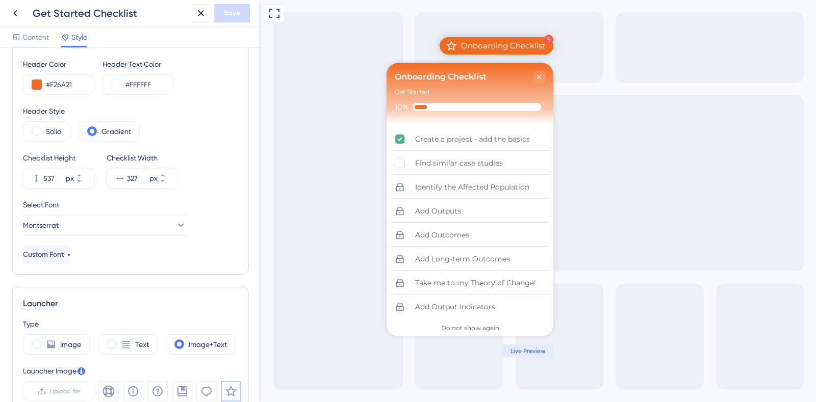
scroll to position [33, 0]
click at [81, 175] on icon at bounding box center [79, 176] width 4 height 2
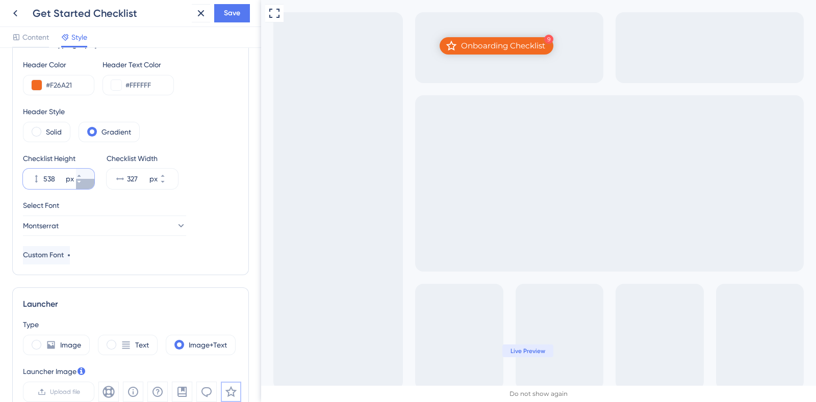
click at [82, 184] on icon at bounding box center [79, 182] width 6 height 6
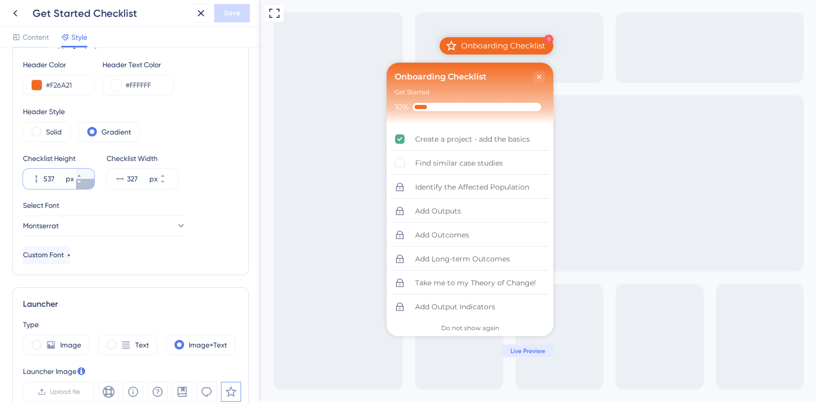
click at [82, 184] on icon at bounding box center [79, 182] width 6 height 6
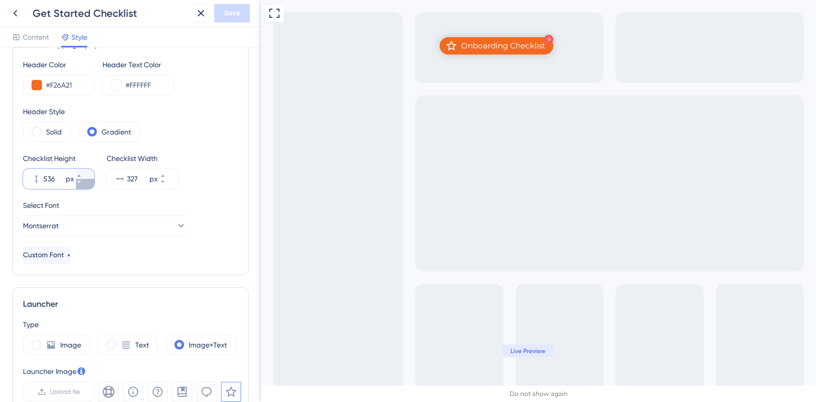
click at [82, 184] on icon at bounding box center [79, 182] width 6 height 6
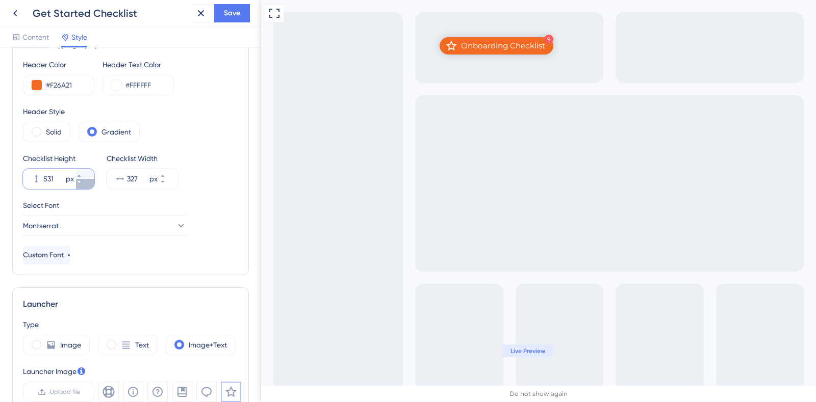
click at [82, 184] on icon at bounding box center [79, 182] width 6 height 6
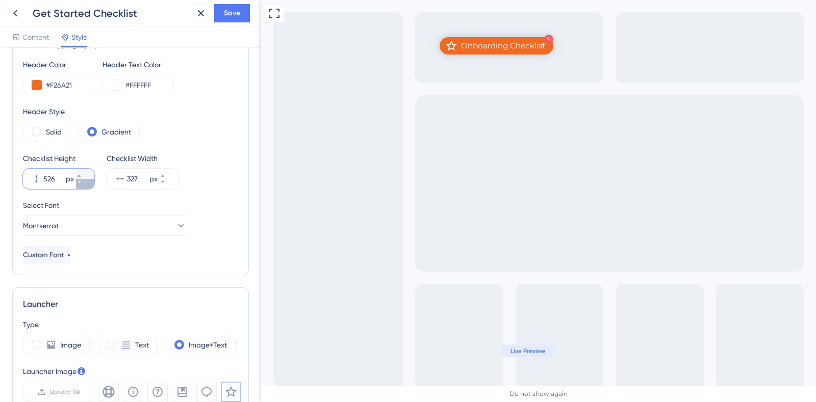
click at [82, 184] on icon at bounding box center [79, 182] width 6 height 6
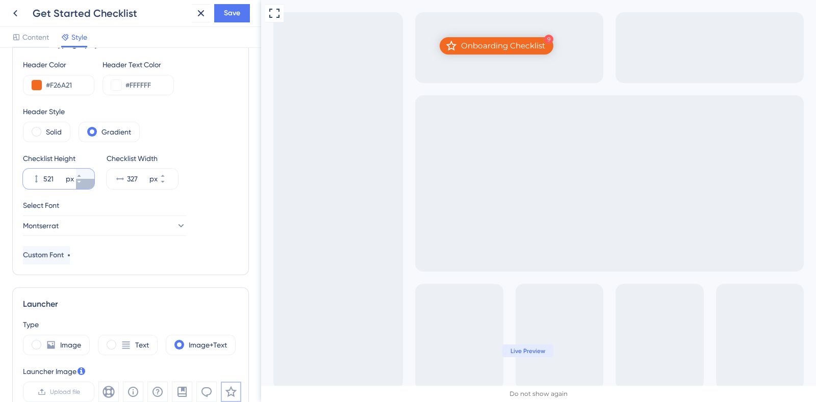
click at [82, 184] on icon at bounding box center [79, 182] width 6 height 6
click at [82, 175] on icon at bounding box center [79, 176] width 6 height 6
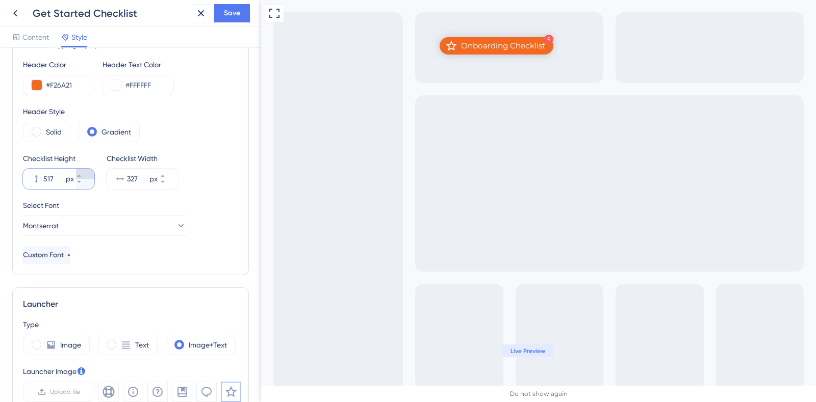
type input "518"
click at [235, 10] on span "Save" at bounding box center [232, 13] width 16 height 12
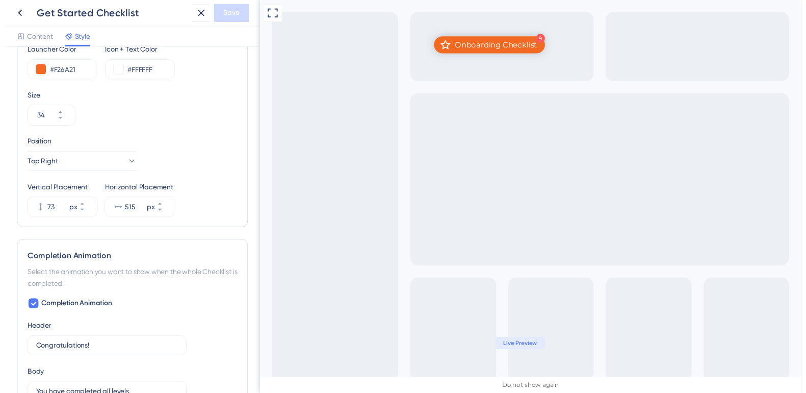
scroll to position [441, 0]
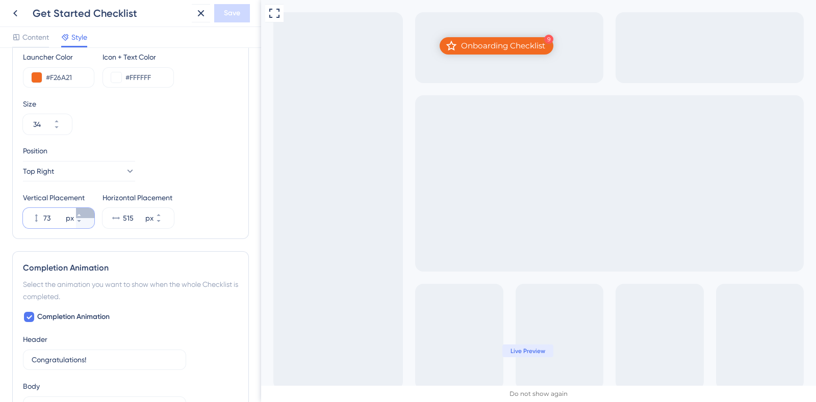
click at [82, 212] on icon at bounding box center [79, 215] width 6 height 6
click at [82, 221] on icon at bounding box center [79, 221] width 6 height 6
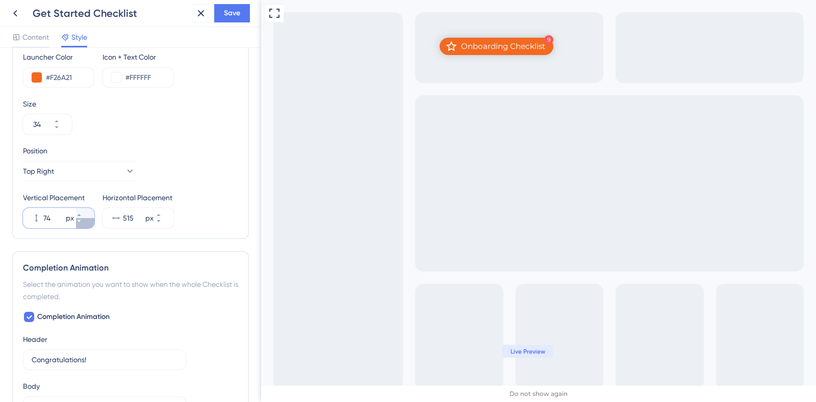
click at [82, 221] on icon at bounding box center [79, 221] width 6 height 6
type input "72"
click at [236, 17] on span "Save" at bounding box center [232, 13] width 16 height 12
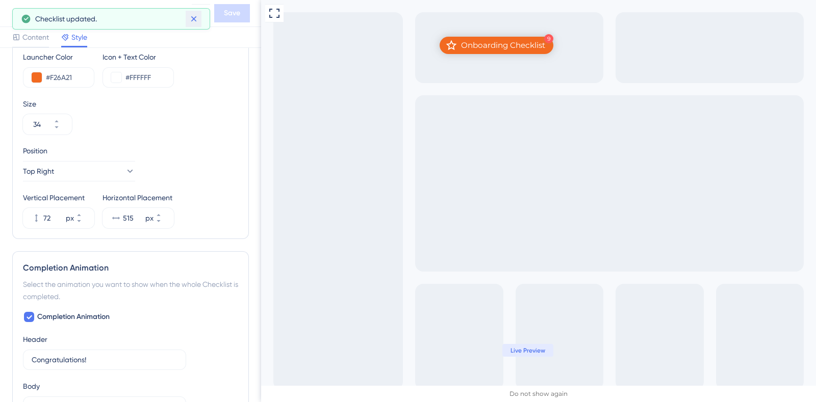
click at [191, 23] on icon at bounding box center [194, 19] width 10 height 10
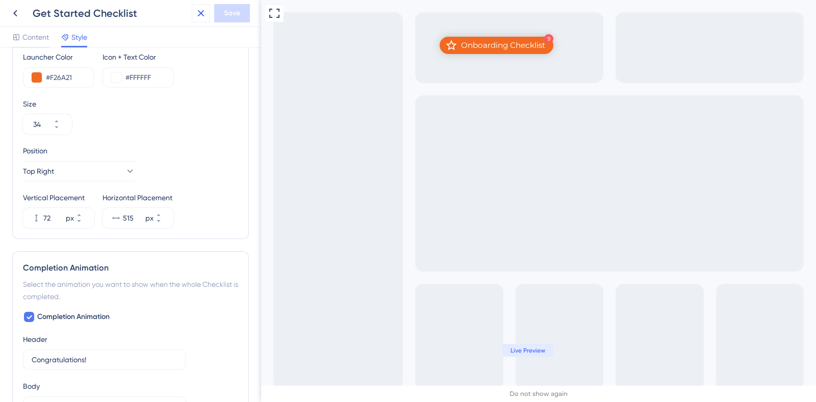
click at [198, 12] on icon at bounding box center [201, 13] width 12 height 12
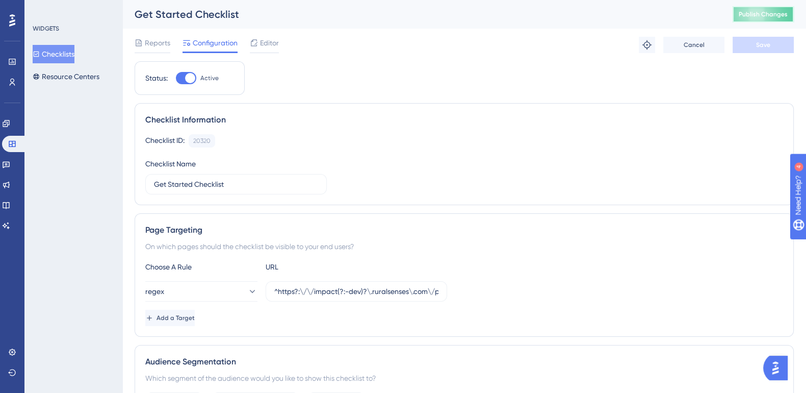
click at [780, 17] on span "Publish Changes" at bounding box center [763, 14] width 49 height 8
click at [273, 41] on span "Editor" at bounding box center [269, 43] width 19 height 12
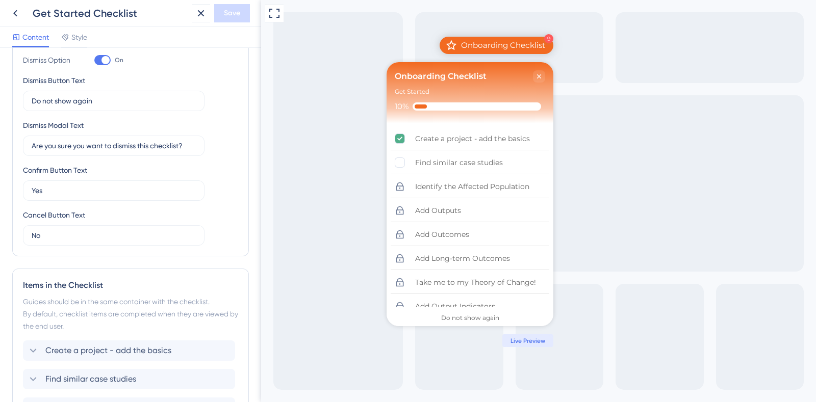
scroll to position [260, 0]
click at [83, 38] on span "Style" at bounding box center [79, 37] width 16 height 12
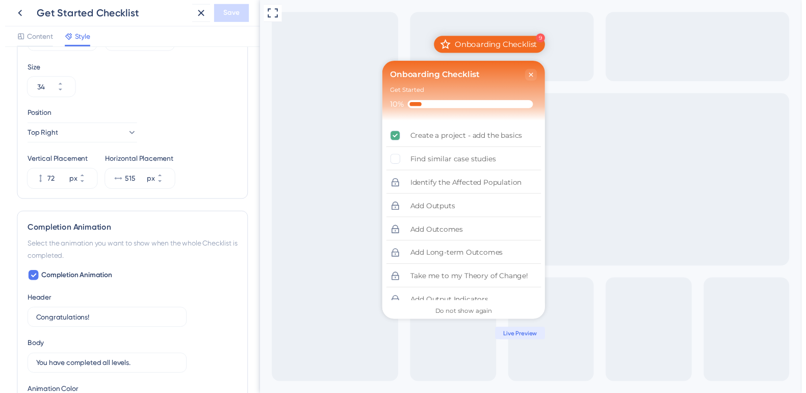
scroll to position [411, 0]
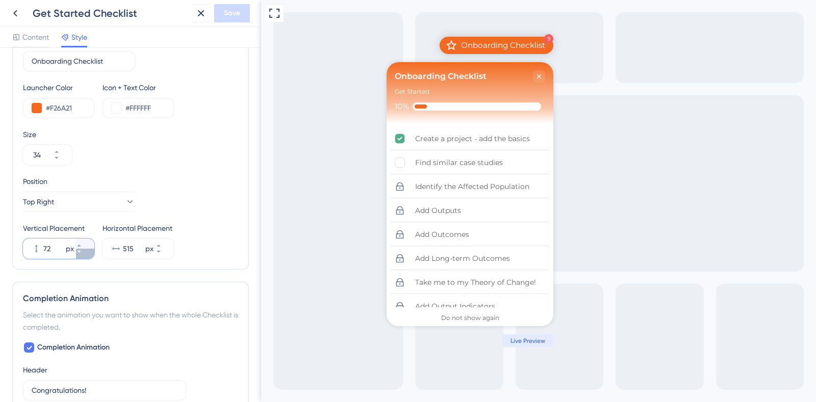
click at [87, 253] on button "72 px" at bounding box center [85, 254] width 18 height 10
click at [87, 253] on button "71 px" at bounding box center [85, 254] width 18 height 10
type input "70"
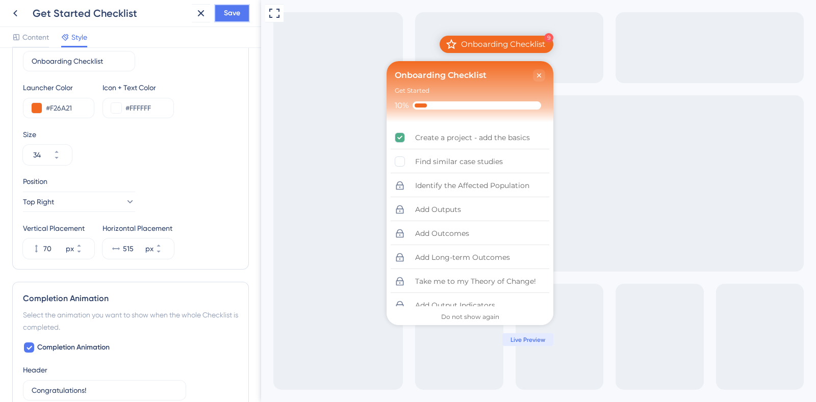
click at [232, 11] on span "Save" at bounding box center [232, 13] width 16 height 12
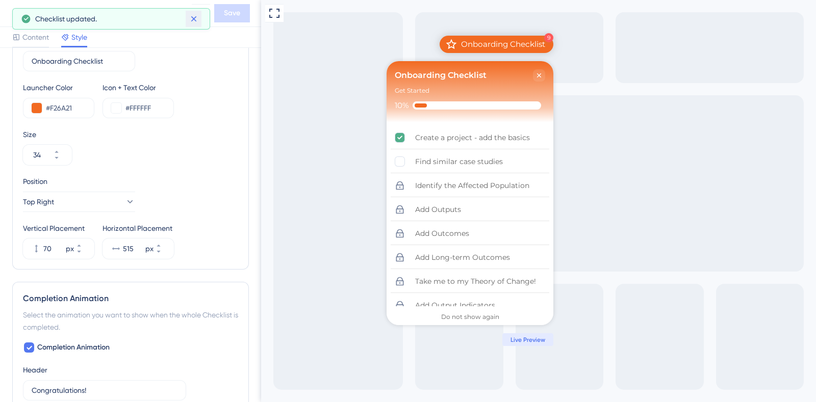
click at [193, 23] on icon at bounding box center [194, 19] width 10 height 10
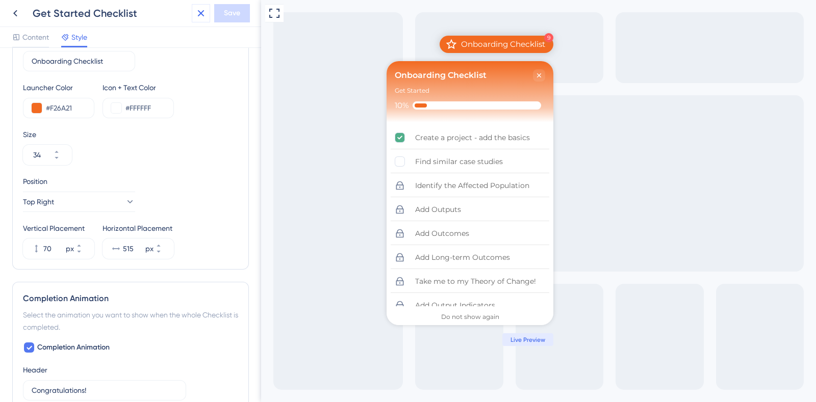
click at [204, 14] on icon at bounding box center [201, 13] width 12 height 12
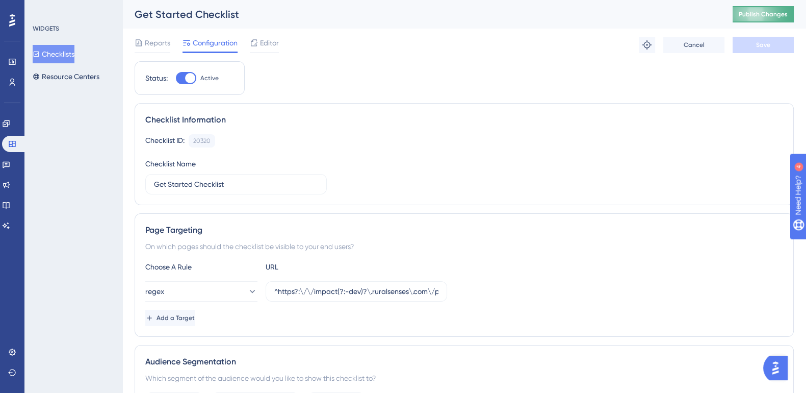
click at [780, 18] on button "Publish Changes" at bounding box center [763, 14] width 61 height 16
click at [10, 125] on icon at bounding box center [6, 123] width 8 height 8
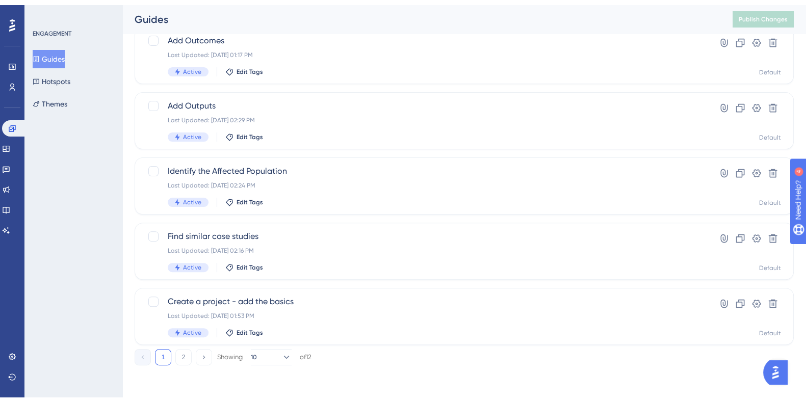
scroll to position [389, 0]
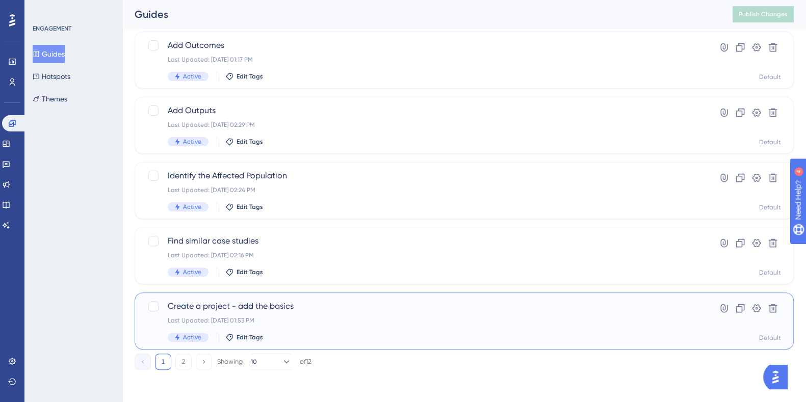
click at [280, 306] on span "Create a project - add the basics" at bounding box center [423, 306] width 511 height 12
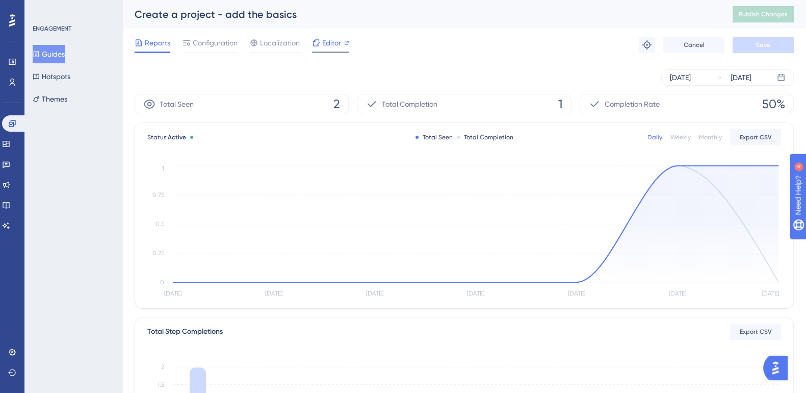
click at [334, 40] on span "Editor" at bounding box center [331, 43] width 19 height 12
